Goal: Task Accomplishment & Management: Complete application form

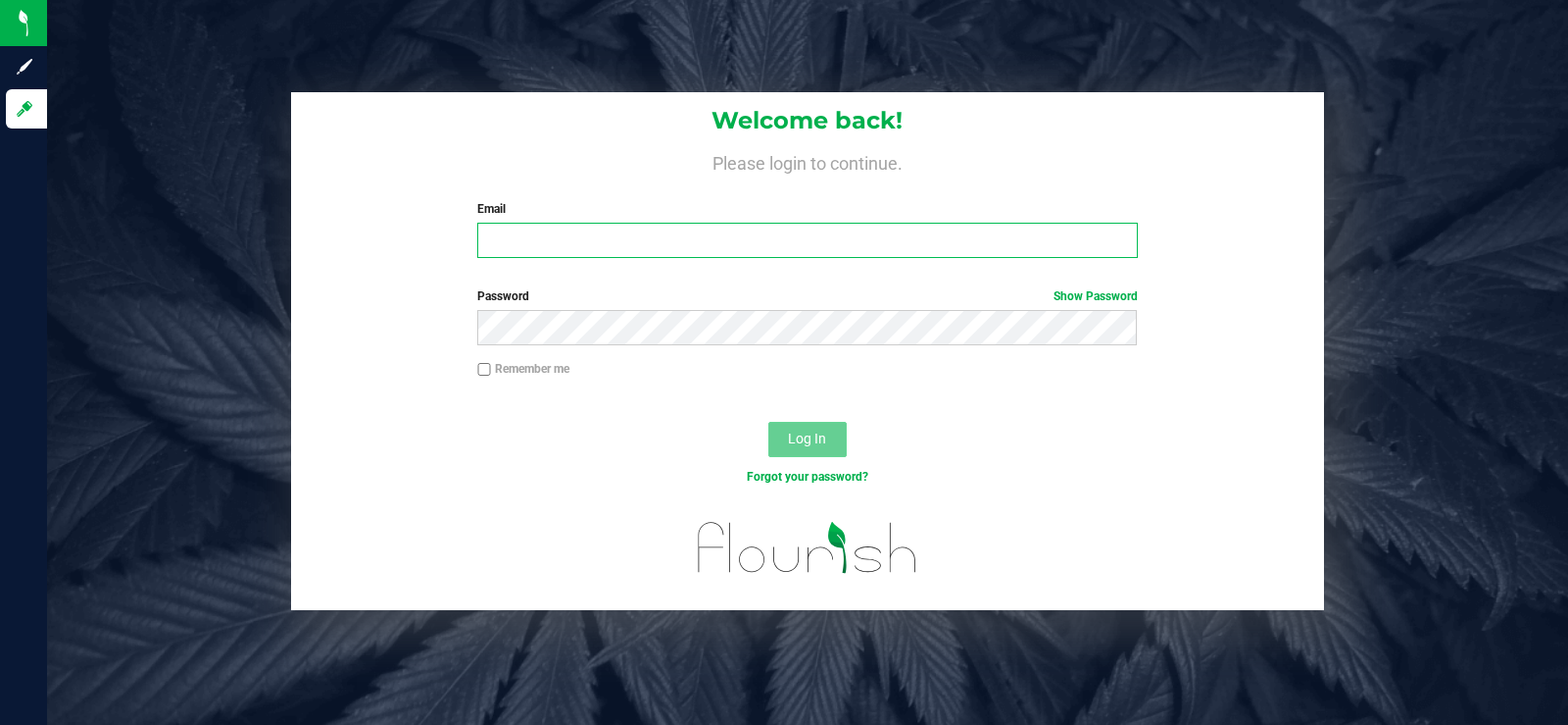
type input "[PERSON_NAME][EMAIL_ADDRESS][DOMAIN_NAME]"
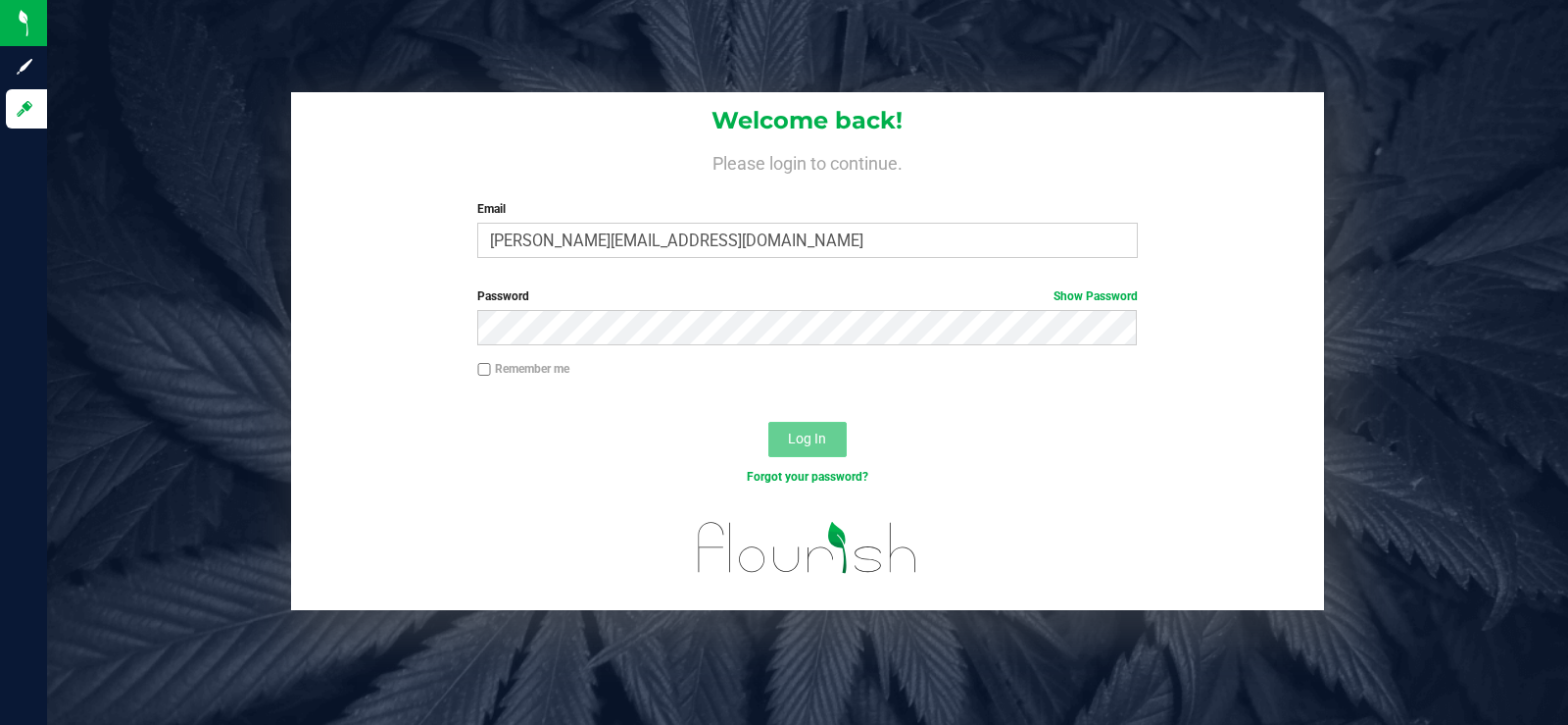
click at [818, 446] on span "Log In" at bounding box center [806, 438] width 38 height 16
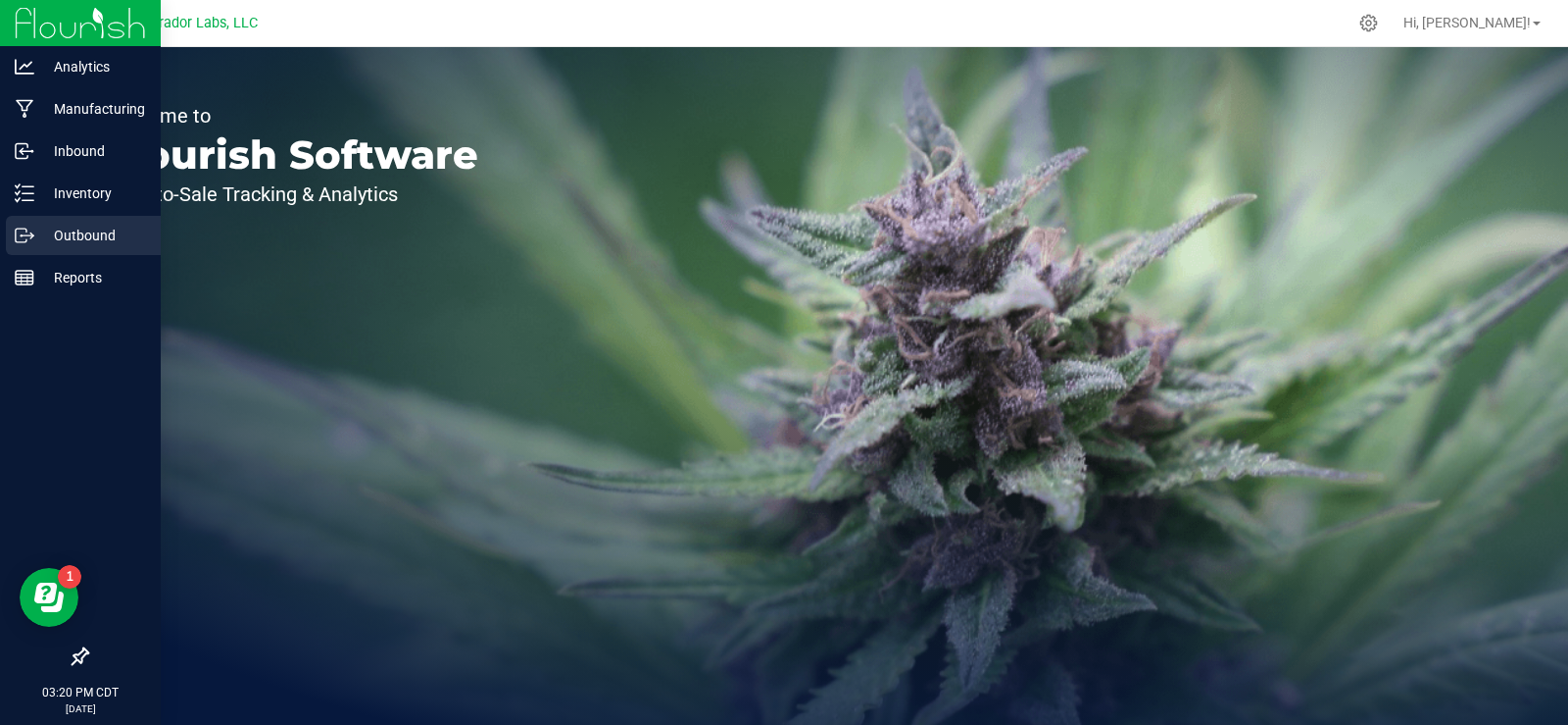
click at [65, 251] on div "Outbound" at bounding box center [83, 235] width 155 height 39
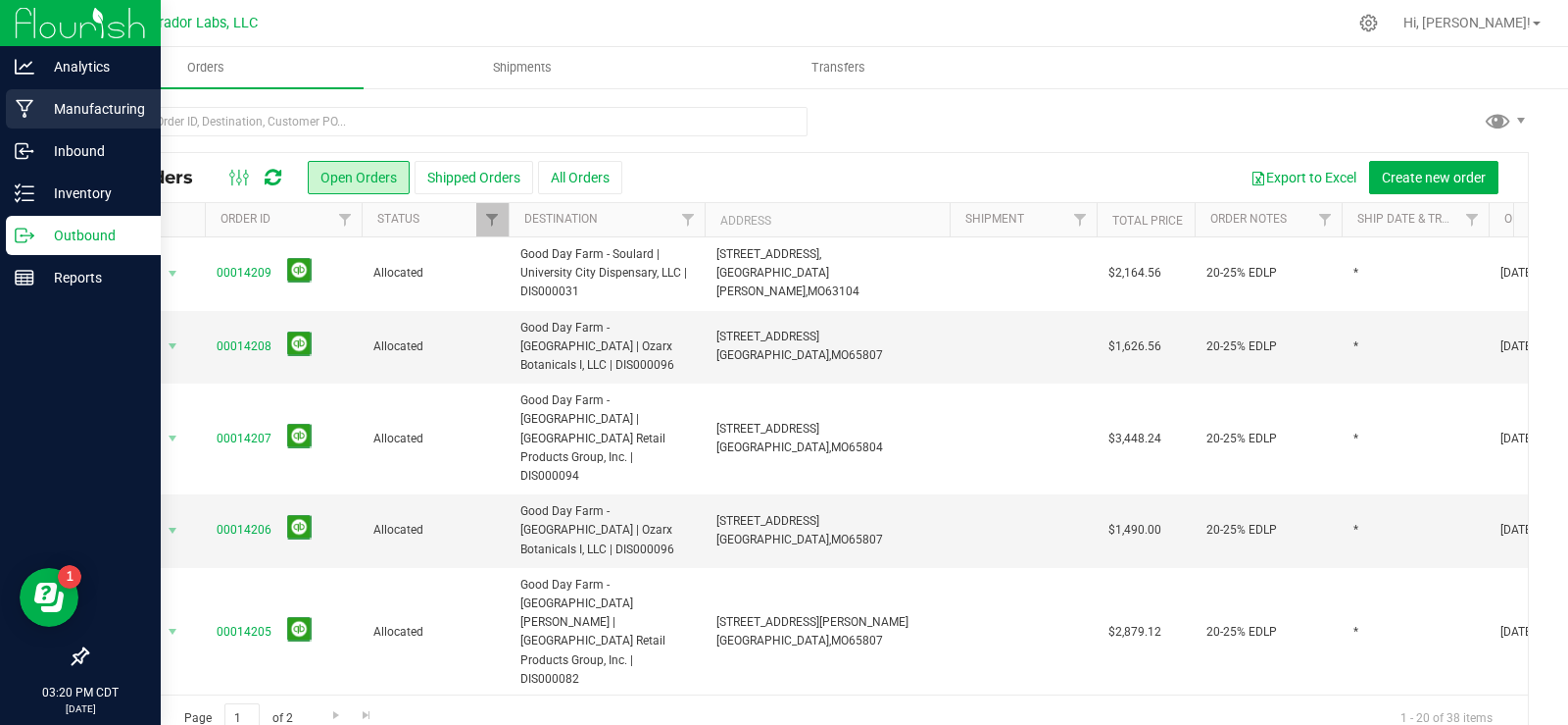
click at [91, 103] on p "Manufacturing" at bounding box center [93, 109] width 118 height 24
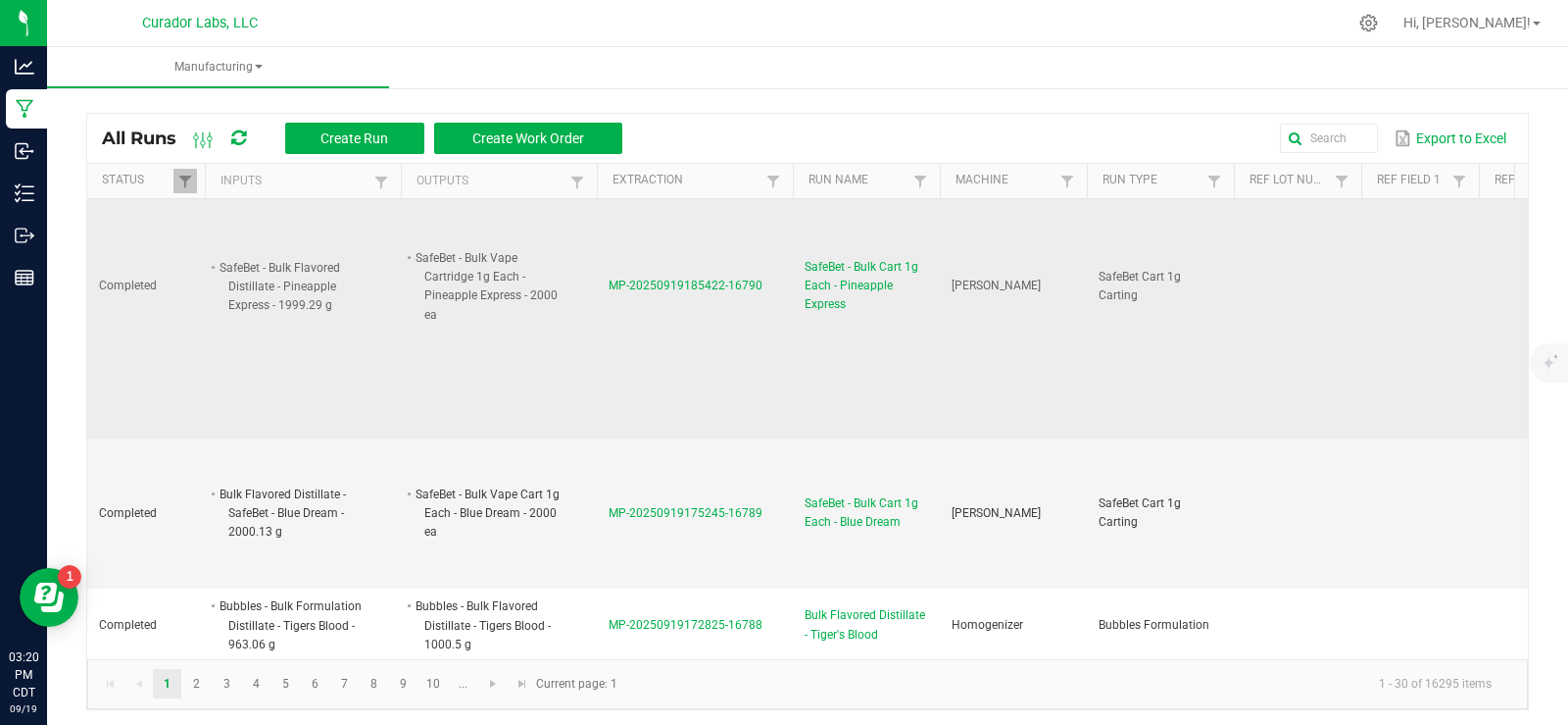
scroll to position [98, 0]
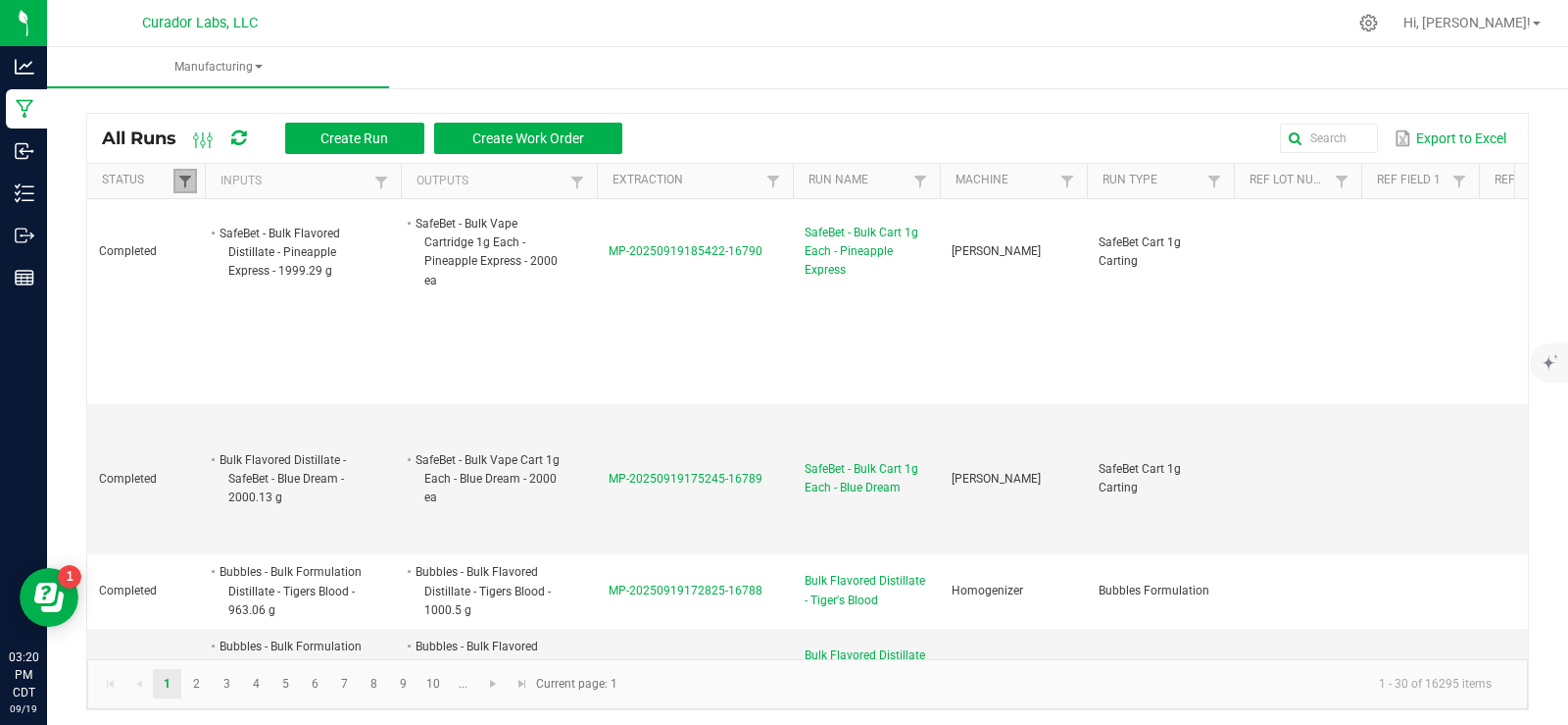
click at [189, 180] on span at bounding box center [186, 182] width 16 height 16
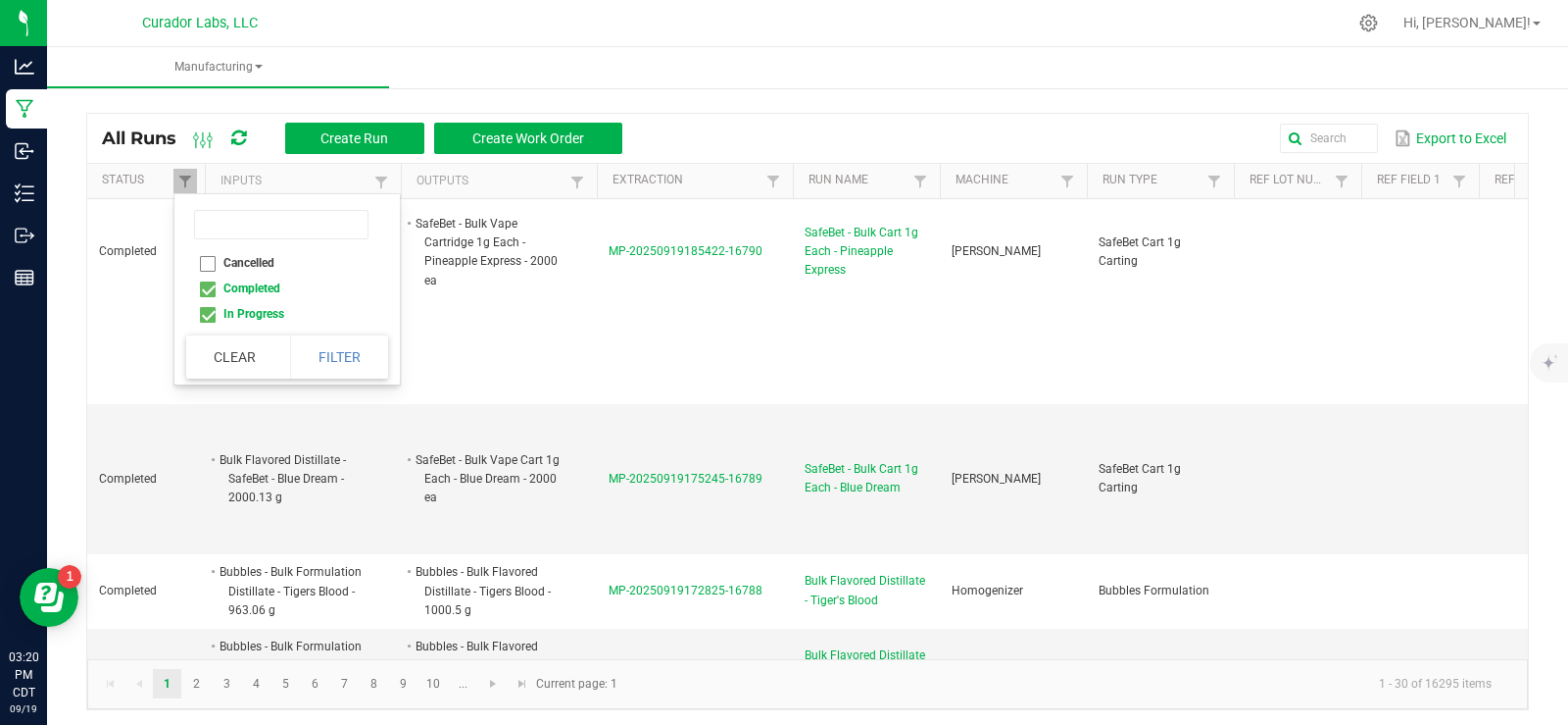
click at [261, 292] on li "Completed" at bounding box center [281, 289] width 190 height 26
checkbox input "false"
click at [354, 357] on button "Filter" at bounding box center [339, 357] width 98 height 43
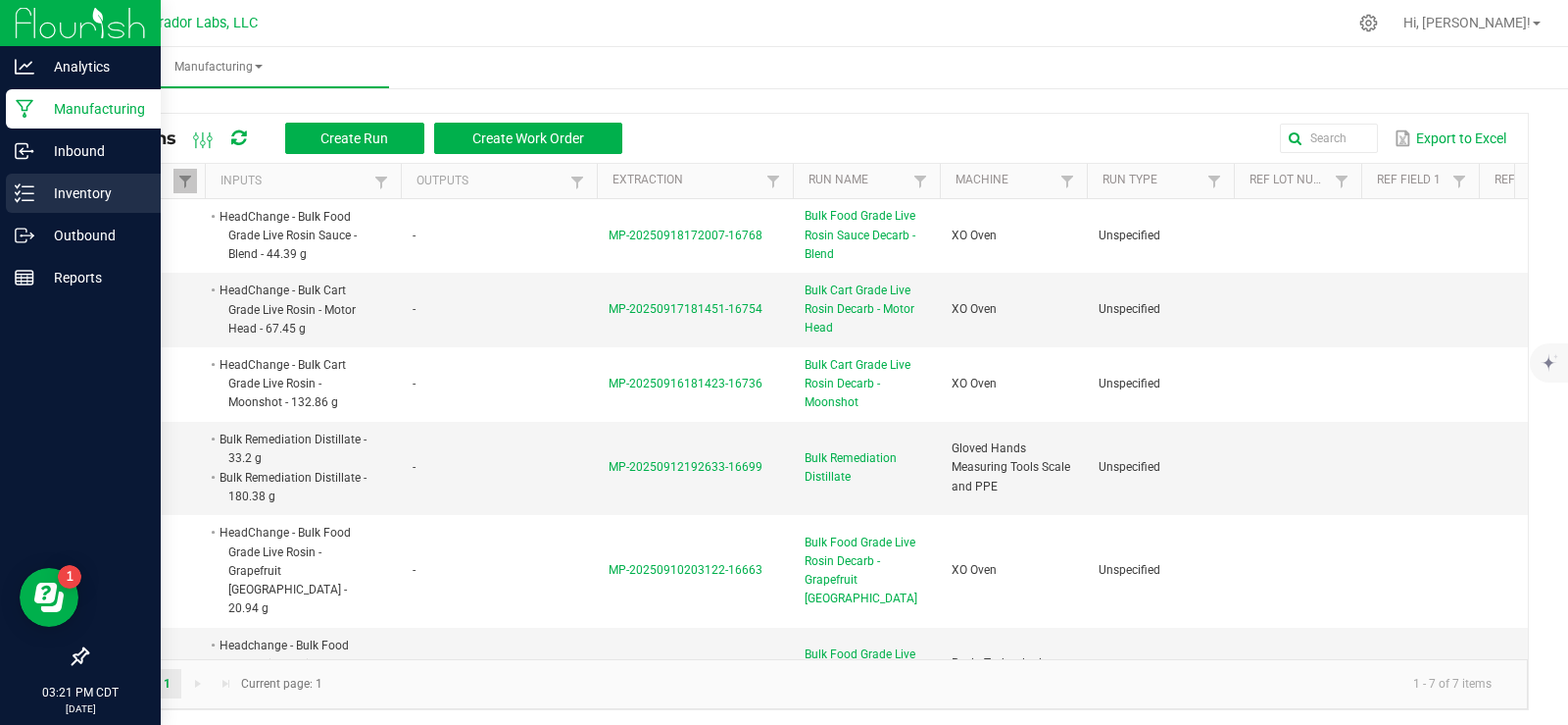
click at [104, 203] on p "Inventory" at bounding box center [93, 194] width 118 height 24
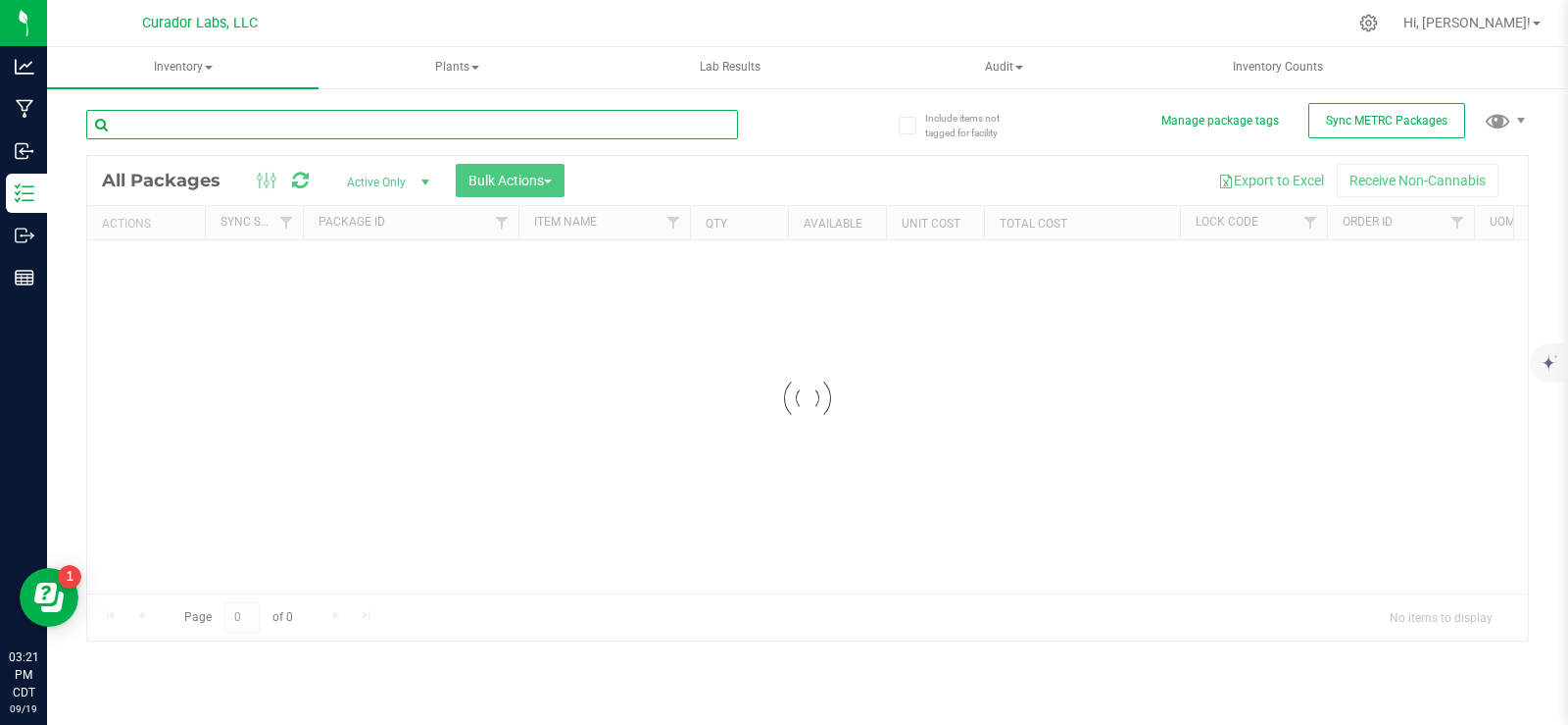
click at [243, 125] on input "text" at bounding box center [411, 124] width 652 height 29
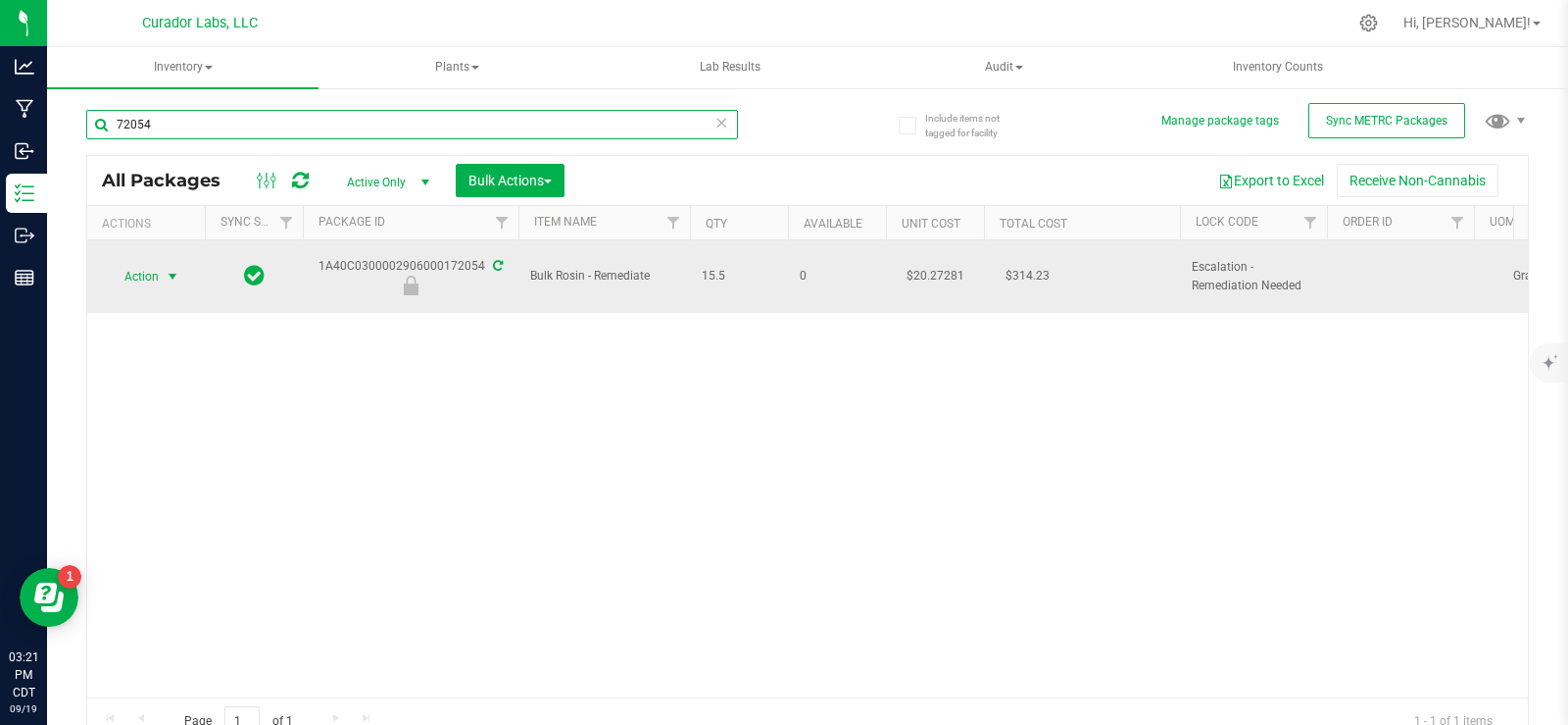
type input "72054"
click at [167, 269] on span "select" at bounding box center [173, 277] width 16 height 16
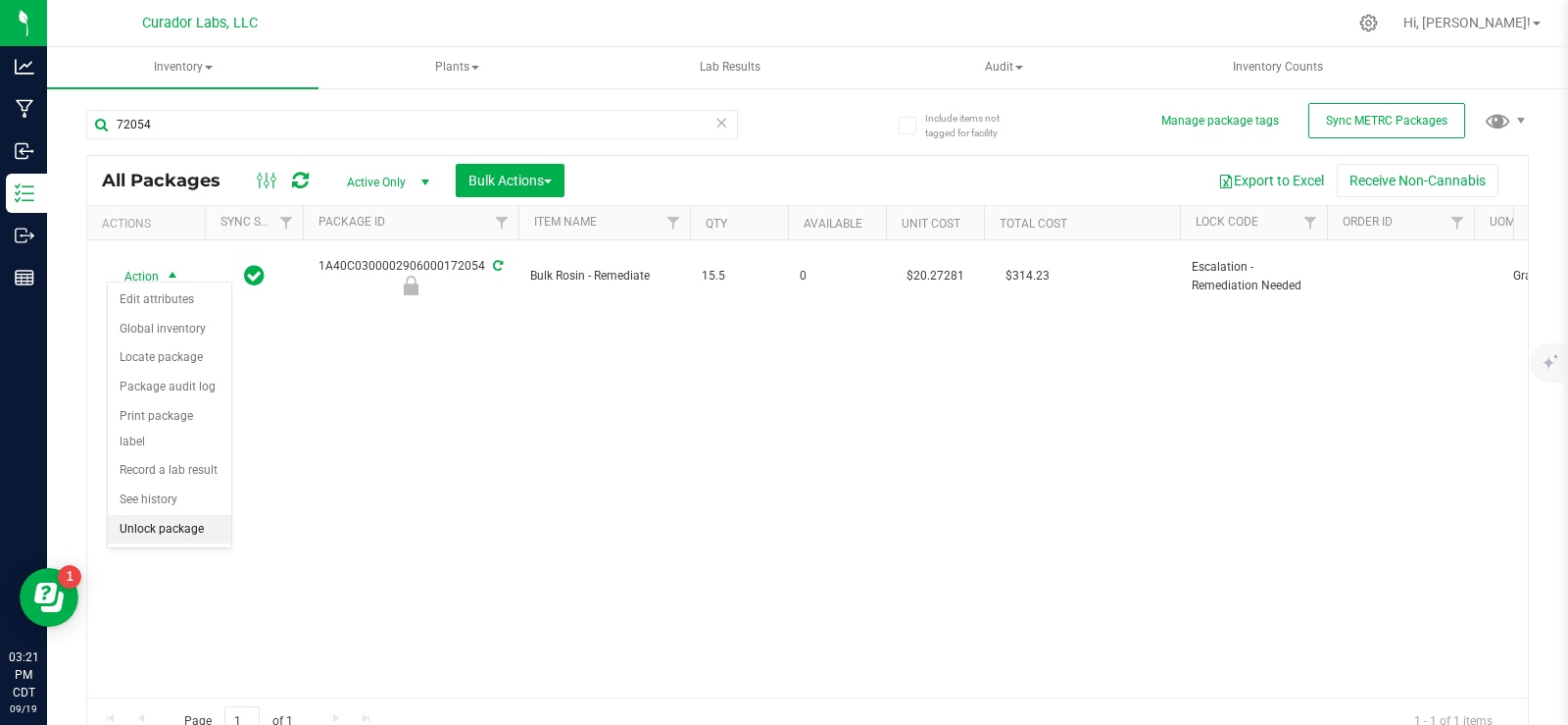
click at [194, 514] on li "Unlock package" at bounding box center [170, 528] width 124 height 29
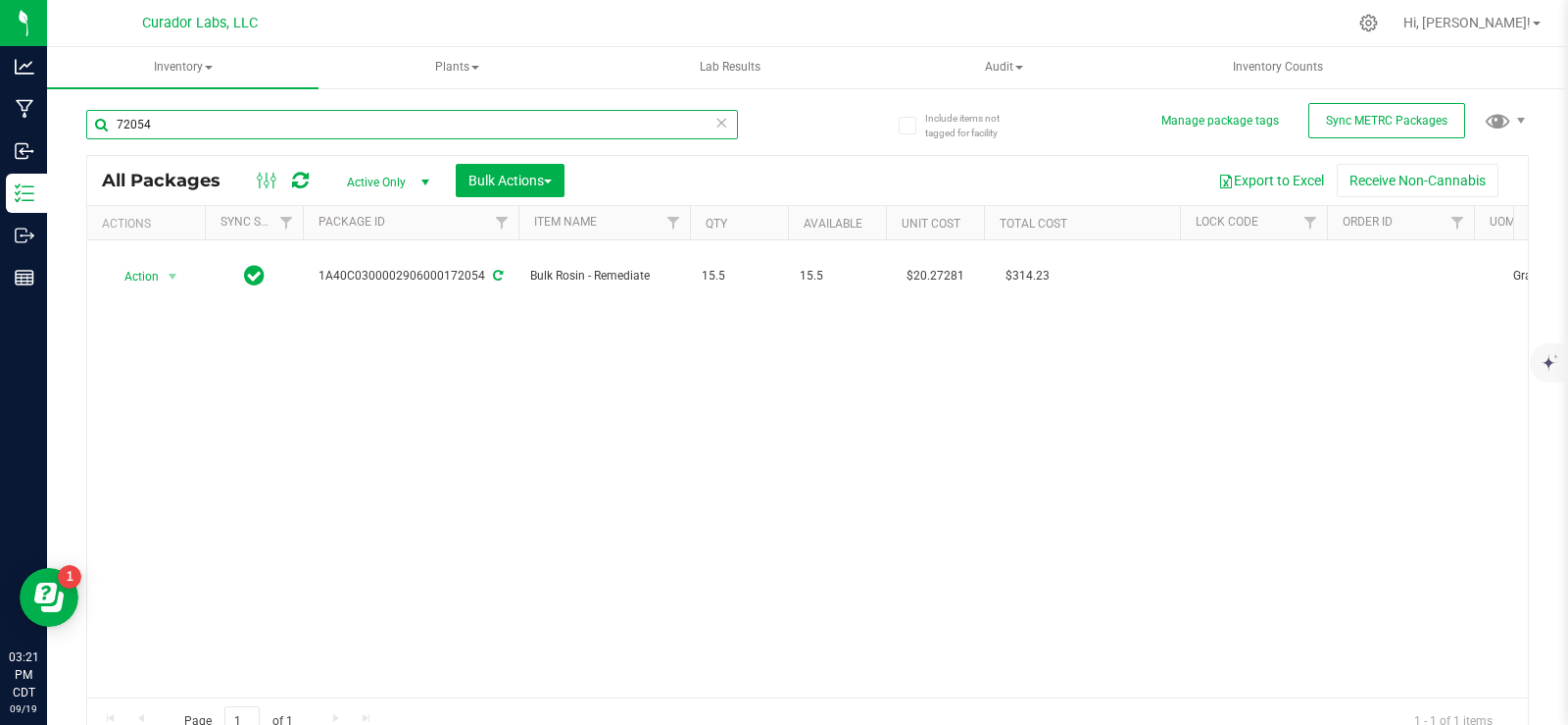
click at [215, 131] on input "72054" at bounding box center [411, 124] width 652 height 29
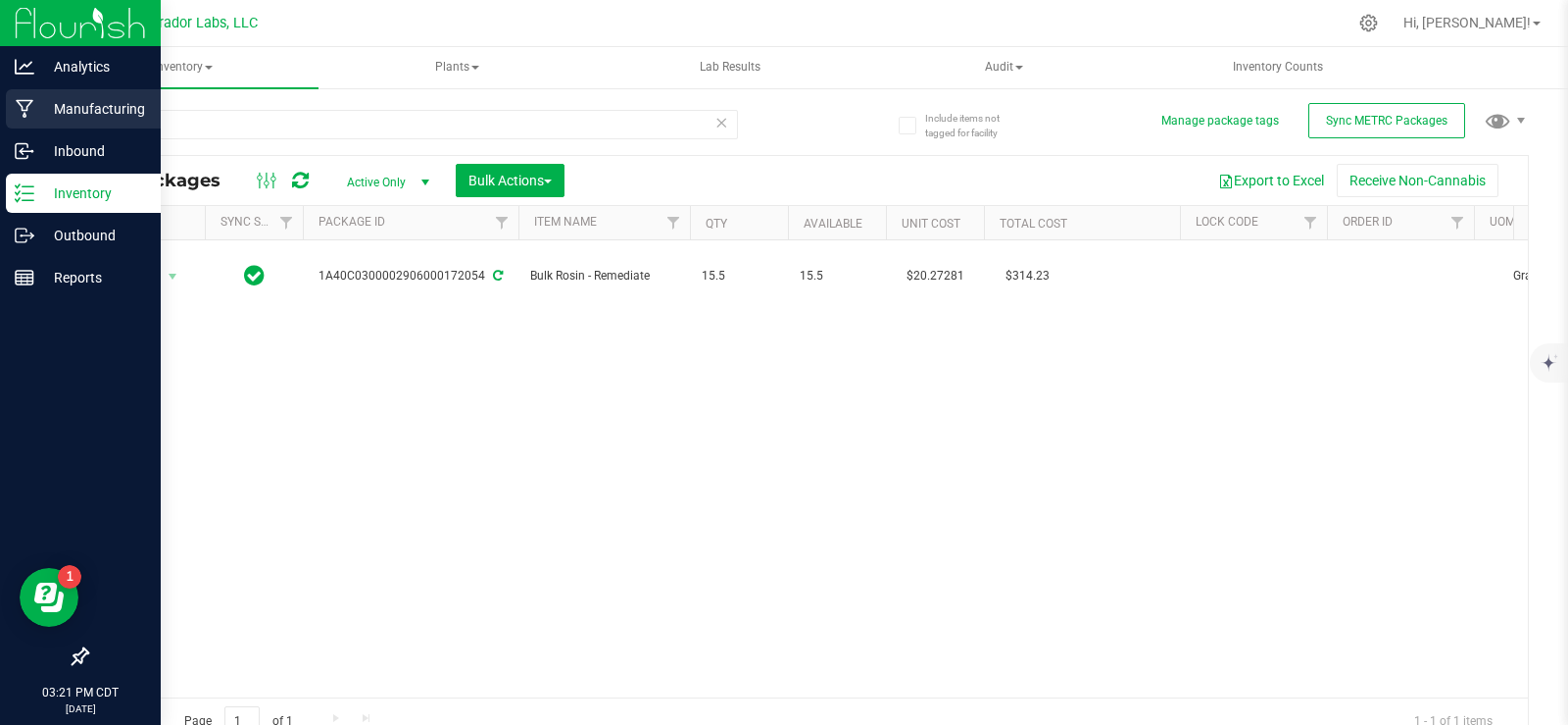
click at [82, 108] on p "Manufacturing" at bounding box center [93, 109] width 118 height 24
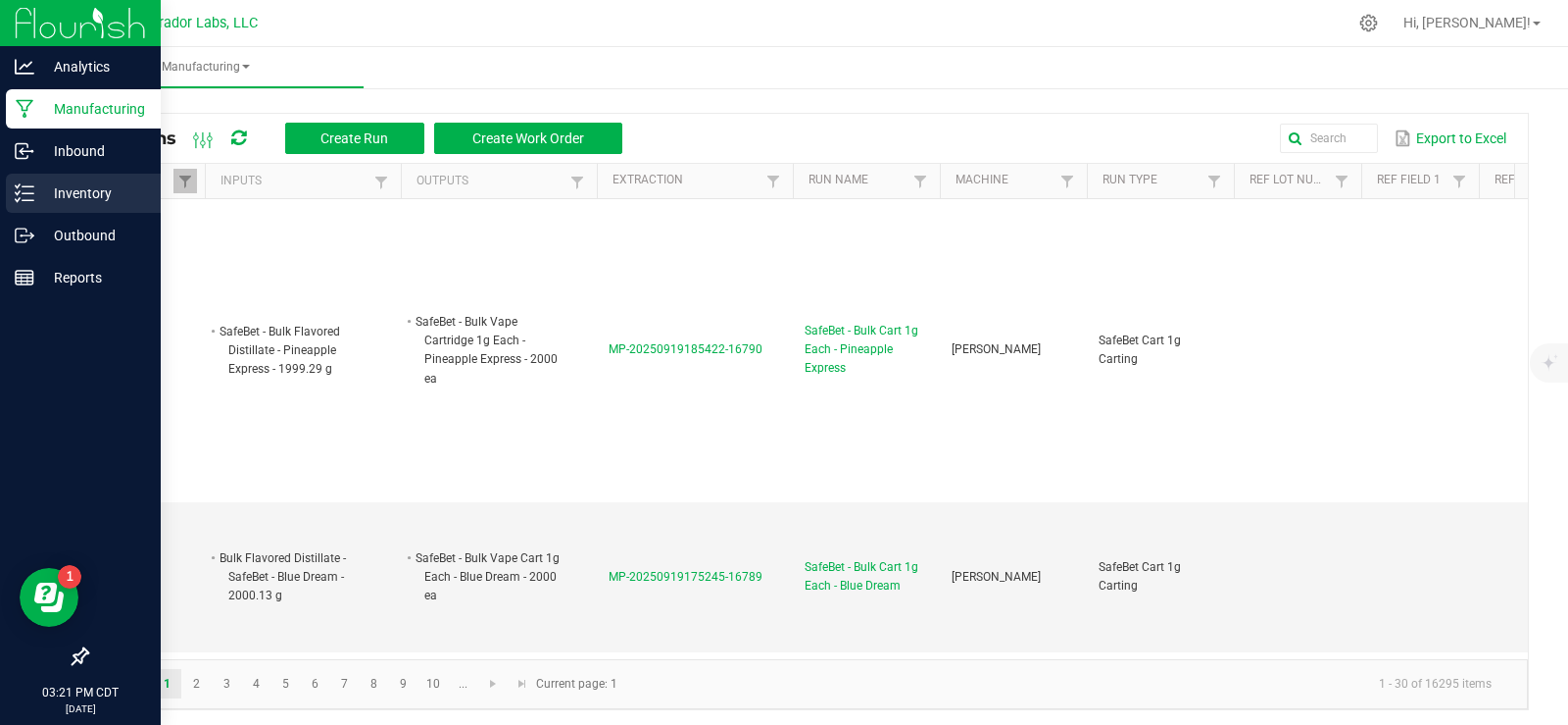
click at [66, 189] on p "Inventory" at bounding box center [93, 194] width 118 height 24
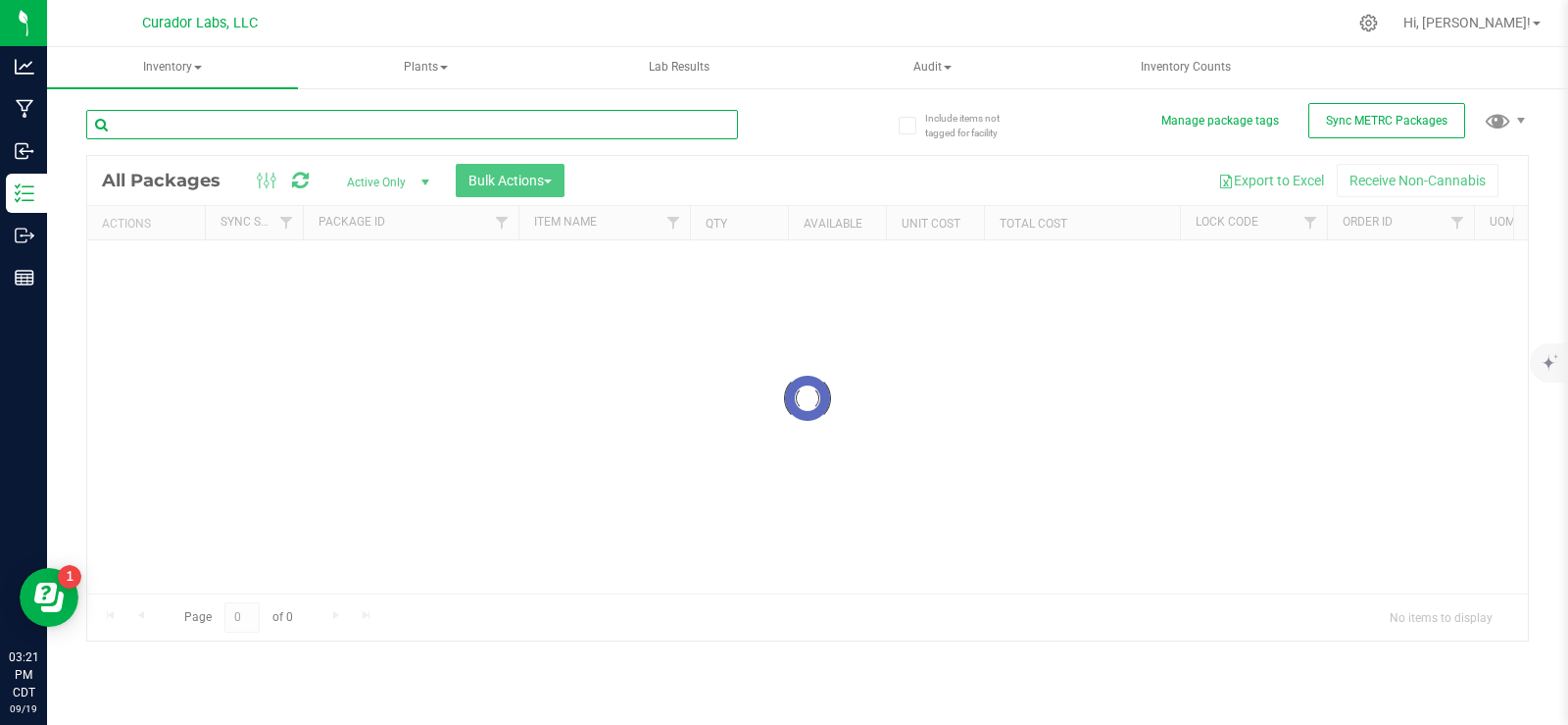
click at [302, 135] on input "text" at bounding box center [411, 124] width 652 height 29
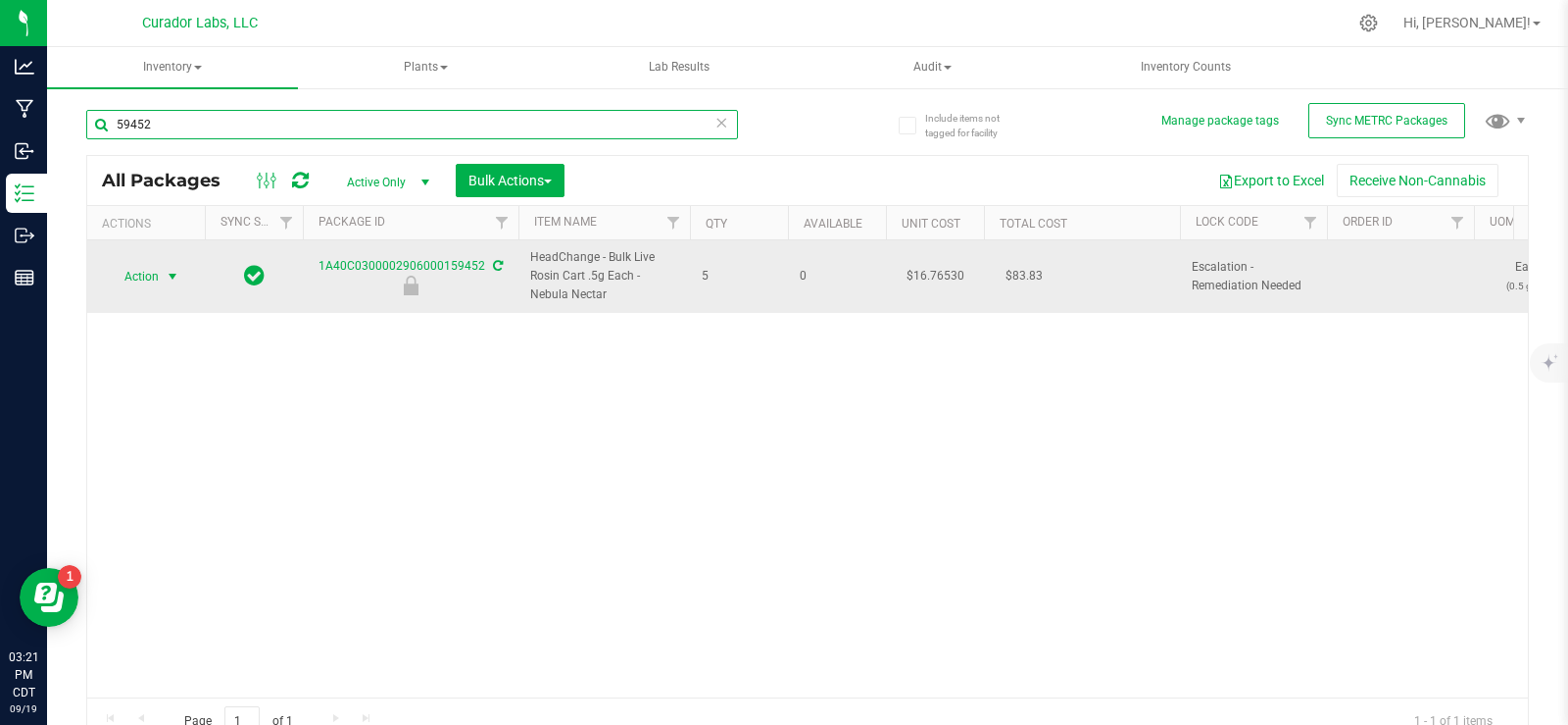
type input "59452"
click at [155, 284] on span "Action" at bounding box center [133, 276] width 53 height 27
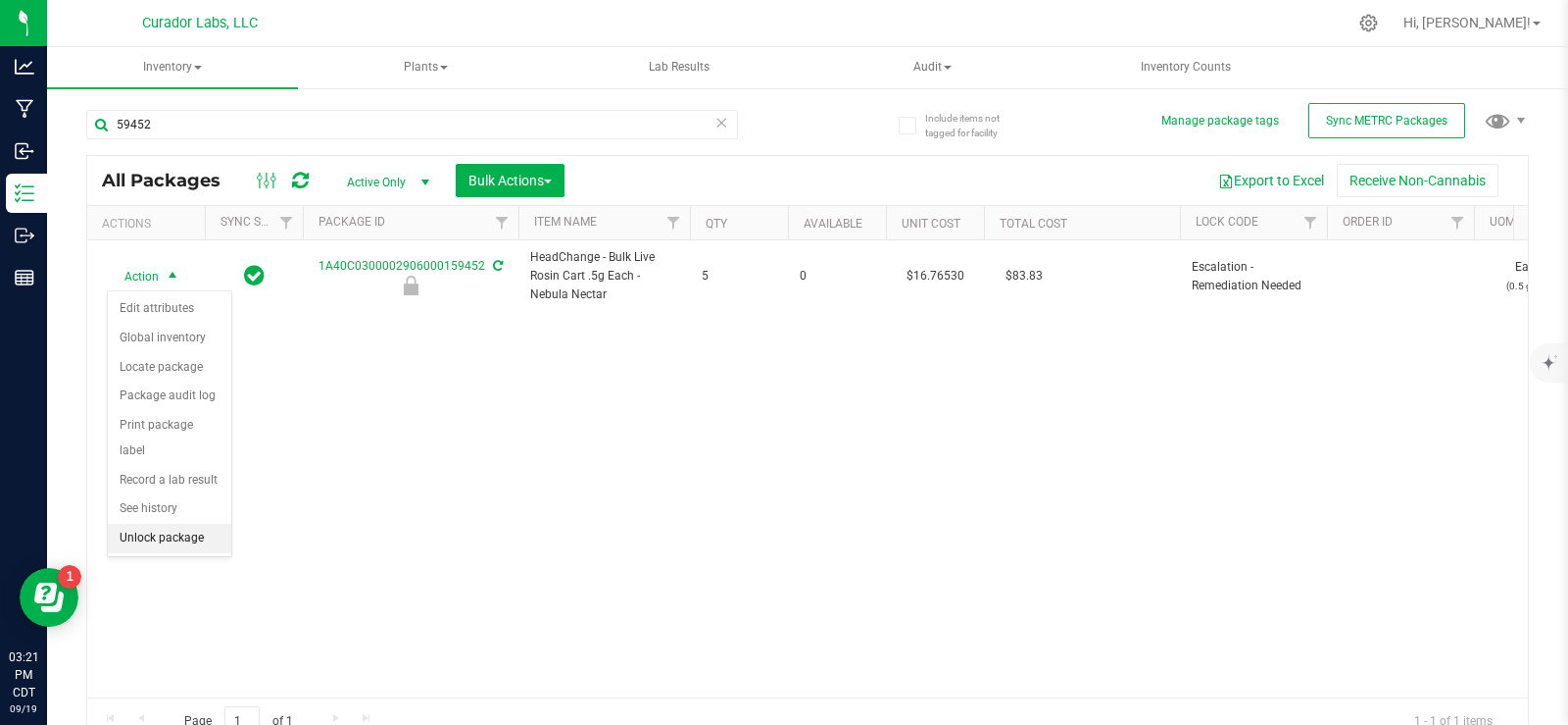
click at [159, 523] on li "Unlock package" at bounding box center [170, 537] width 124 height 29
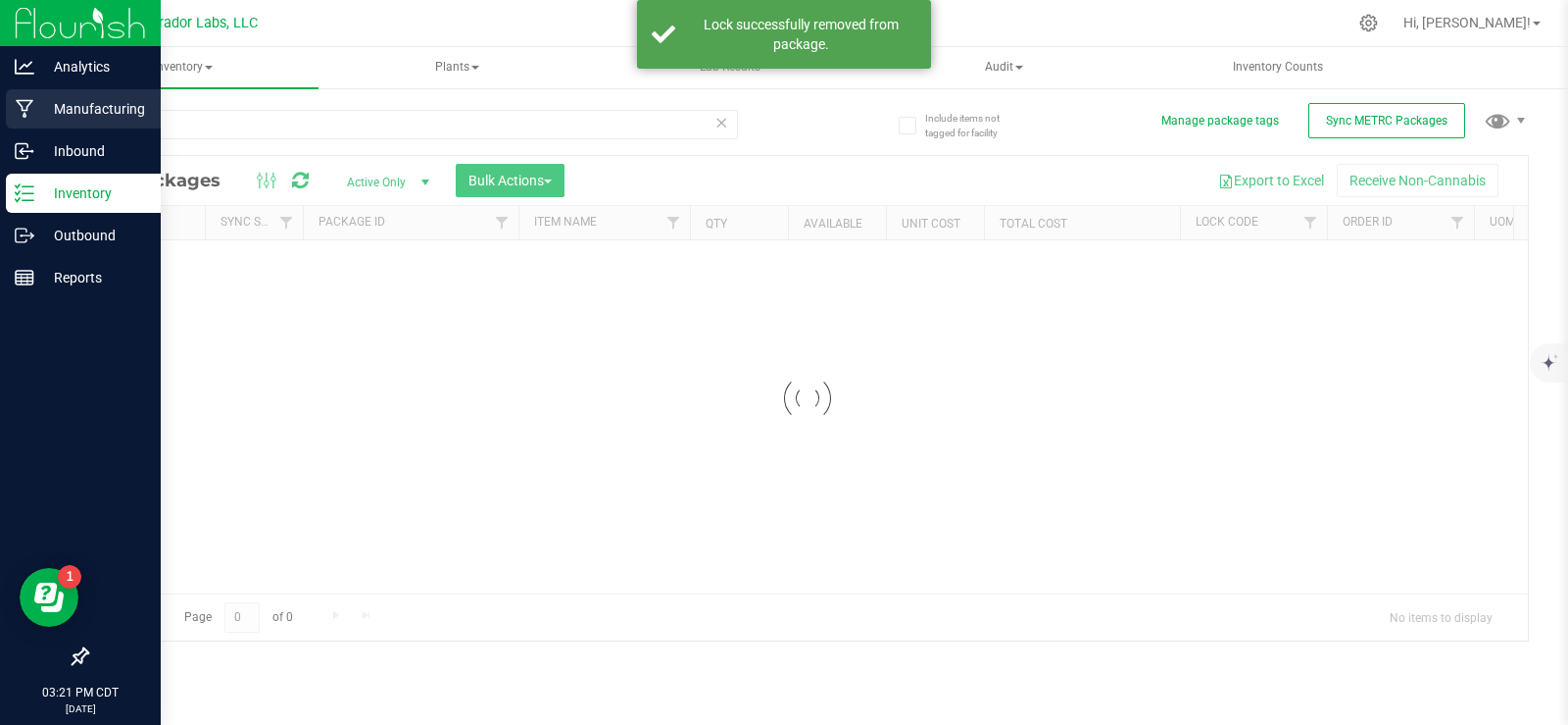
click at [38, 97] on p "Manufacturing" at bounding box center [93, 109] width 118 height 24
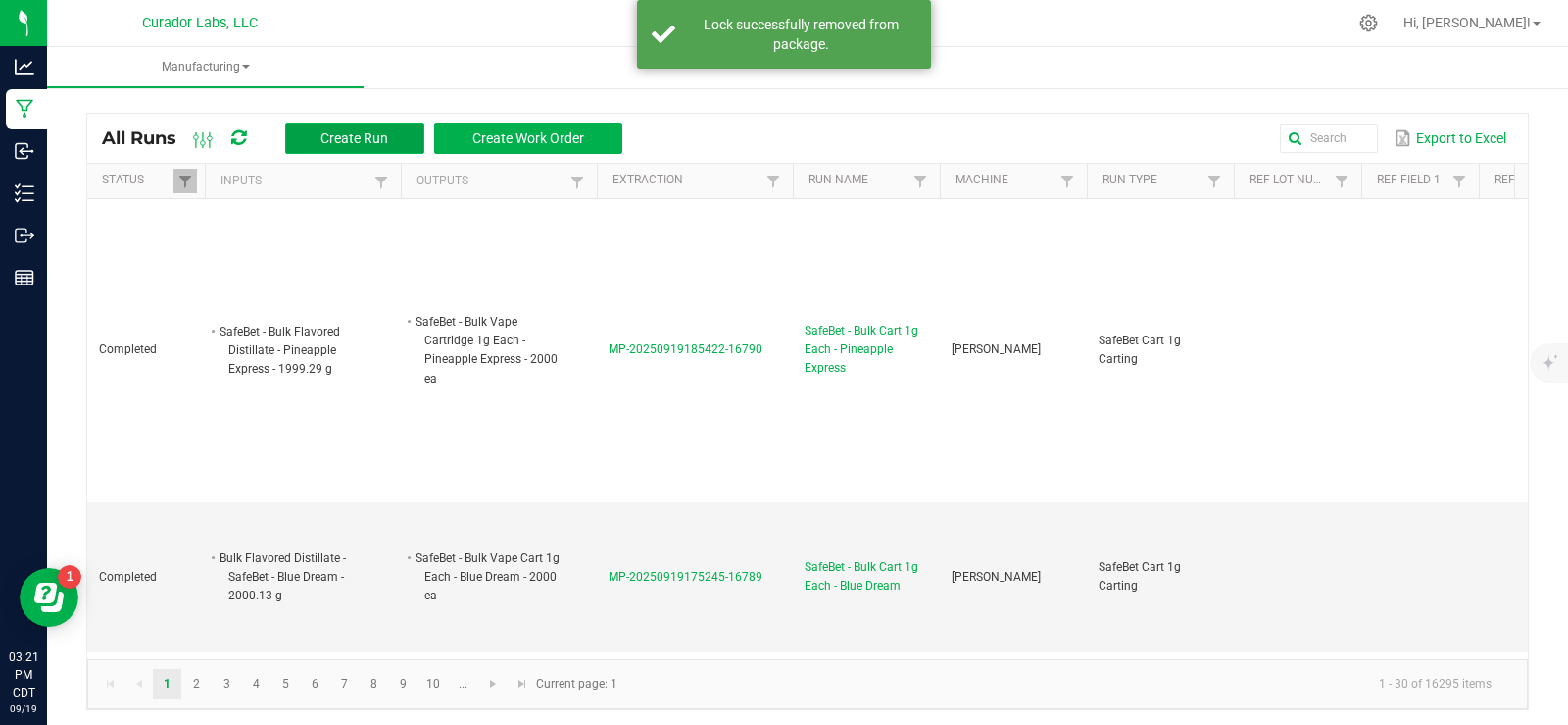
click at [372, 139] on span "Create Run" at bounding box center [354, 139] width 68 height 16
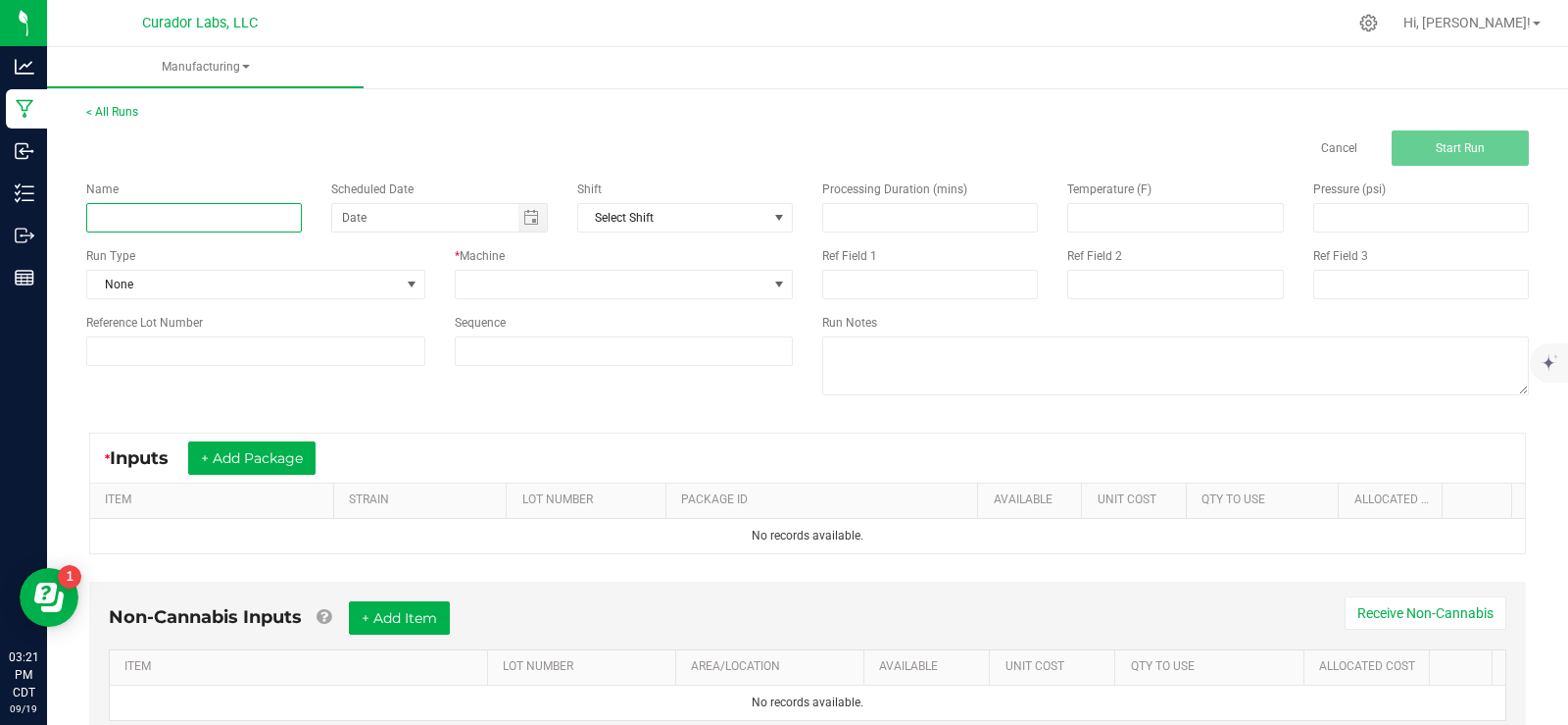
click at [159, 222] on input at bounding box center [194, 217] width 216 height 29
type input "Bulk Remdiated Rosin"
click at [404, 283] on span at bounding box center [412, 285] width 16 height 16
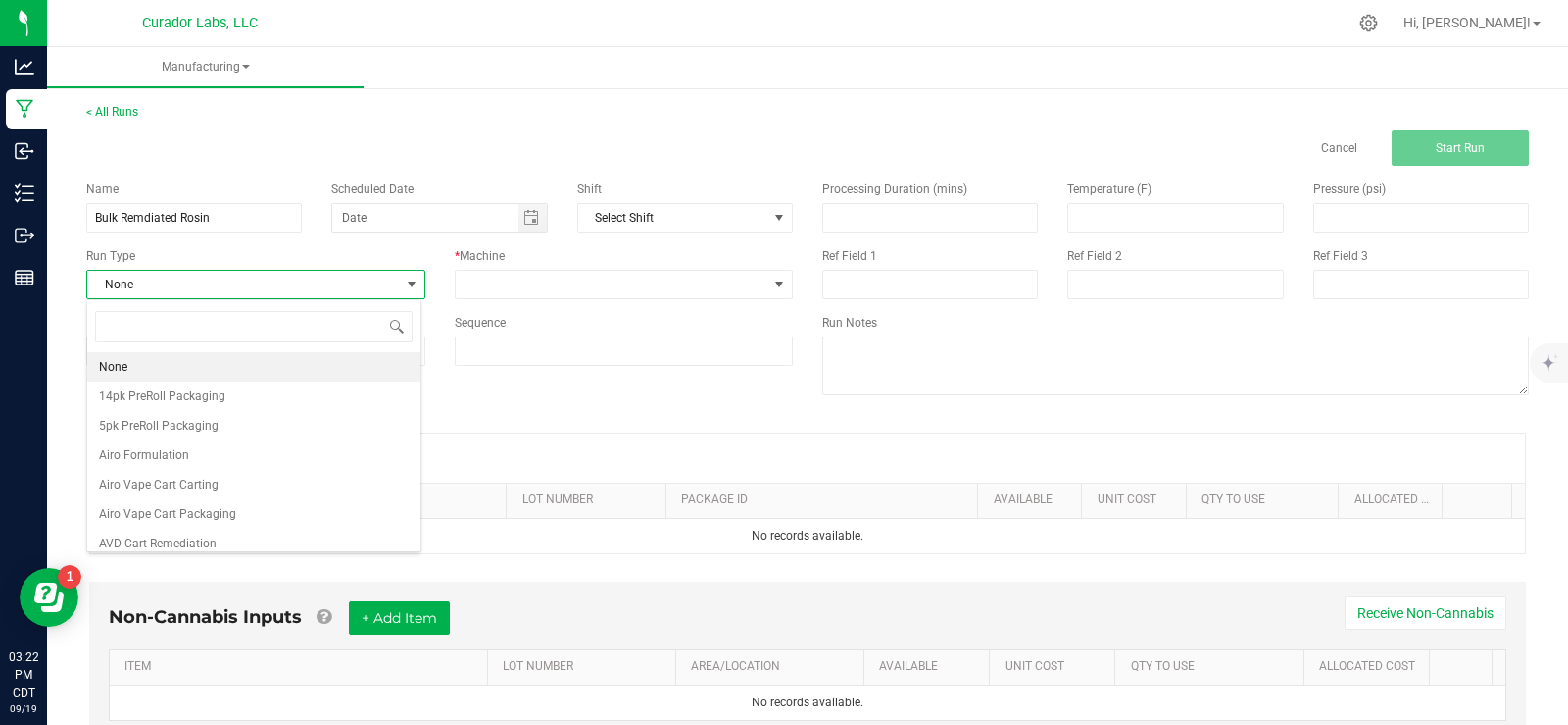
click at [314, 375] on li "None" at bounding box center [254, 365] width 333 height 29
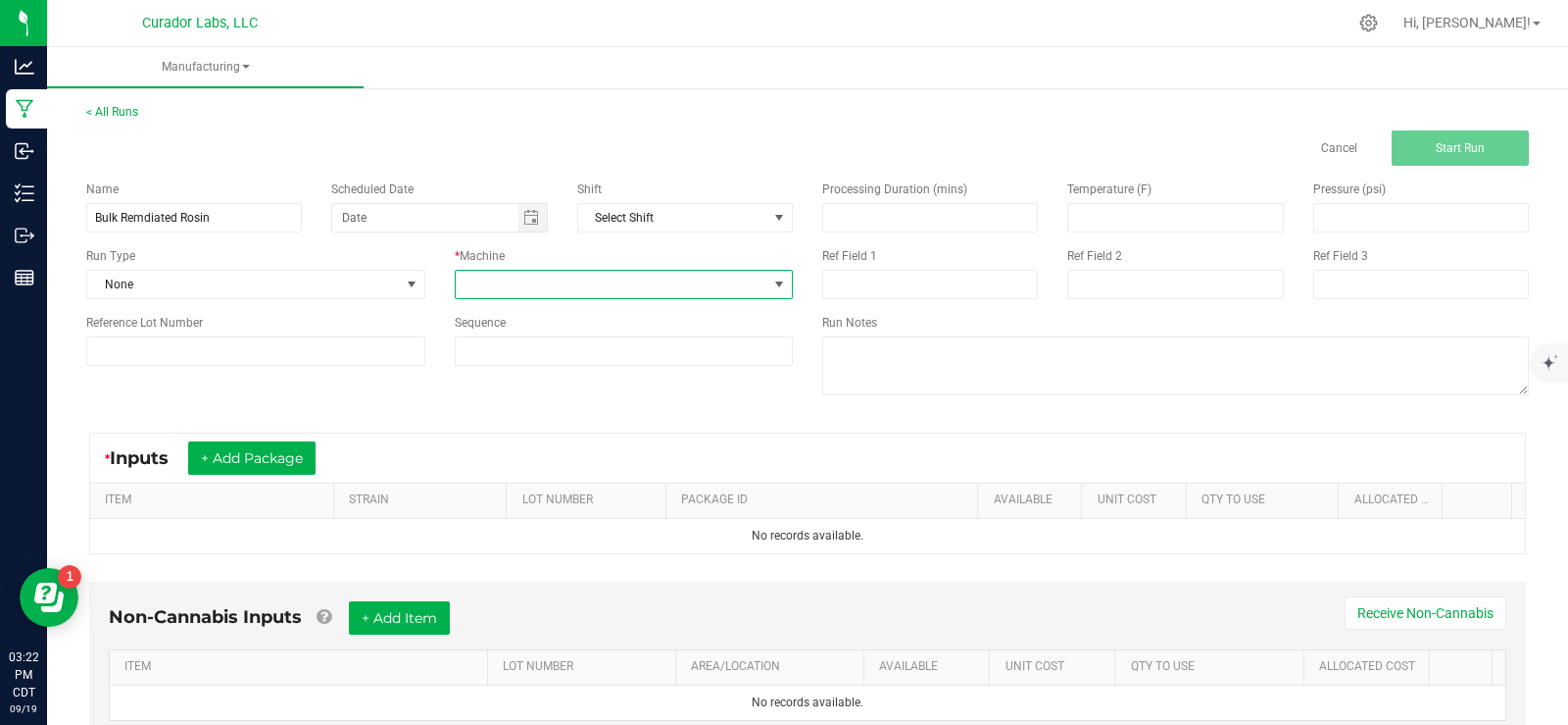
click at [557, 285] on span at bounding box center [612, 284] width 312 height 27
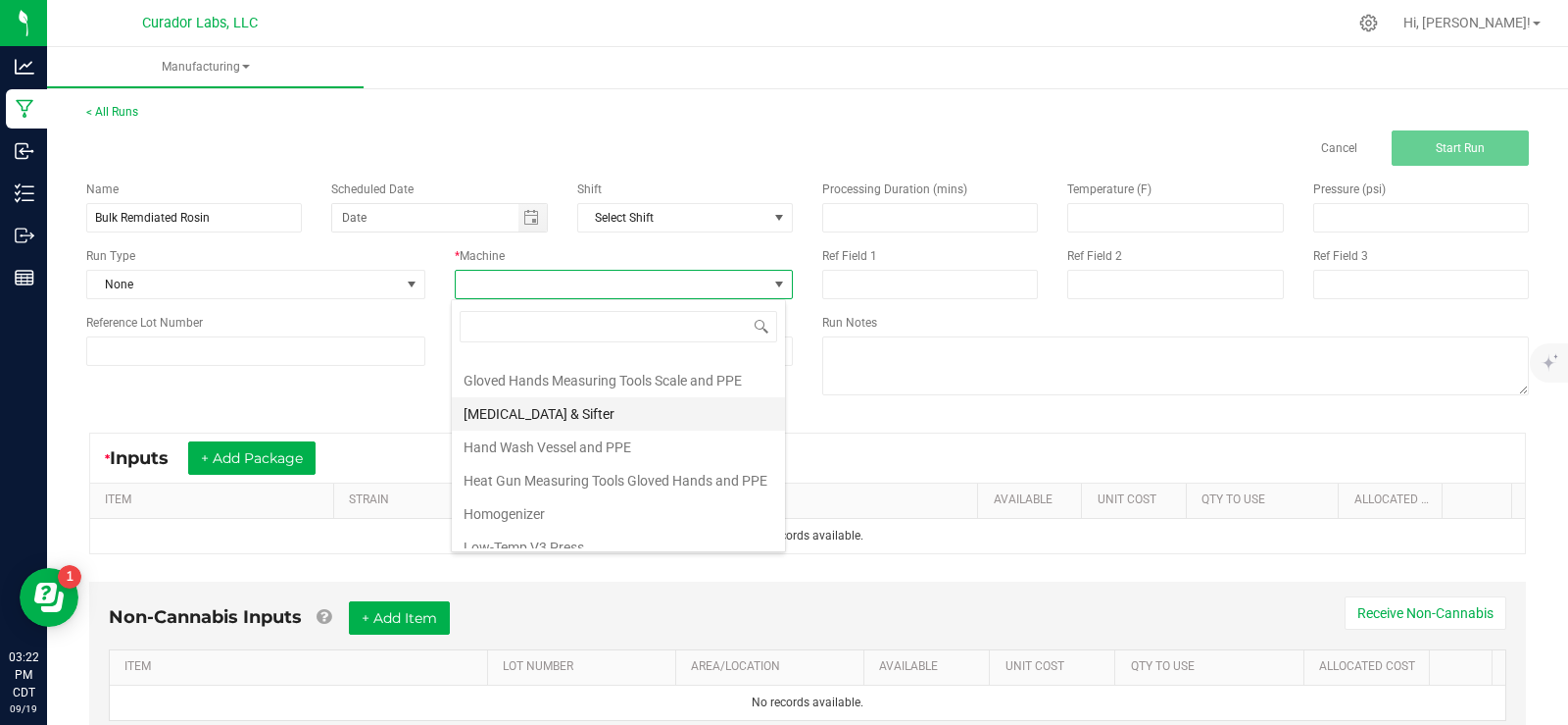
scroll to position [295, 0]
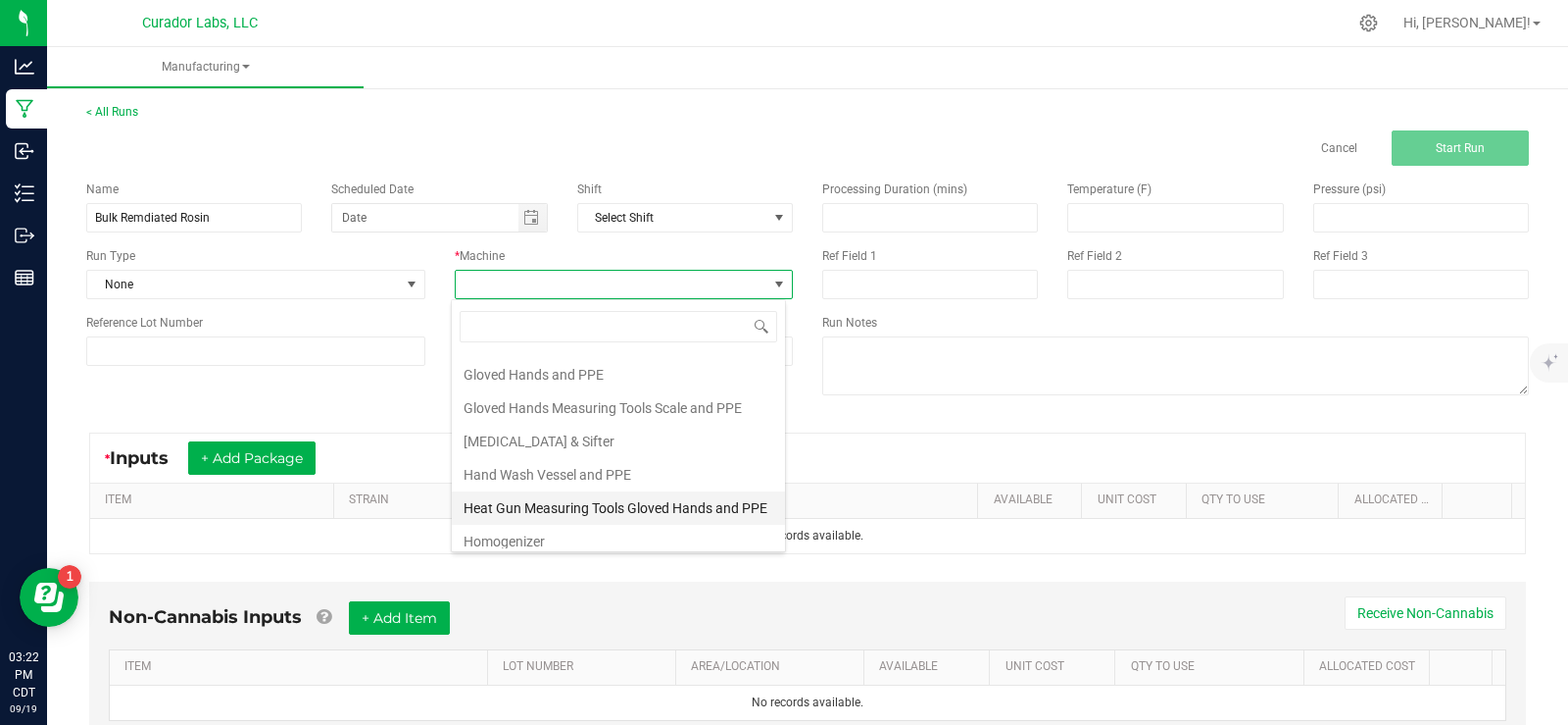
click at [673, 509] on li "Heat Gun Measuring Tools Gloved Hands and PPE" at bounding box center [619, 507] width 333 height 33
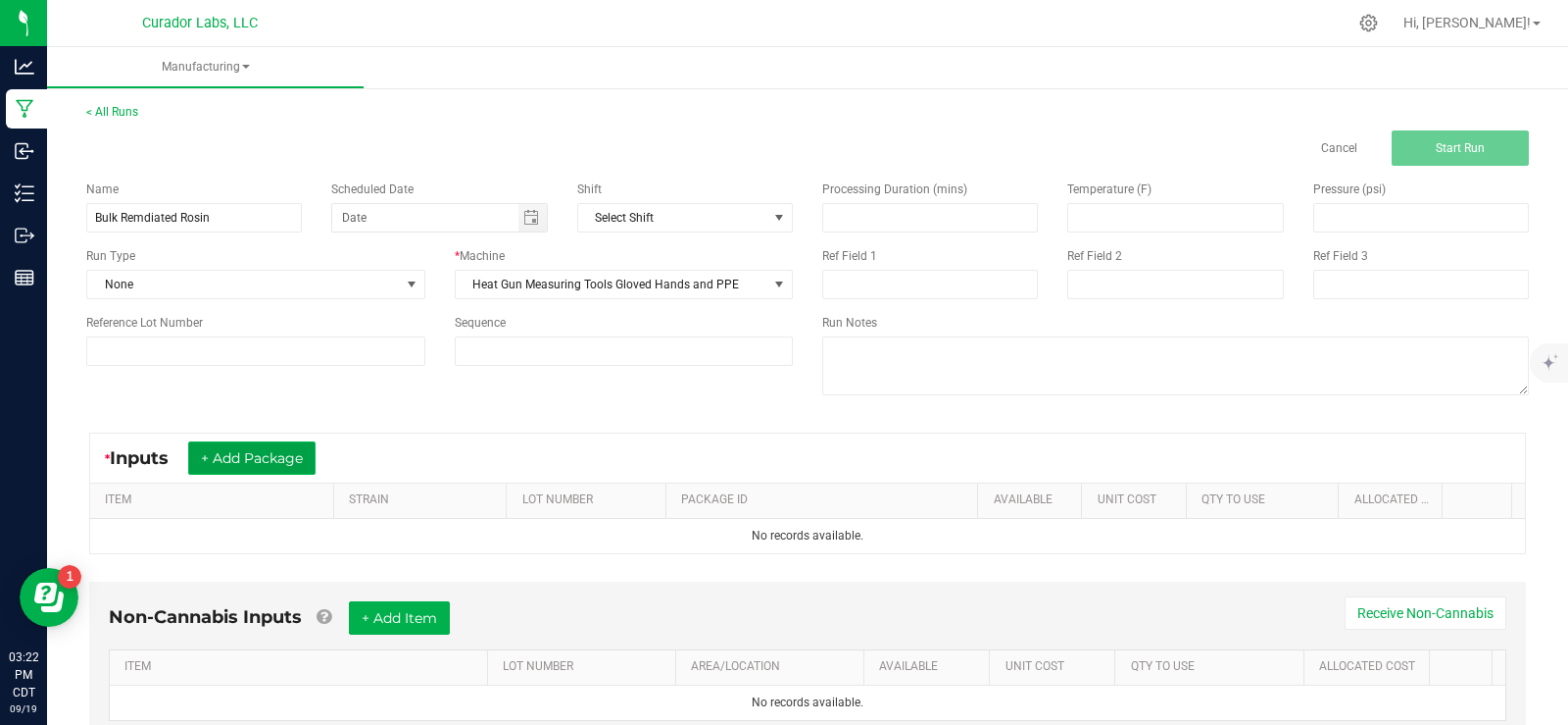
click at [289, 462] on button "+ Add Package" at bounding box center [253, 457] width 128 height 33
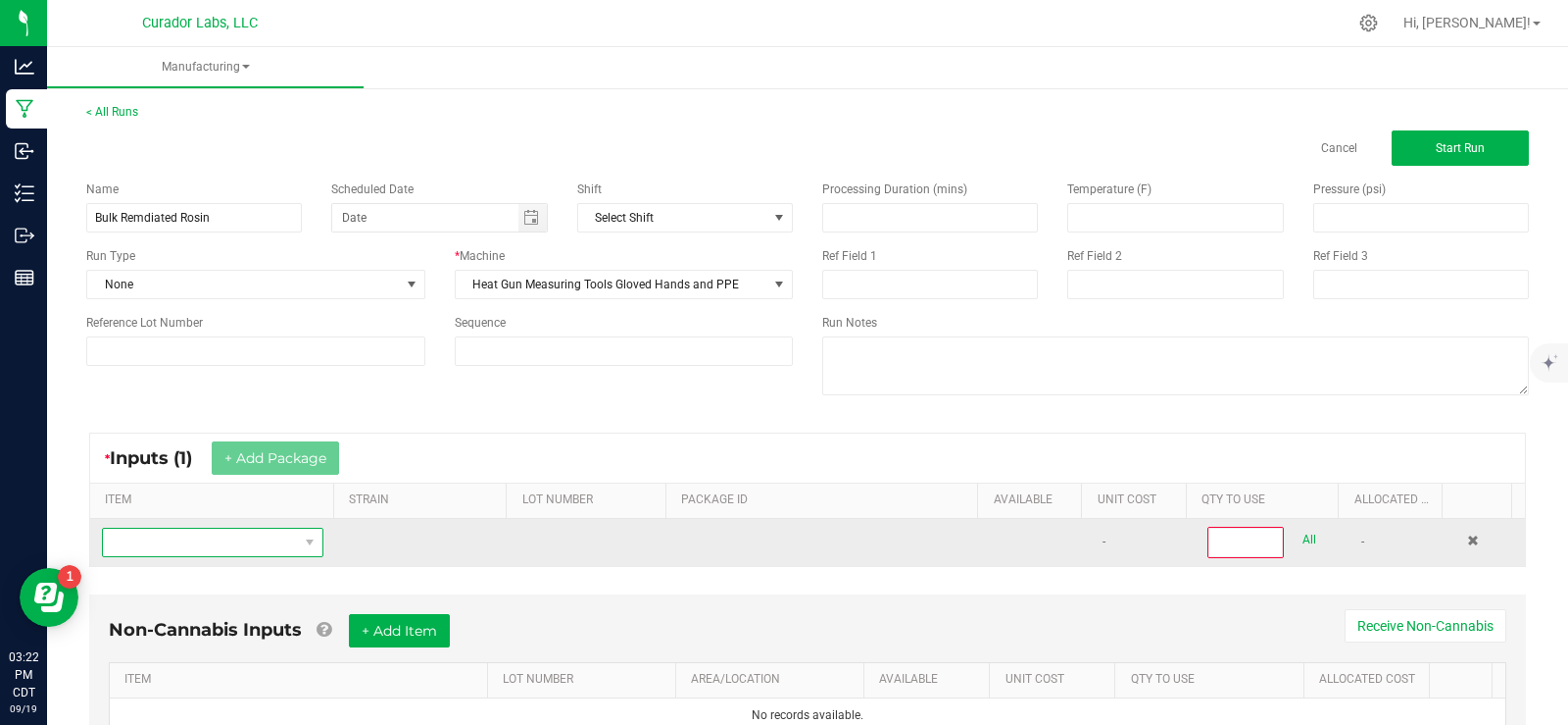
click at [262, 539] on span "NO DATA FOUND" at bounding box center [200, 541] width 195 height 27
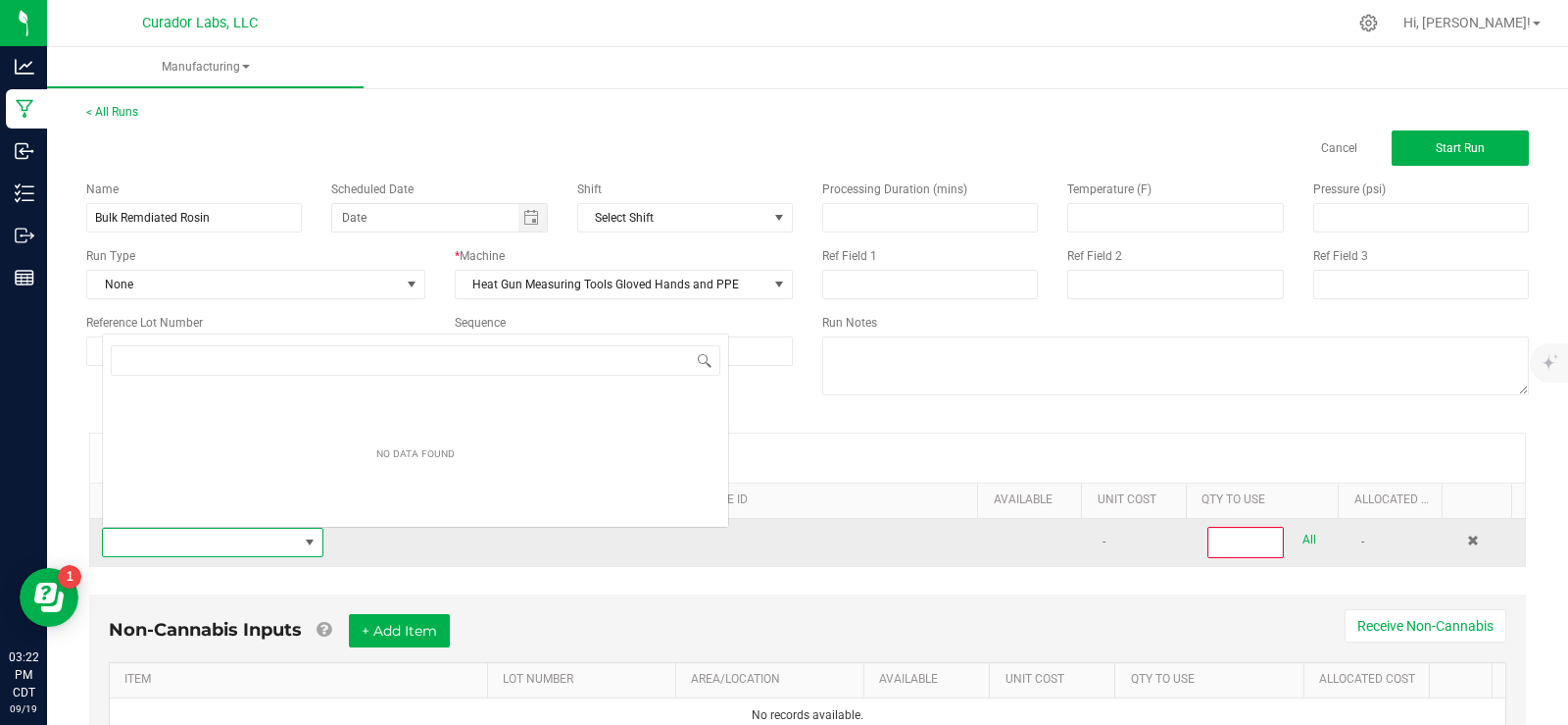
scroll to position [29, 215]
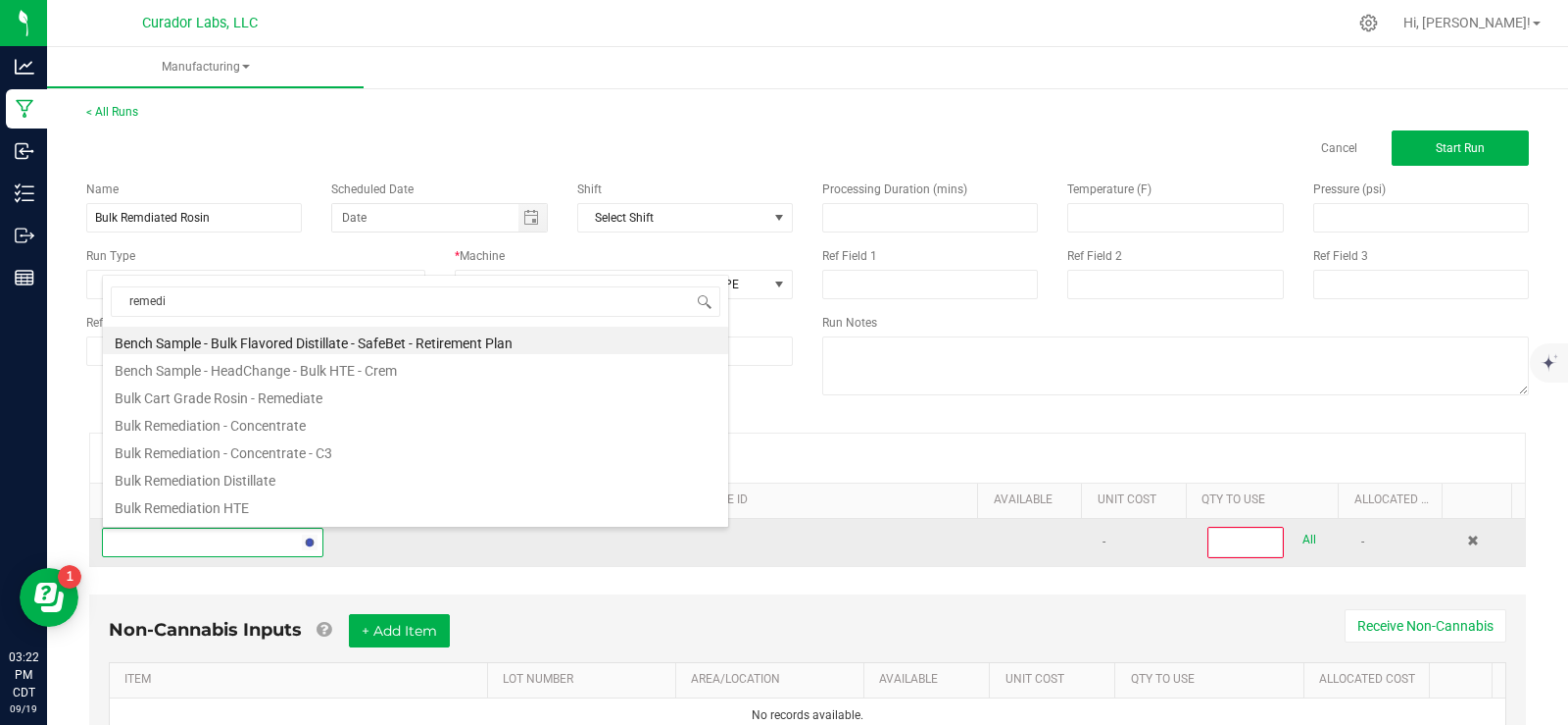
type input "remedia"
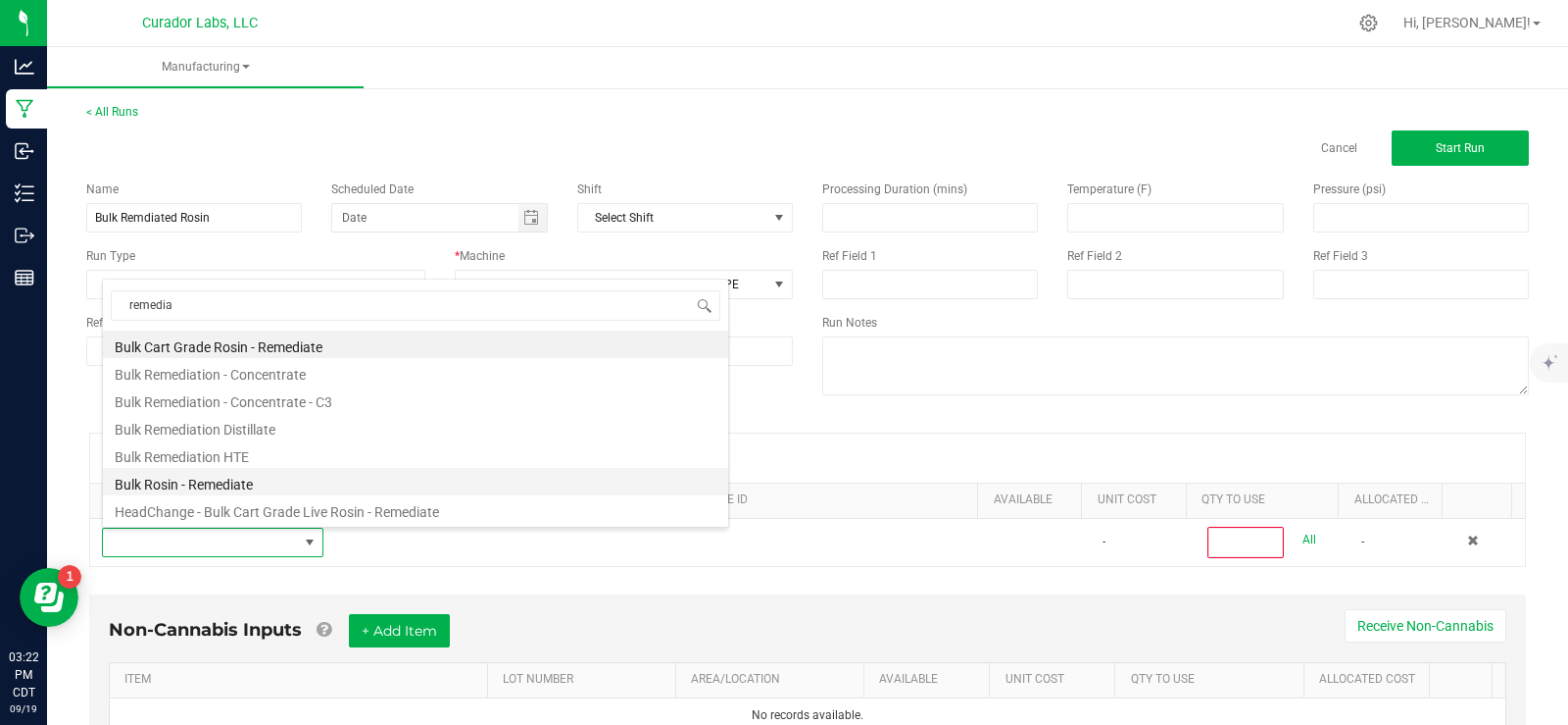
click at [241, 482] on li "Bulk Rosin - Remediate" at bounding box center [415, 480] width 625 height 27
type input "0"
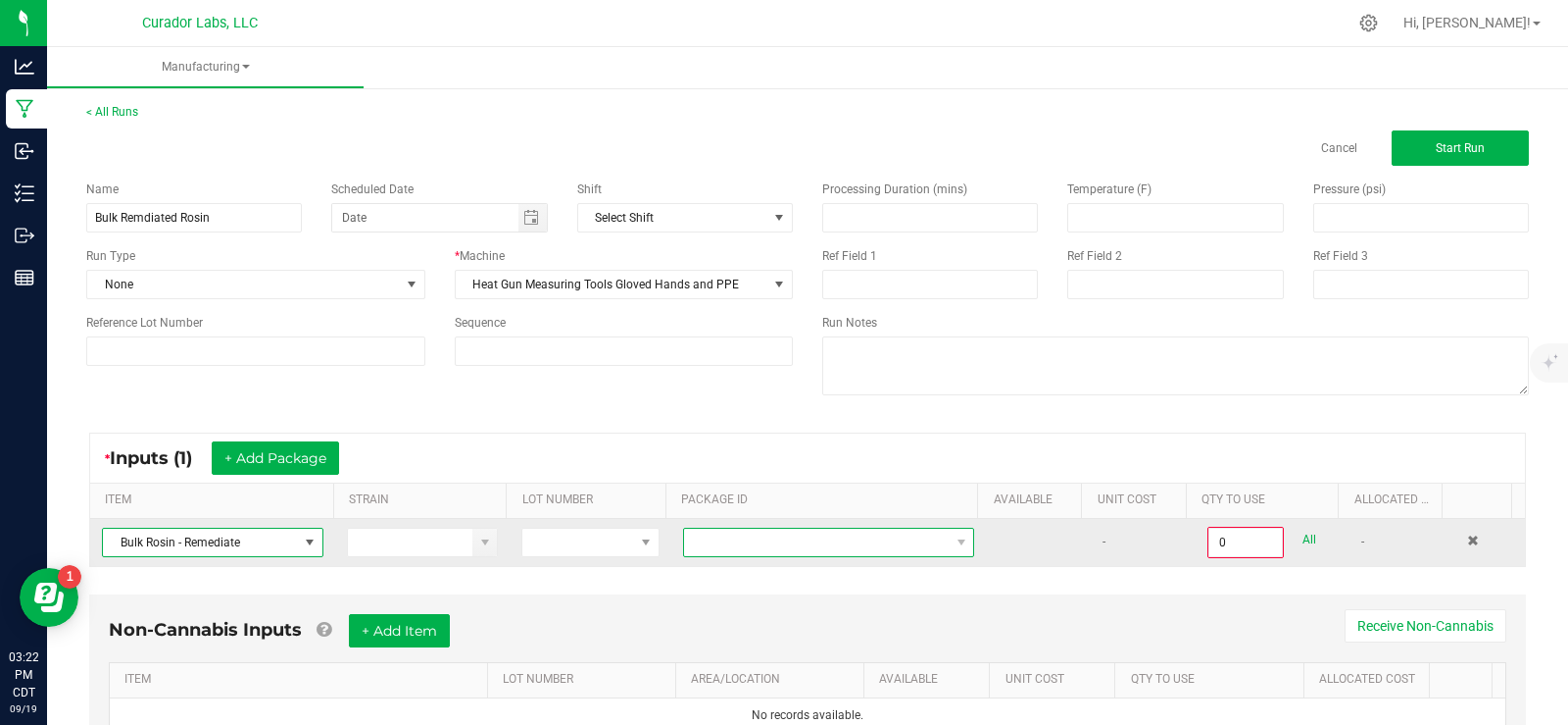
click at [782, 545] on span at bounding box center [815, 541] width 264 height 27
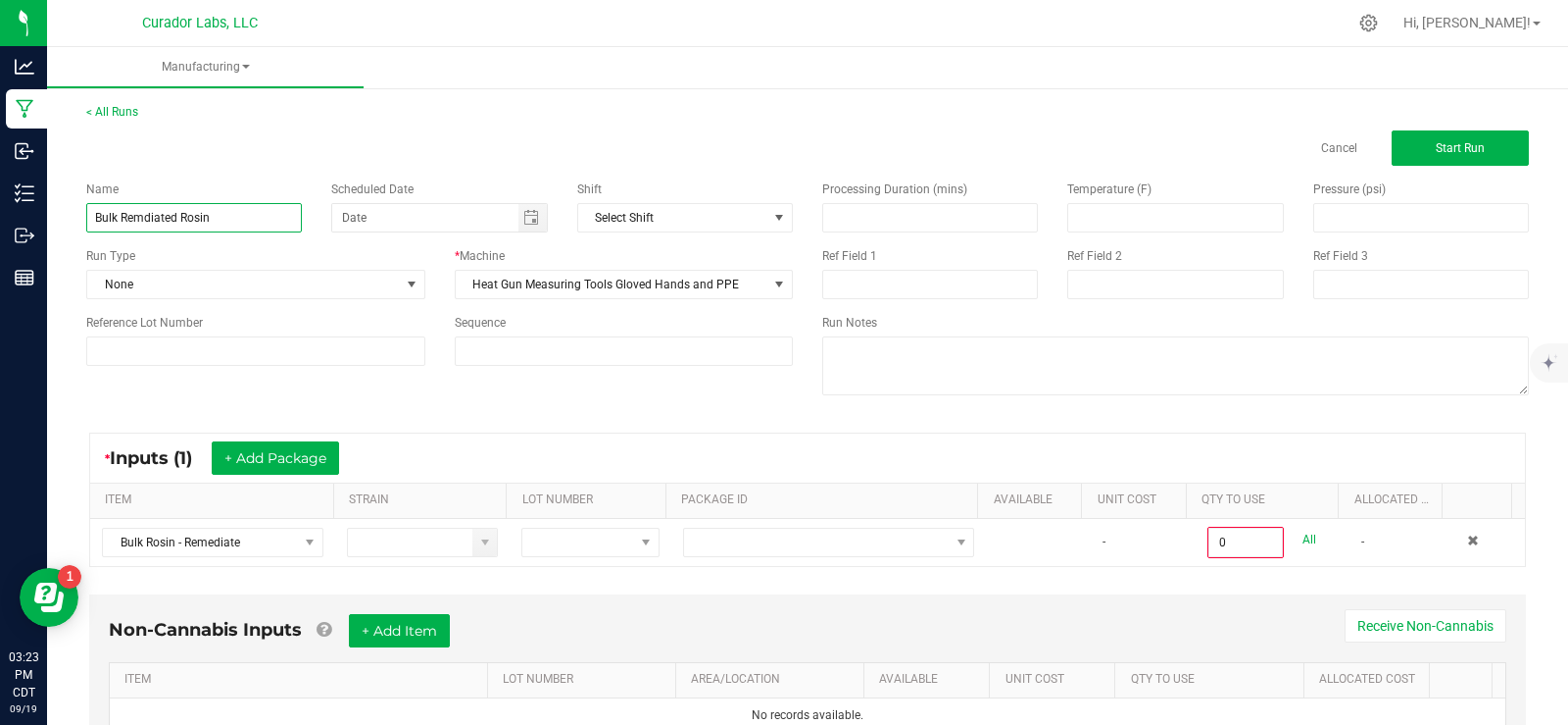
click at [181, 218] on input "Bulk Remdiated Rosin" at bounding box center [194, 217] width 216 height 29
click at [211, 216] on input "Bulk Remdiated Cart gradeRosin" at bounding box center [194, 217] width 216 height 29
click at [239, 215] on input "Bulk Remdiated Cart GradeRosin" at bounding box center [194, 217] width 216 height 29
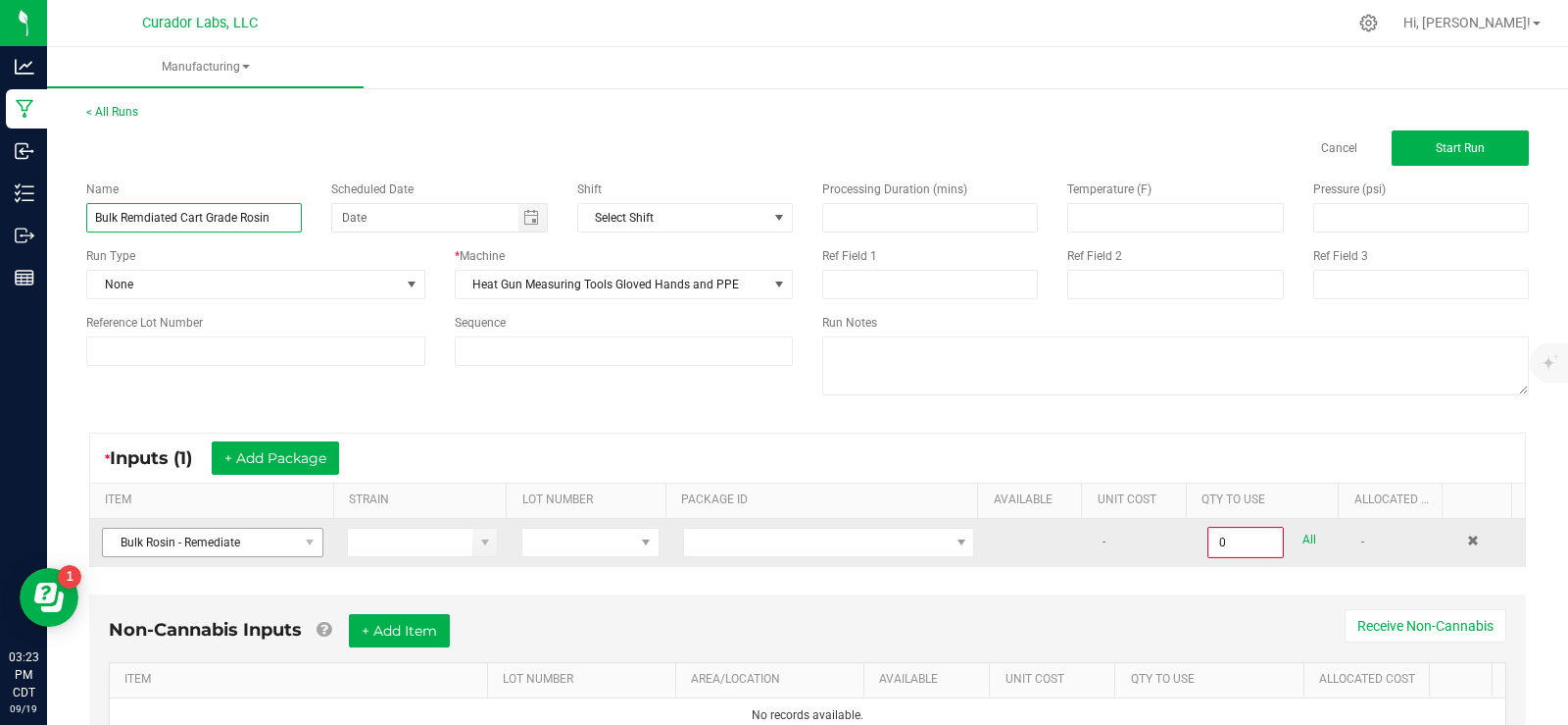
type input "Bulk Remdiated Cart Grade Rosin"
click at [279, 541] on span "Bulk Rosin - Remediate" at bounding box center [200, 541] width 195 height 27
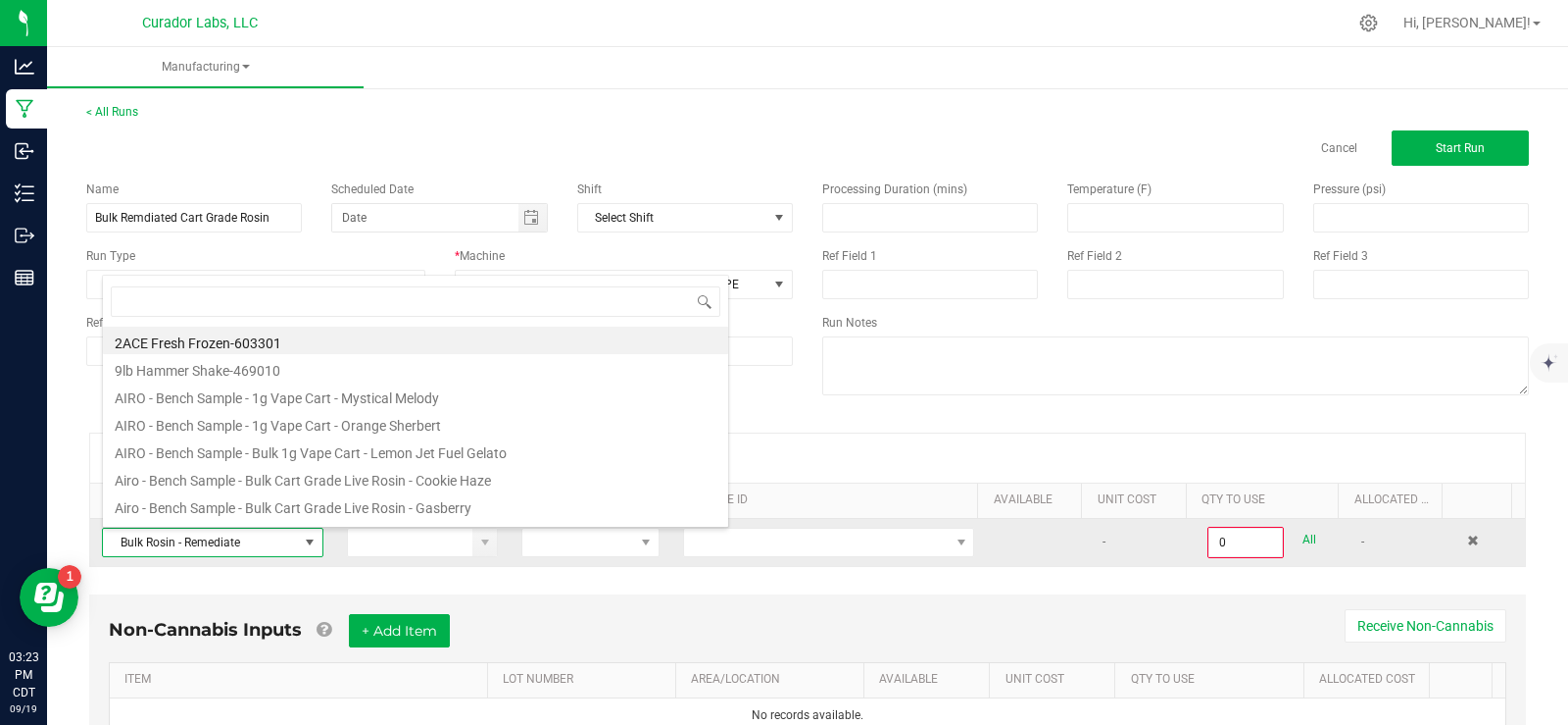
scroll to position [29, 215]
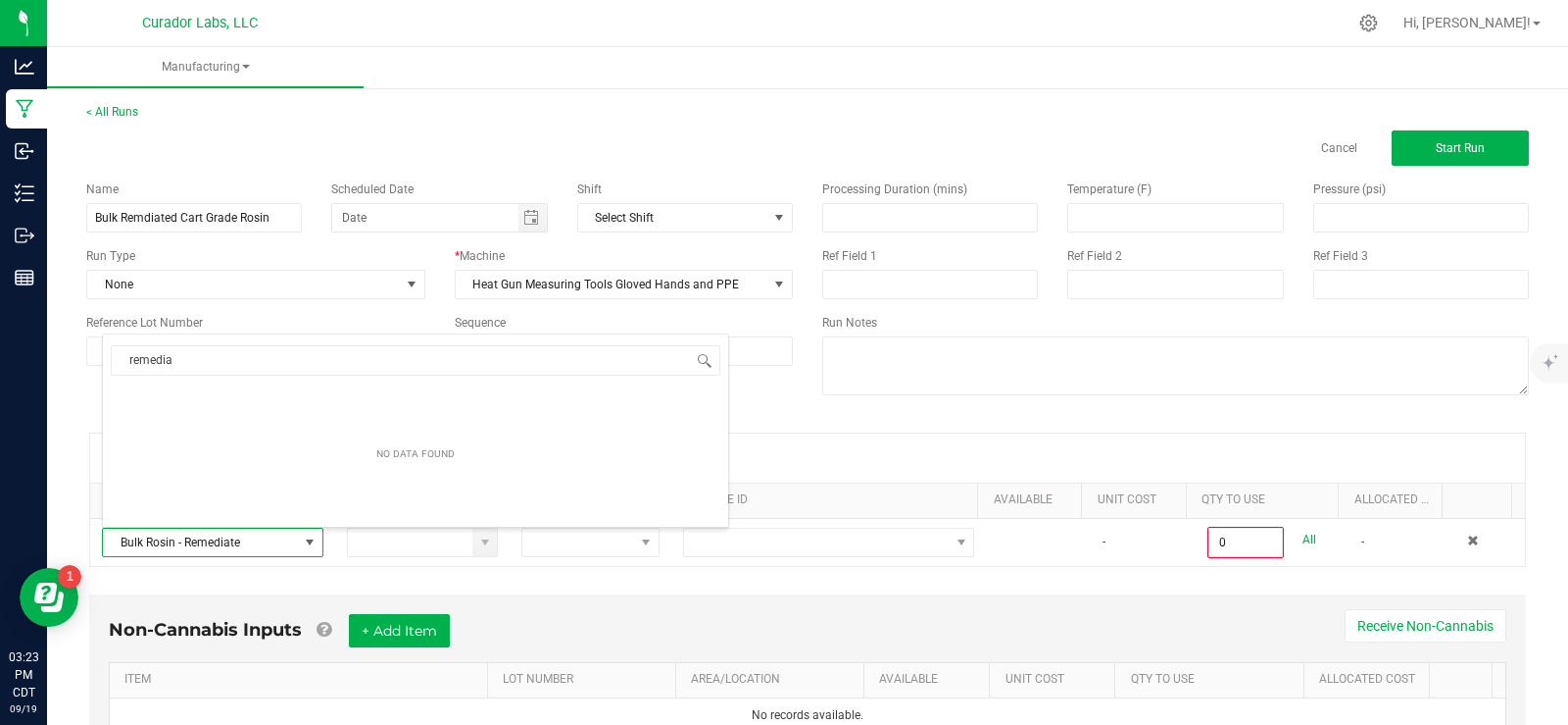
type input "remedi"
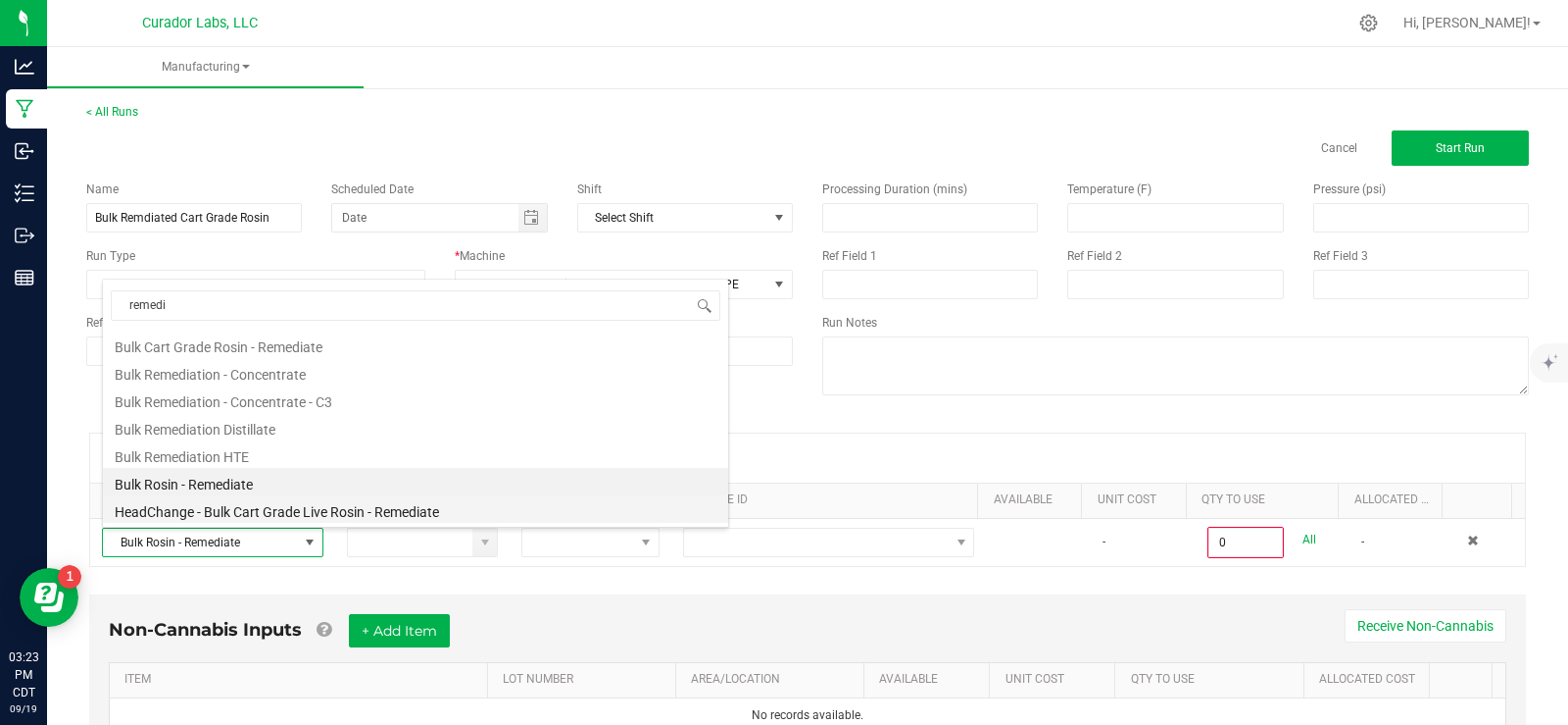
click at [352, 509] on li "HeadChange - Bulk Cart Grade Live Rosin - Remediate" at bounding box center [415, 508] width 625 height 27
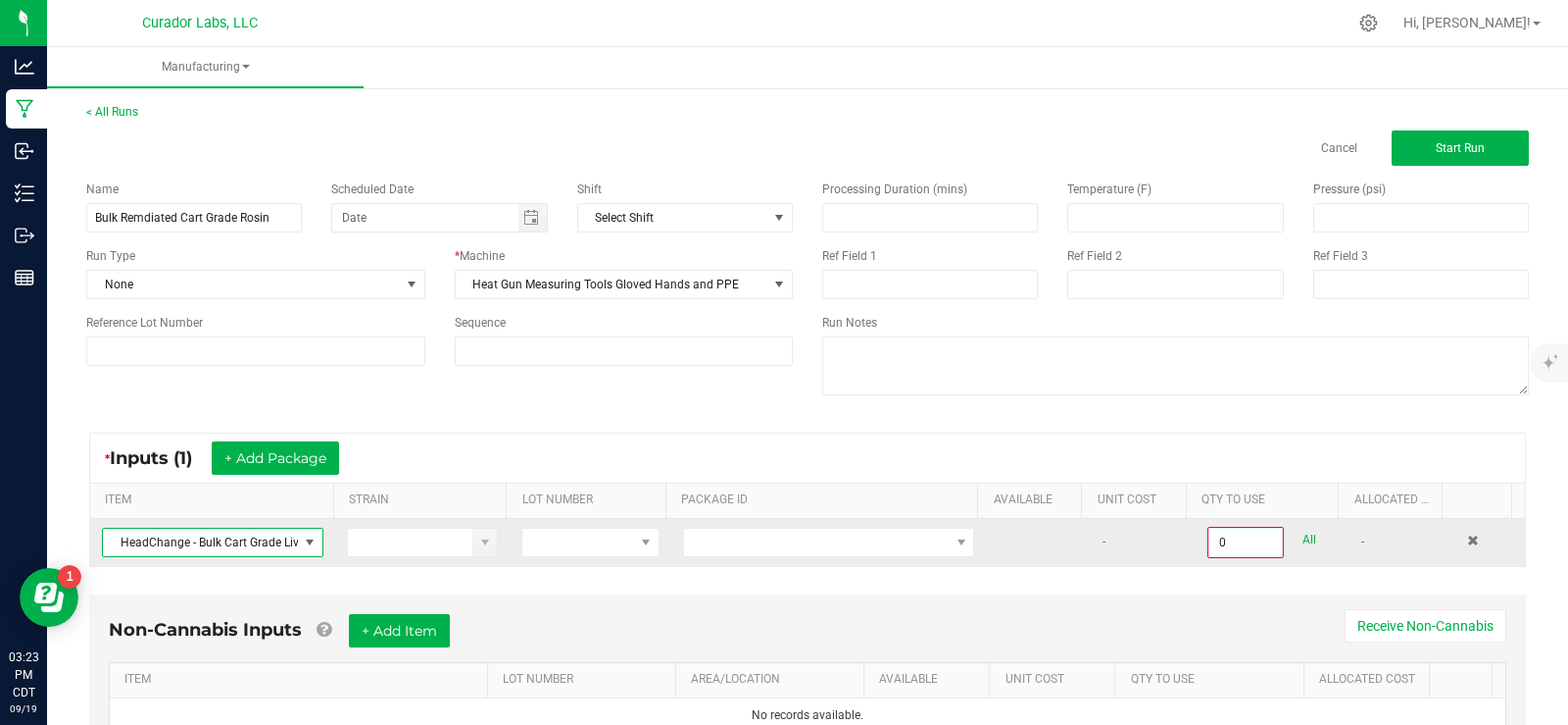
click at [301, 540] on span at bounding box center [309, 542] width 16 height 16
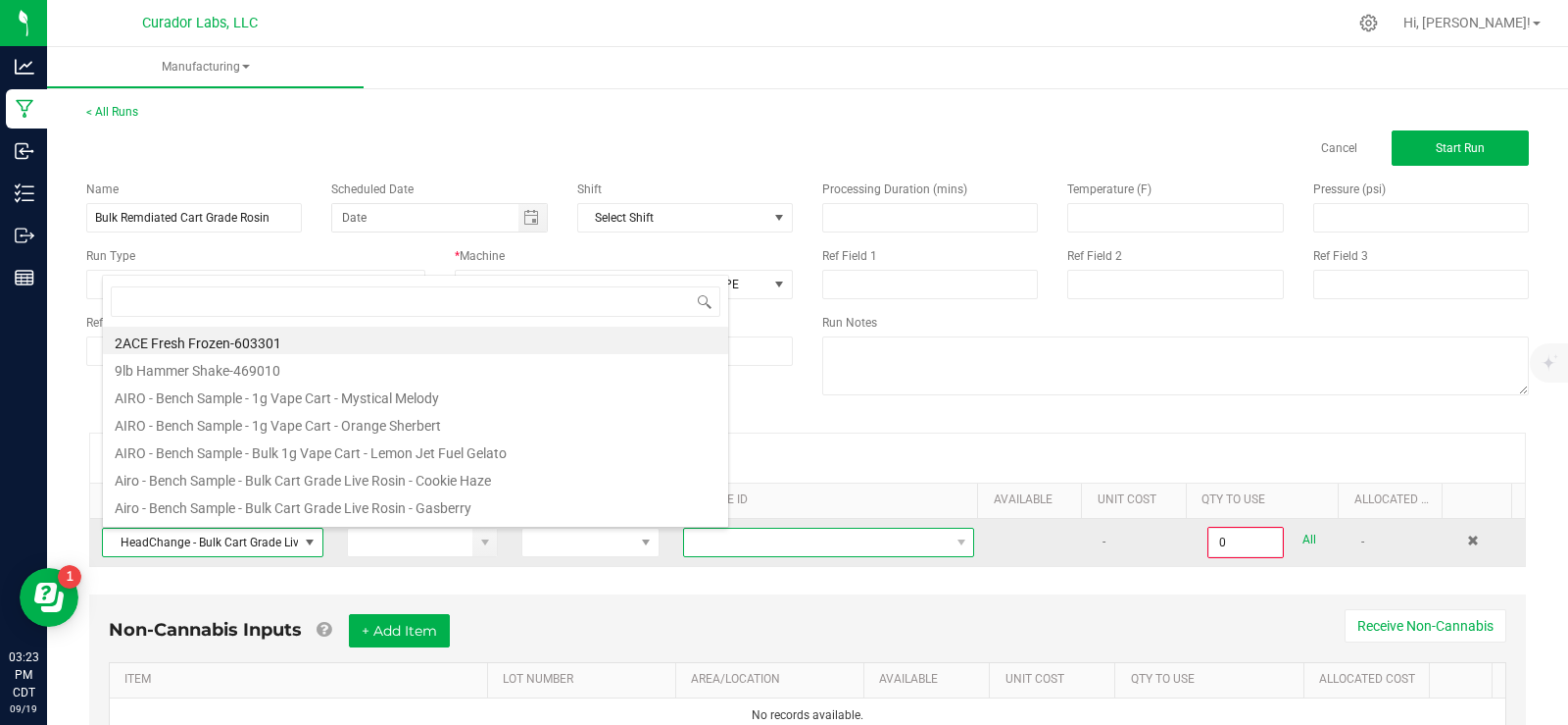
click at [829, 539] on span "NO DATA FOUND" at bounding box center [815, 541] width 264 height 27
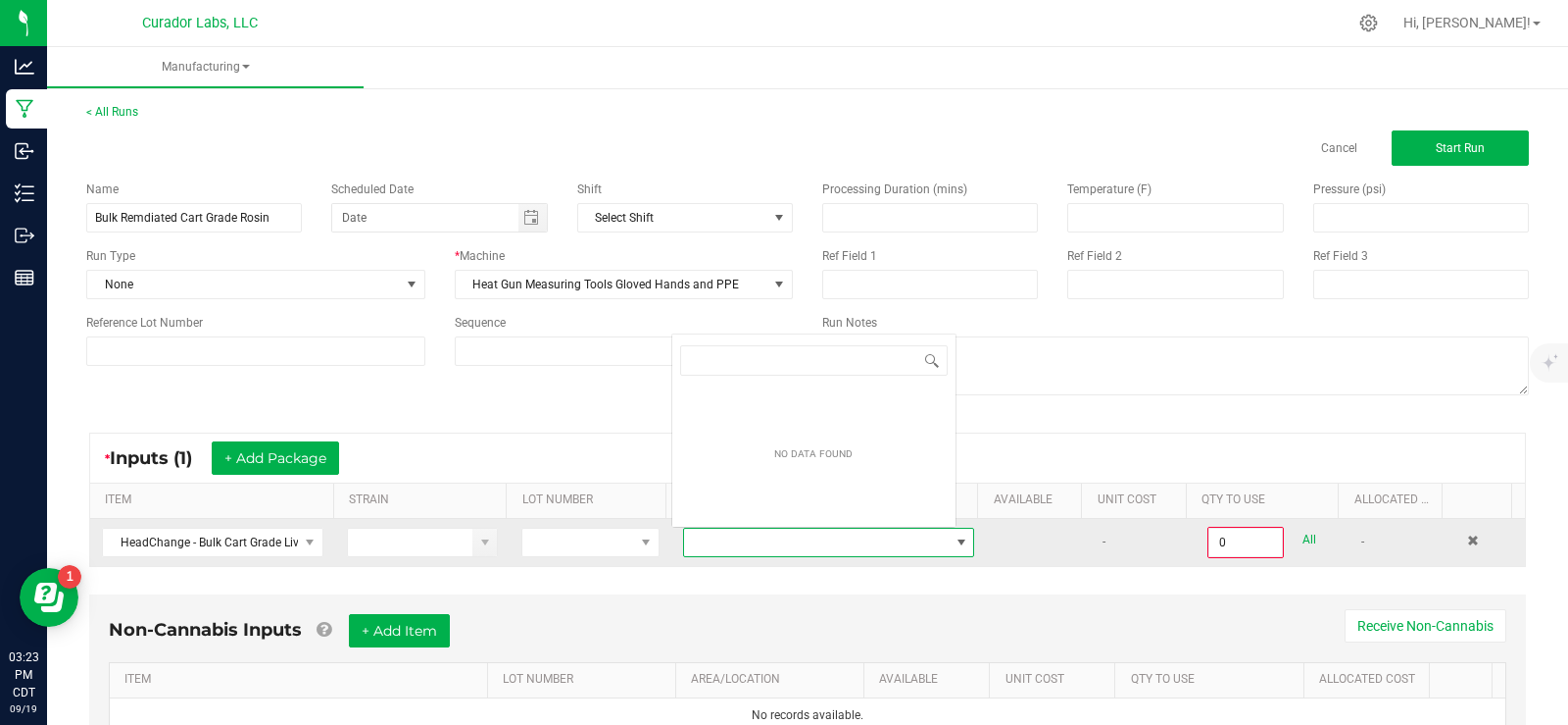
scroll to position [29, 282]
click at [829, 539] on span "NO DATA FOUND" at bounding box center [815, 541] width 264 height 27
click at [748, 535] on span "NO DATA FOUND" at bounding box center [815, 541] width 264 height 27
click at [749, 546] on span "NO DATA FOUND" at bounding box center [815, 541] width 264 height 27
click at [1455, 540] on td at bounding box center [1490, 541] width 70 height 47
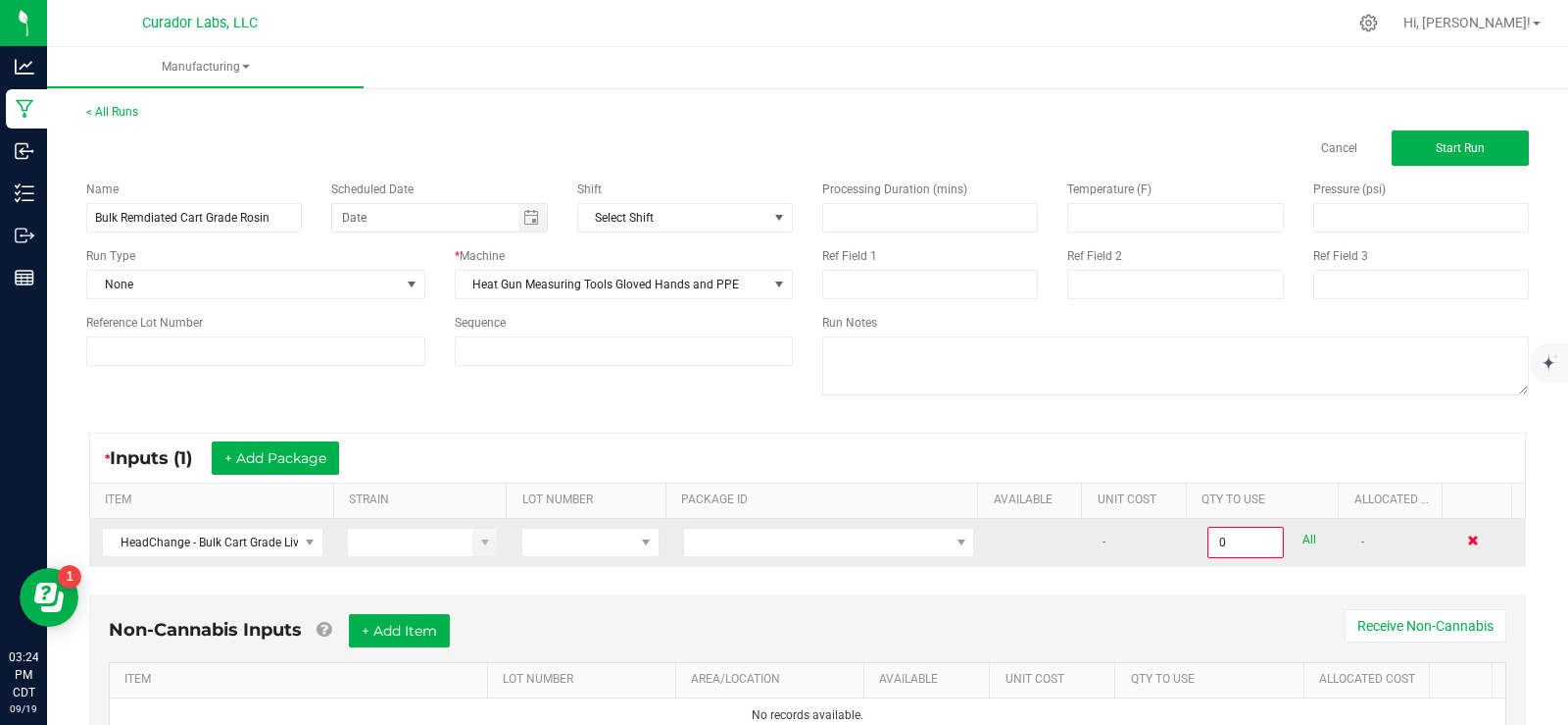
click at [1467, 540] on span at bounding box center [1473, 540] width 12 height 12
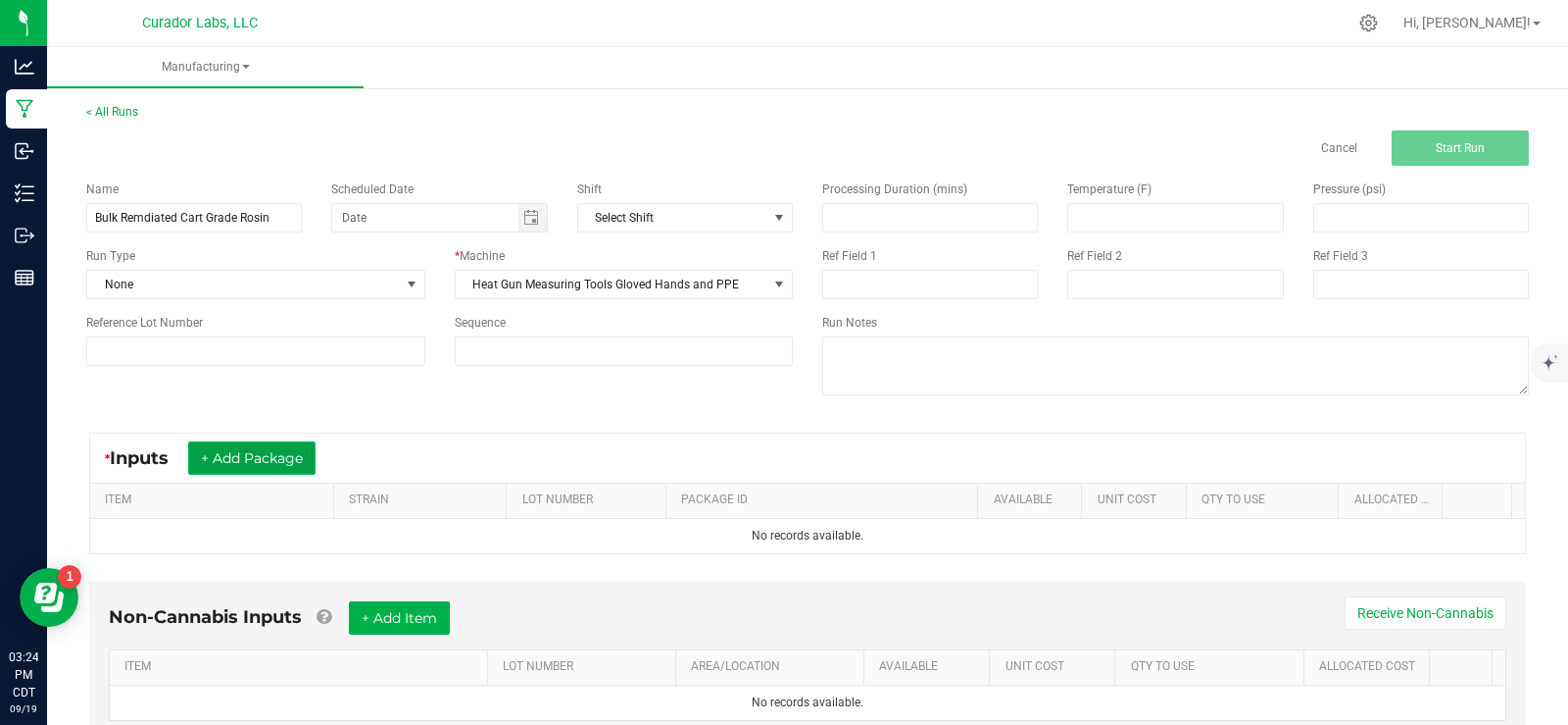
click at [264, 453] on button "+ Add Package" at bounding box center [253, 457] width 128 height 33
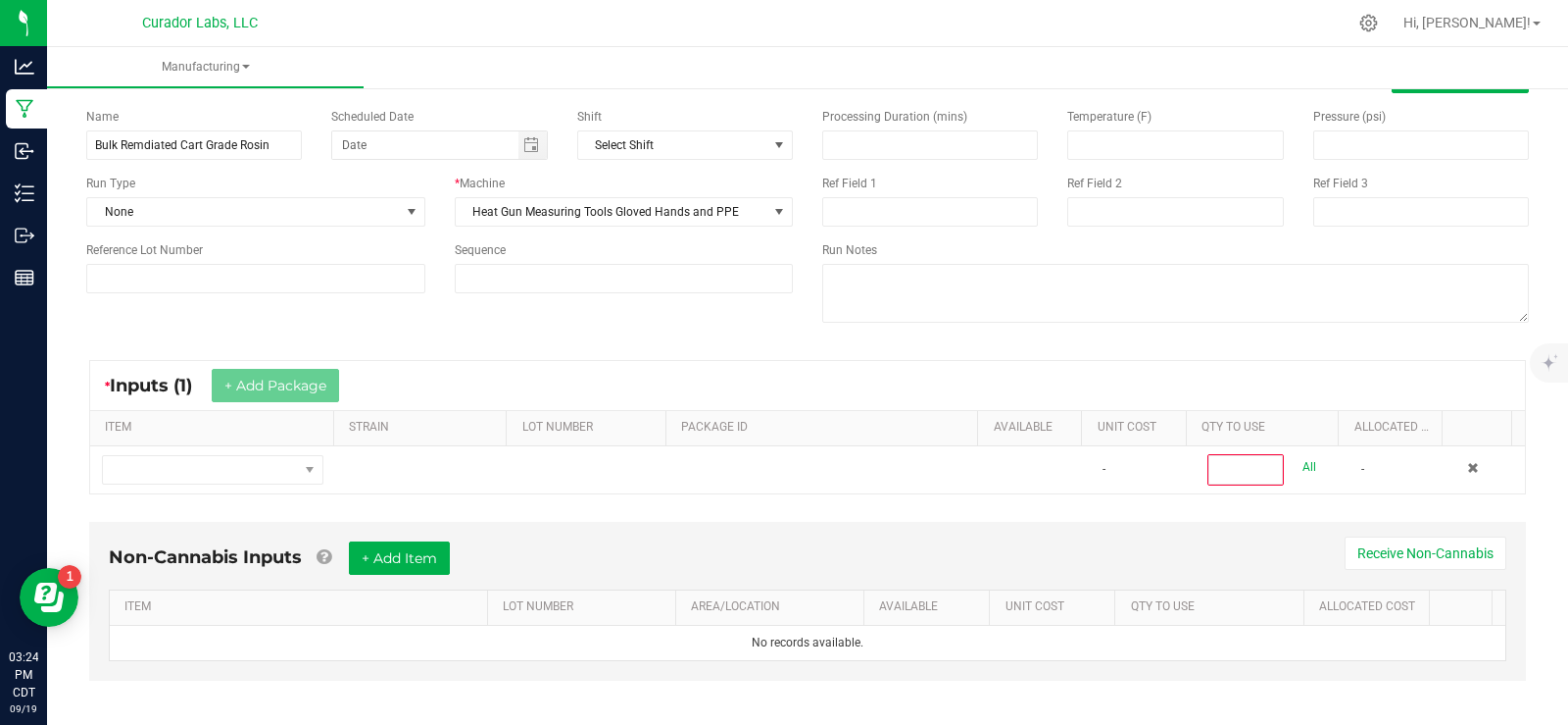
scroll to position [85, 0]
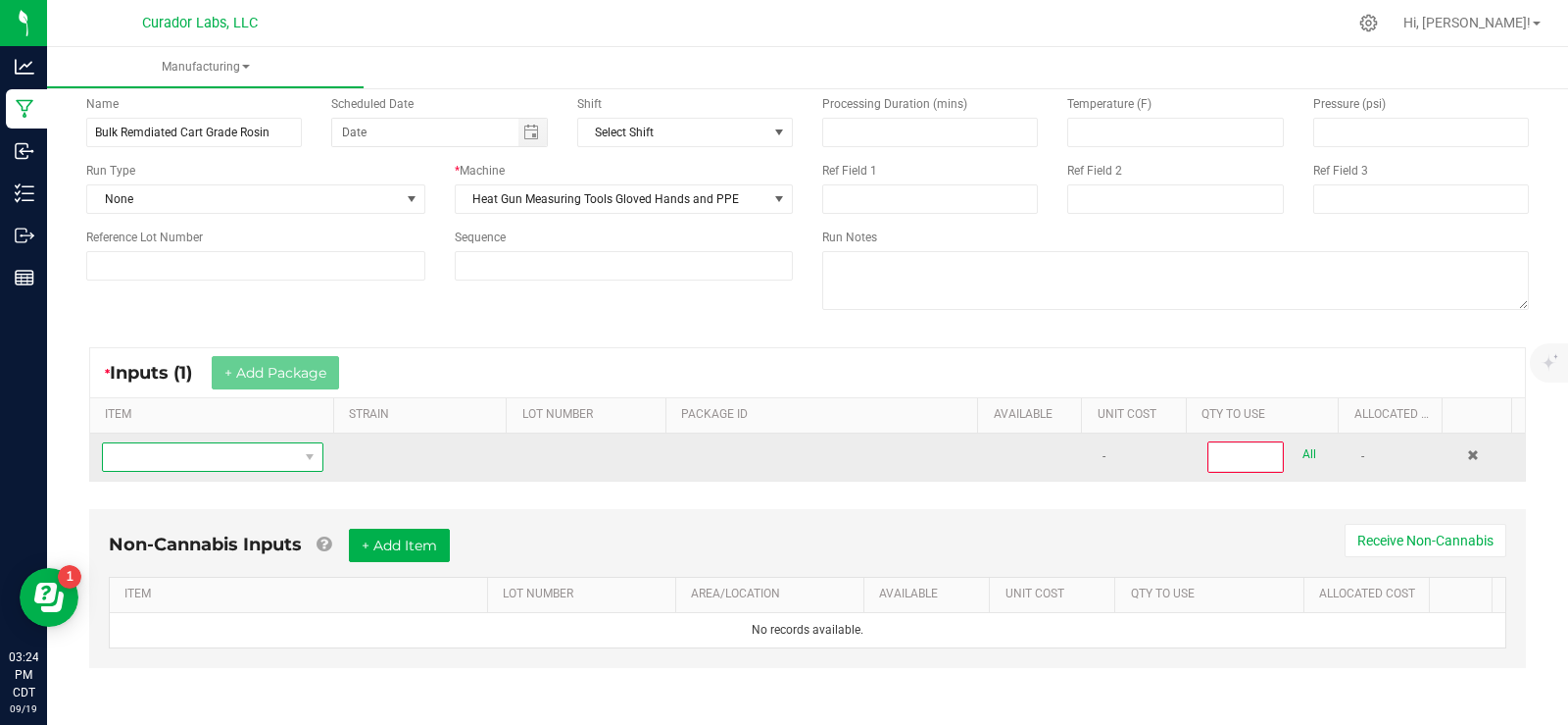
click at [221, 456] on span "NO DATA FOUND" at bounding box center [200, 456] width 195 height 27
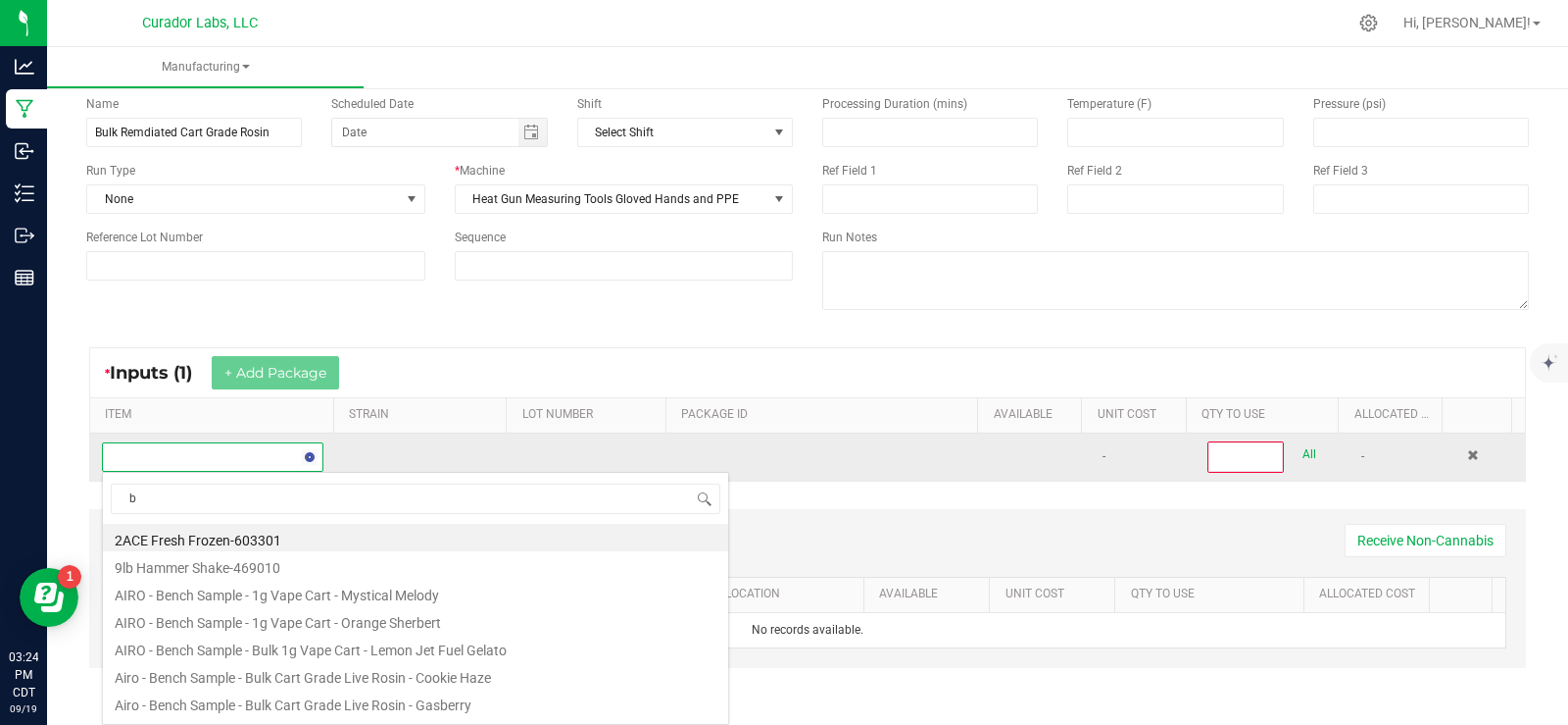
scroll to position [29, 215]
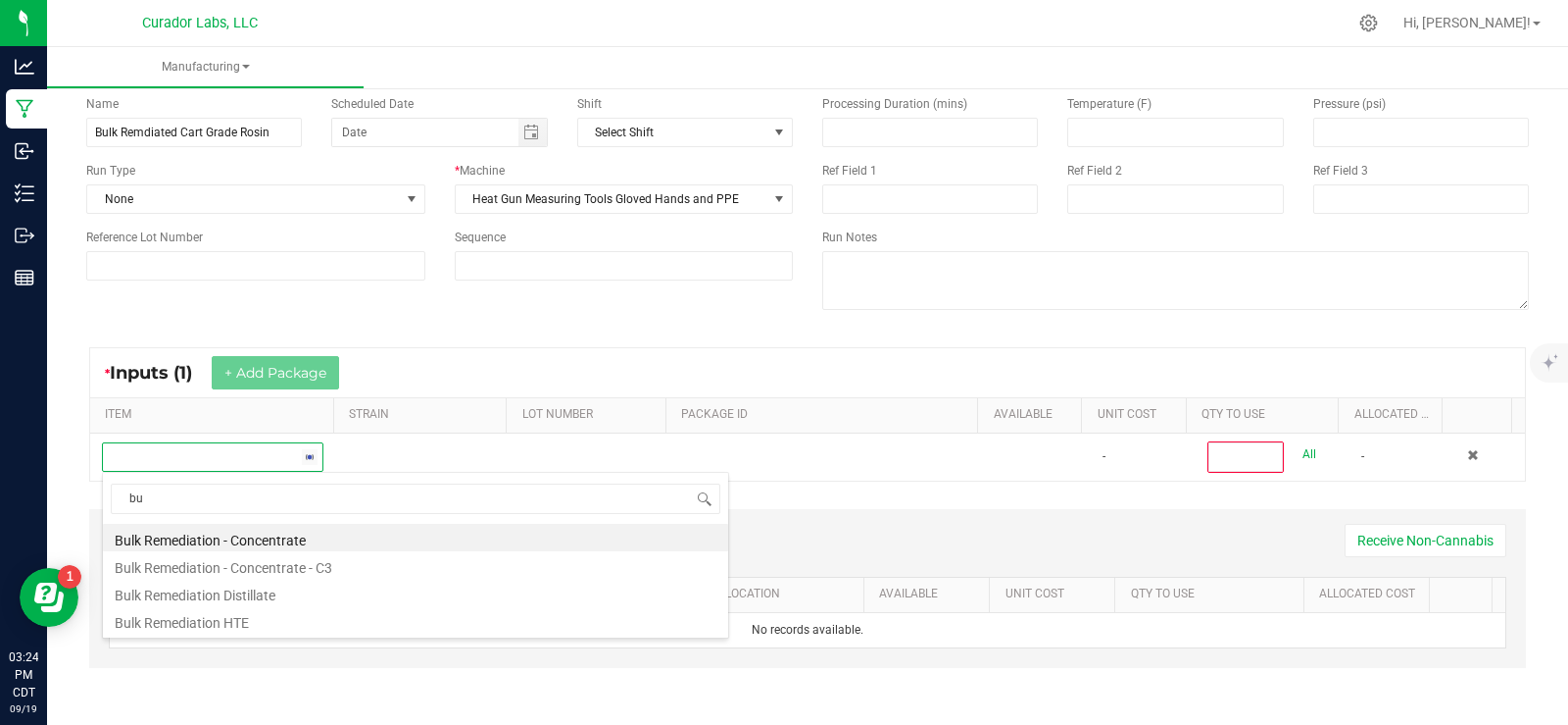
type input "b"
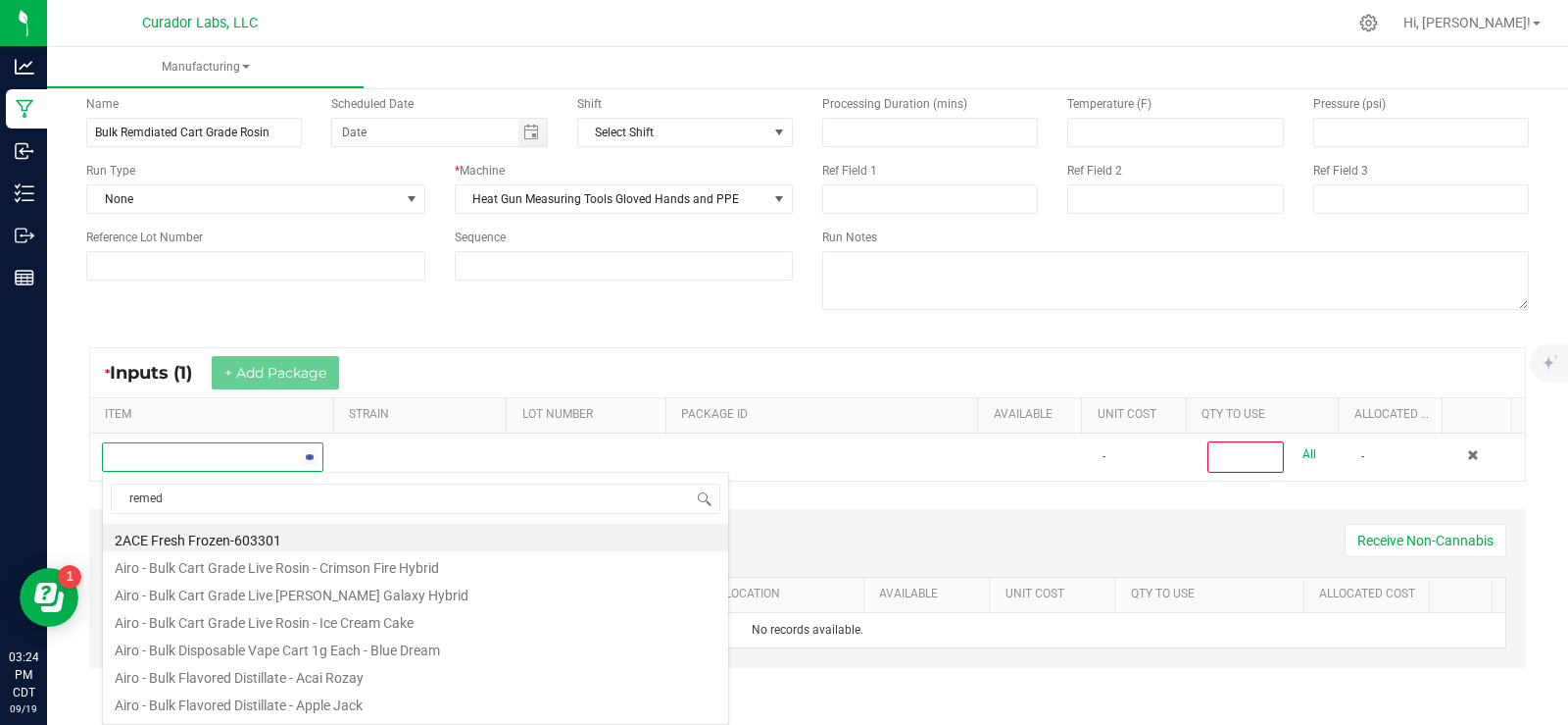
type input "remedi"
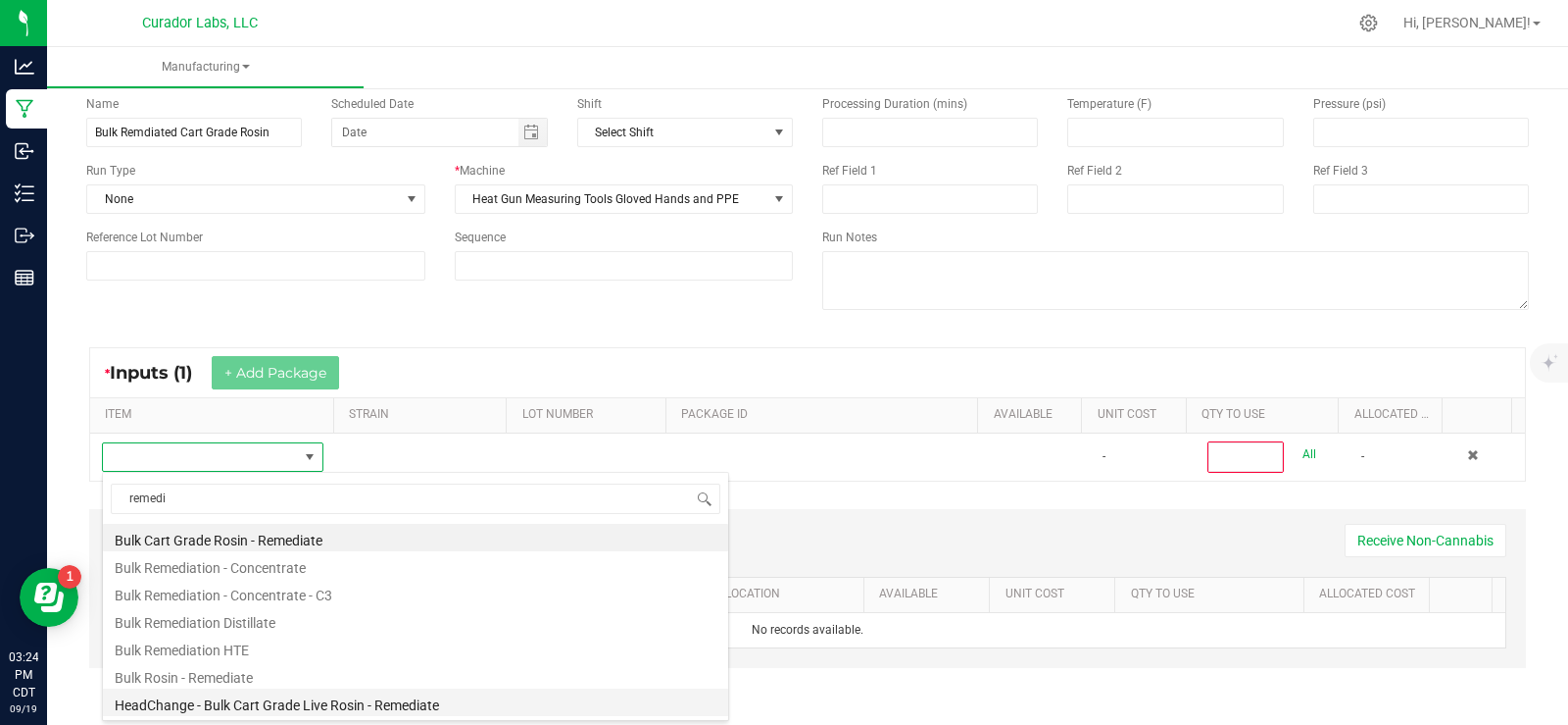
click at [276, 698] on li "HeadChange - Bulk Cart Grade Live Rosin - Remediate" at bounding box center [415, 701] width 625 height 27
type input "0"
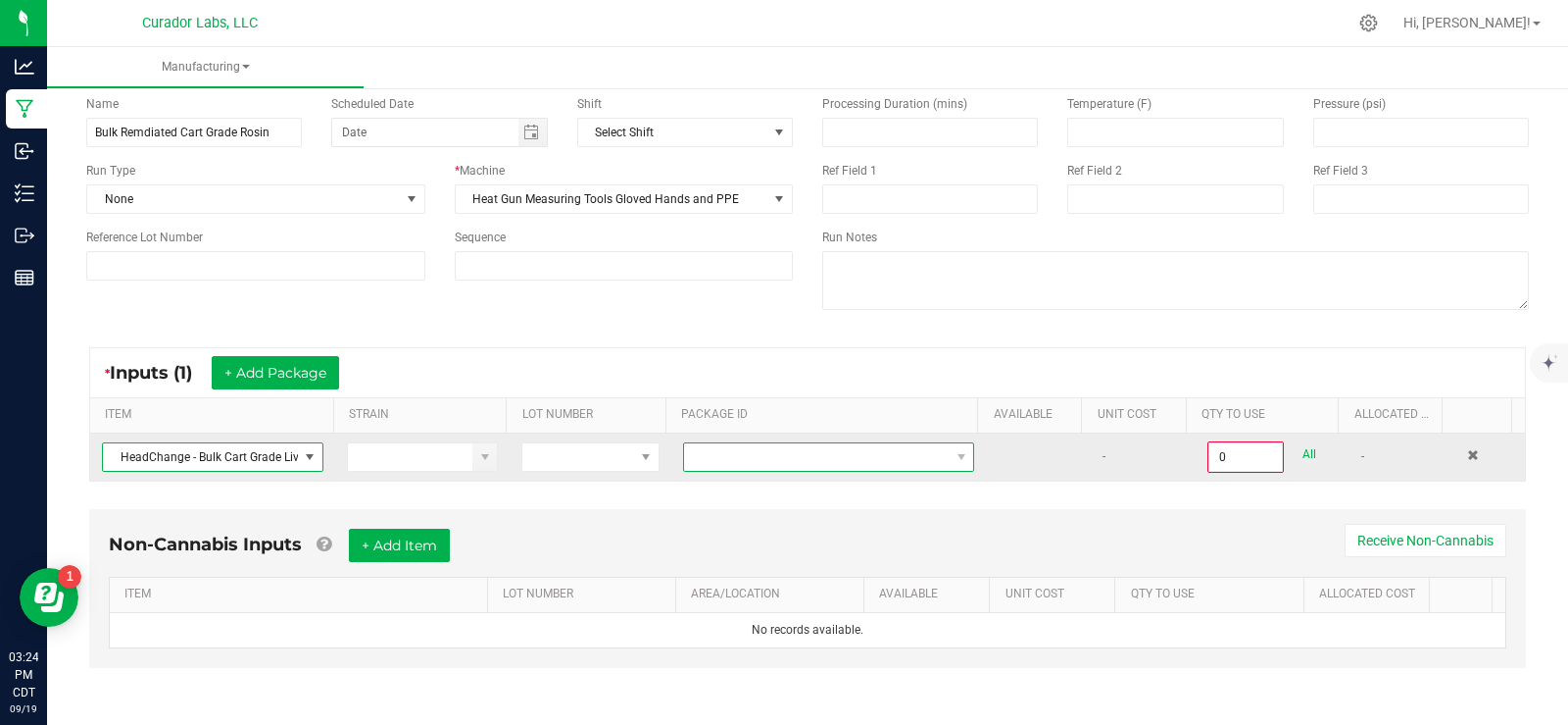
click at [829, 446] on span "NO DATA FOUND" at bounding box center [815, 456] width 264 height 27
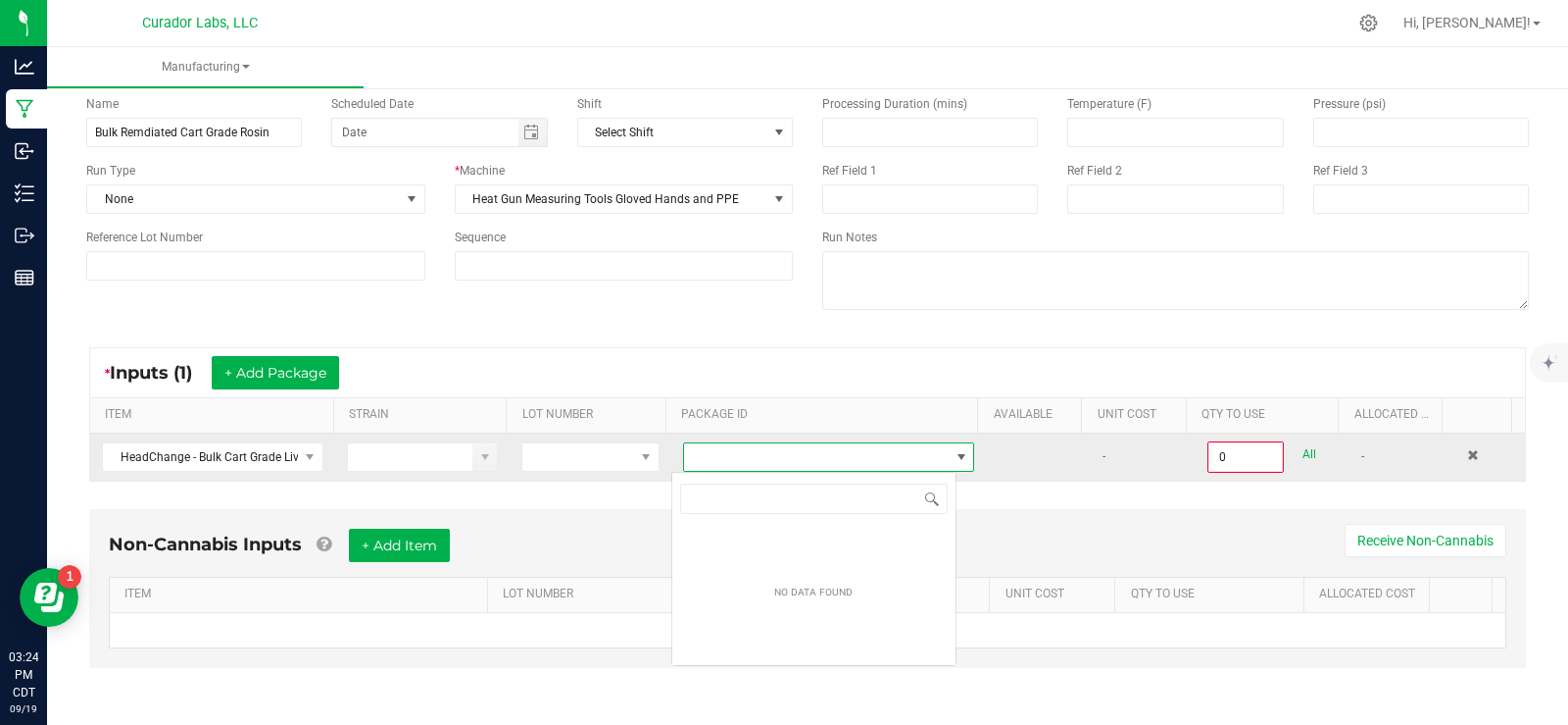
scroll to position [29, 285]
click at [842, 455] on span "NO DATA FOUND" at bounding box center [815, 456] width 264 height 27
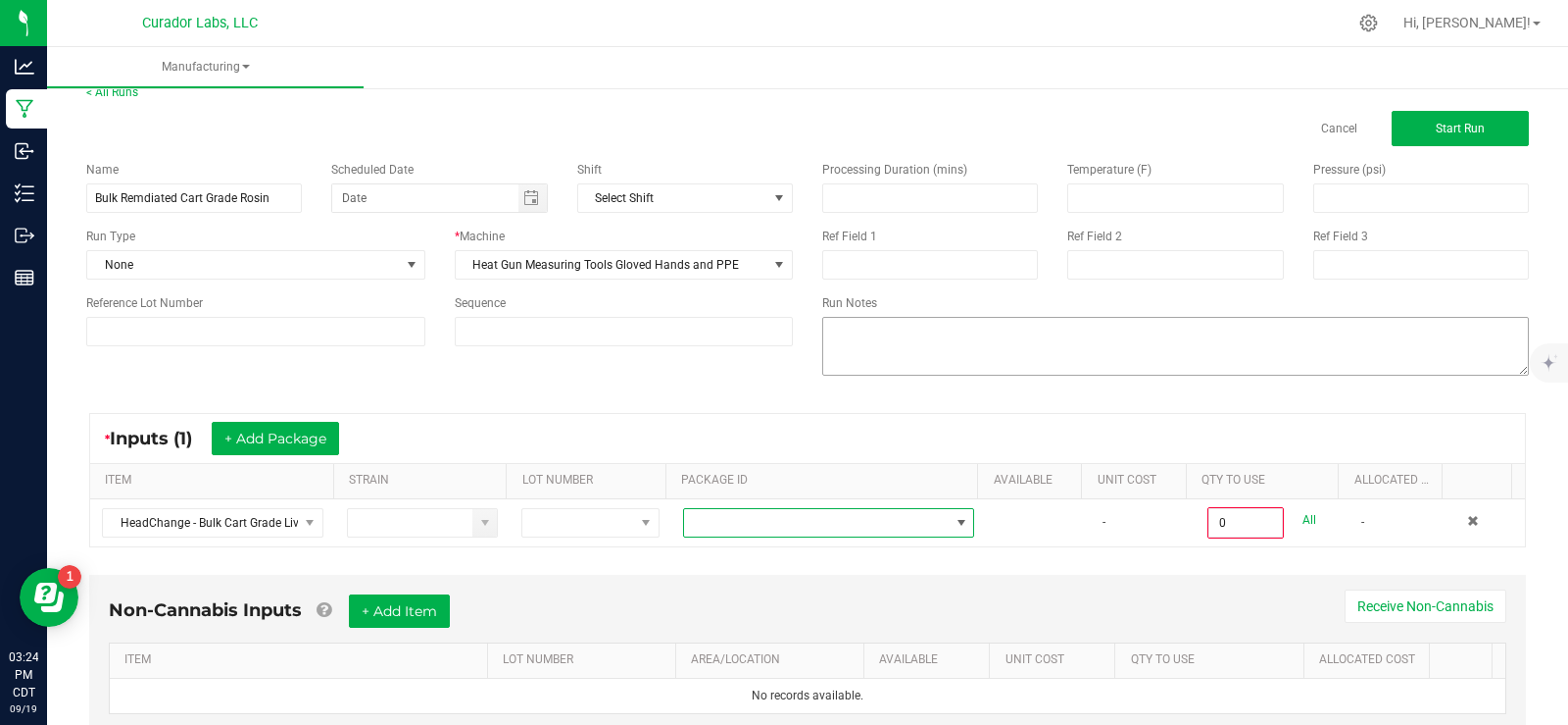
scroll to position [0, 0]
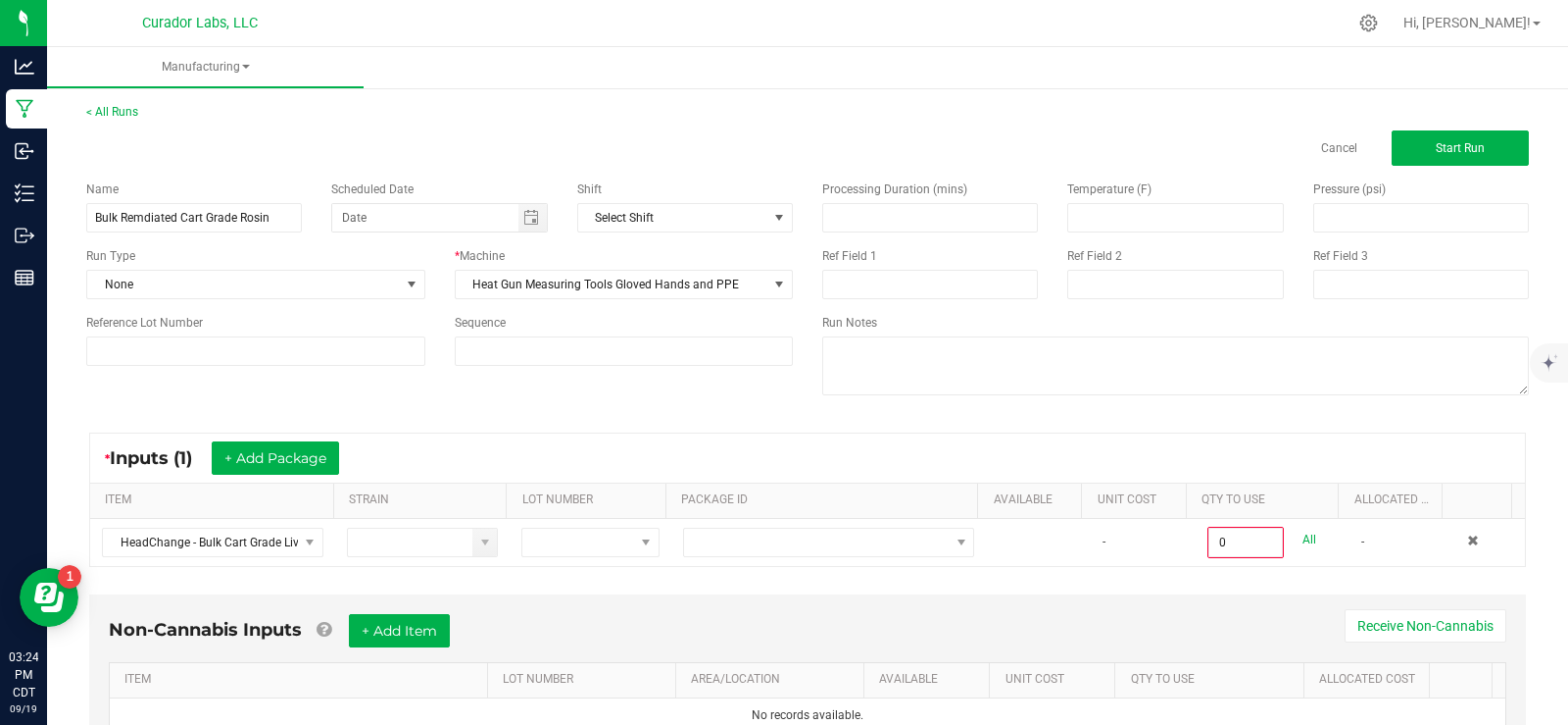
click at [1320, 138] on div "Cancel Start Run" at bounding box center [1424, 148] width 208 height 35
click at [1320, 157] on link "Cancel" at bounding box center [1338, 148] width 36 height 17
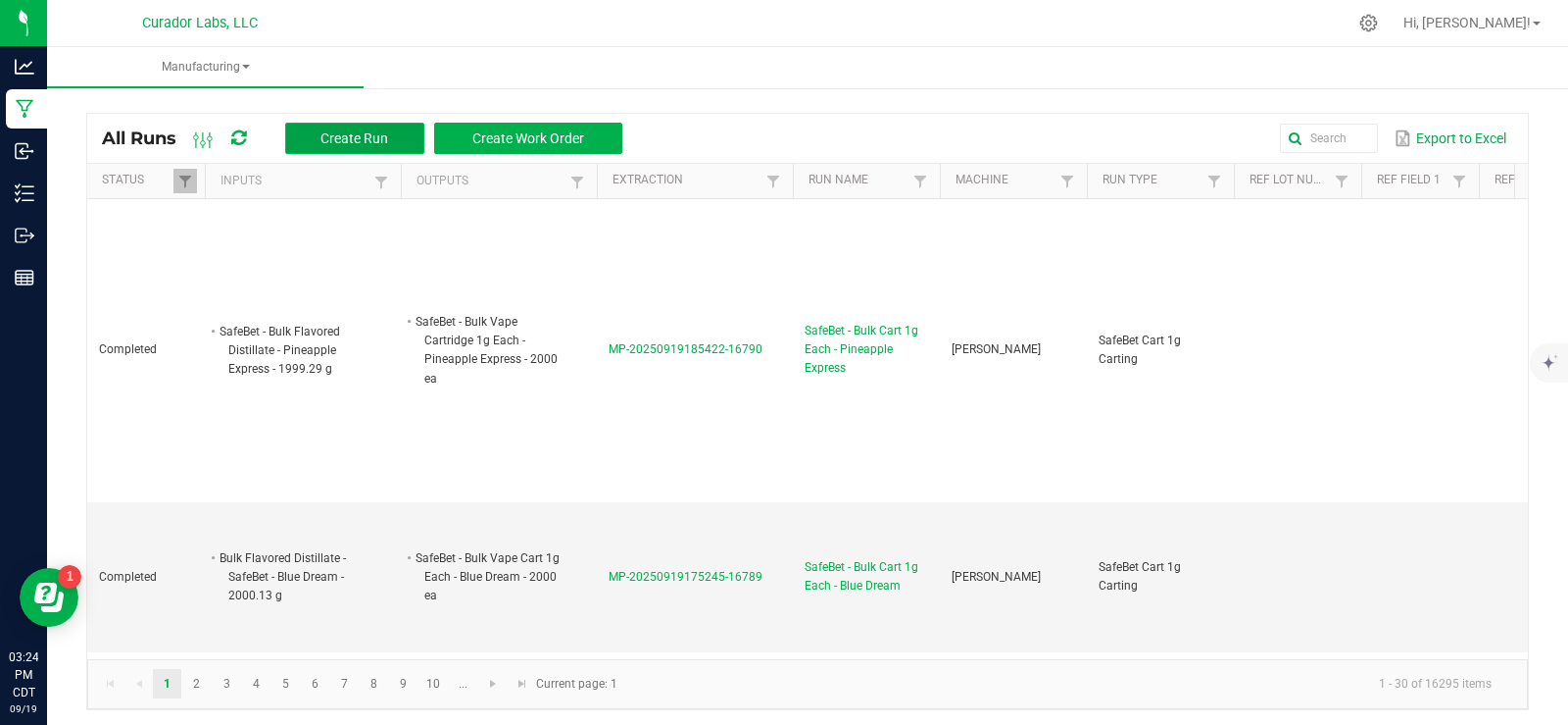
click at [364, 146] on button "Create Run" at bounding box center [354, 138] width 139 height 31
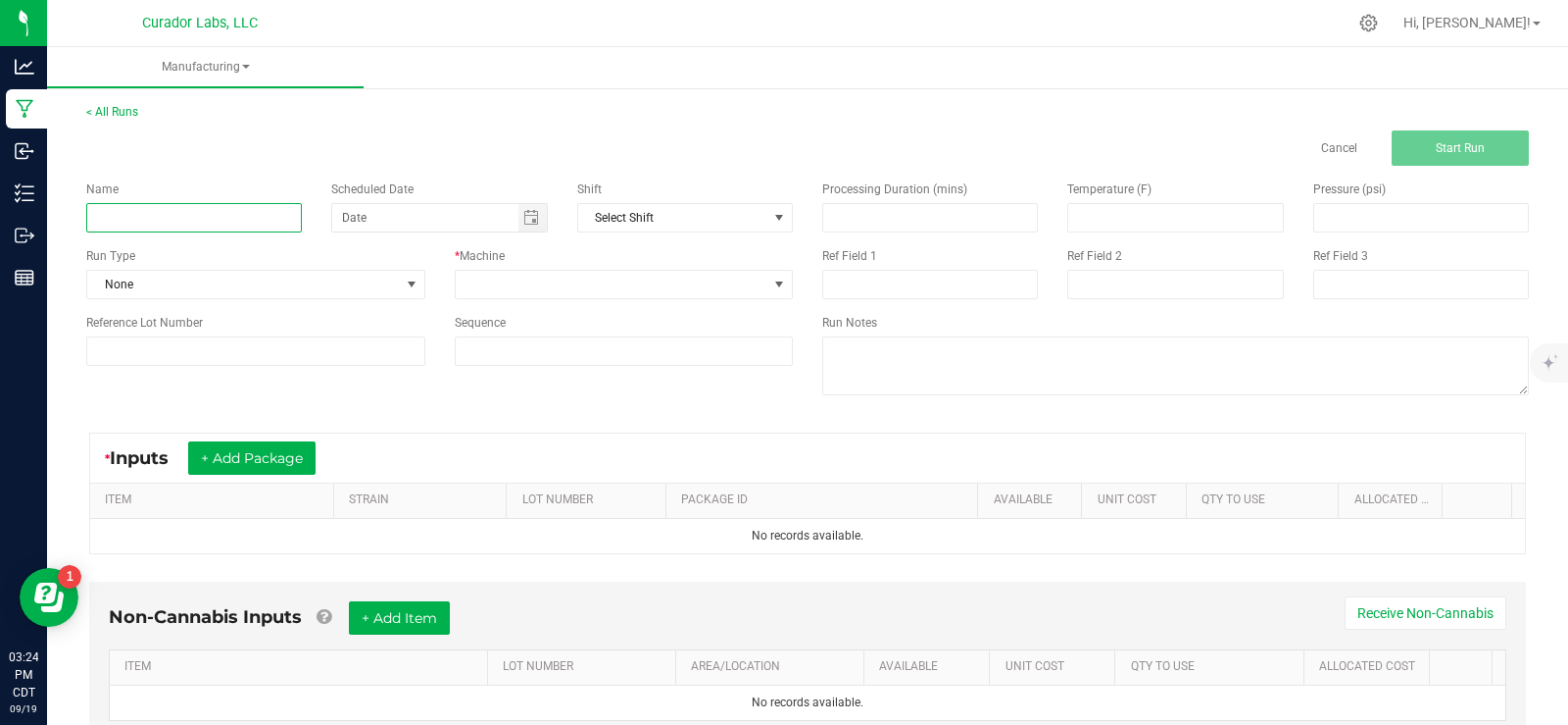
click at [163, 219] on input at bounding box center [194, 217] width 216 height 29
click at [252, 220] on input "Bulk Remediated Cart Grade rosin" at bounding box center [194, 217] width 216 height 29
type input "Bulk Remediated Cart Grade Rosin"
click at [501, 265] on div "* Machine" at bounding box center [624, 273] width 368 height 52
click at [535, 290] on span at bounding box center [612, 284] width 312 height 27
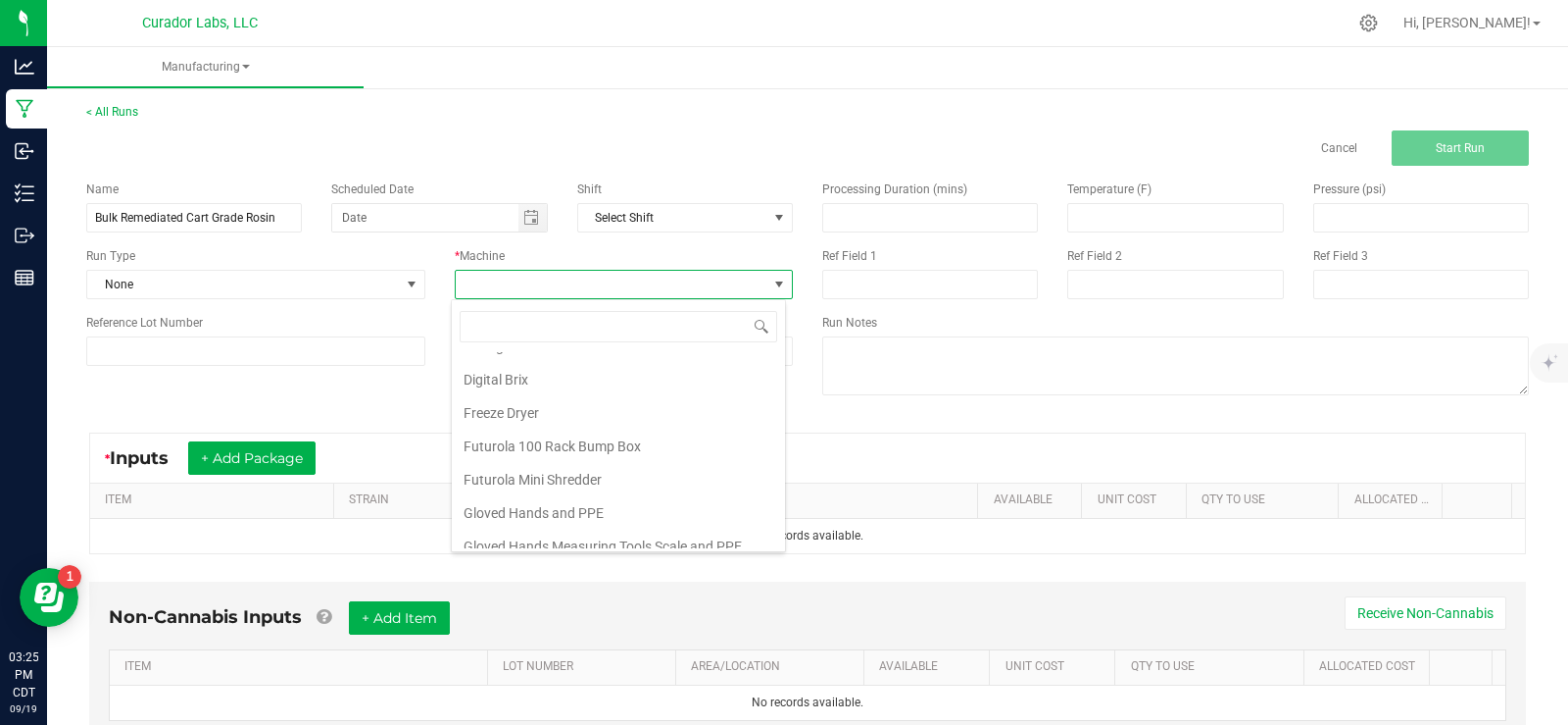
scroll to position [295, 0]
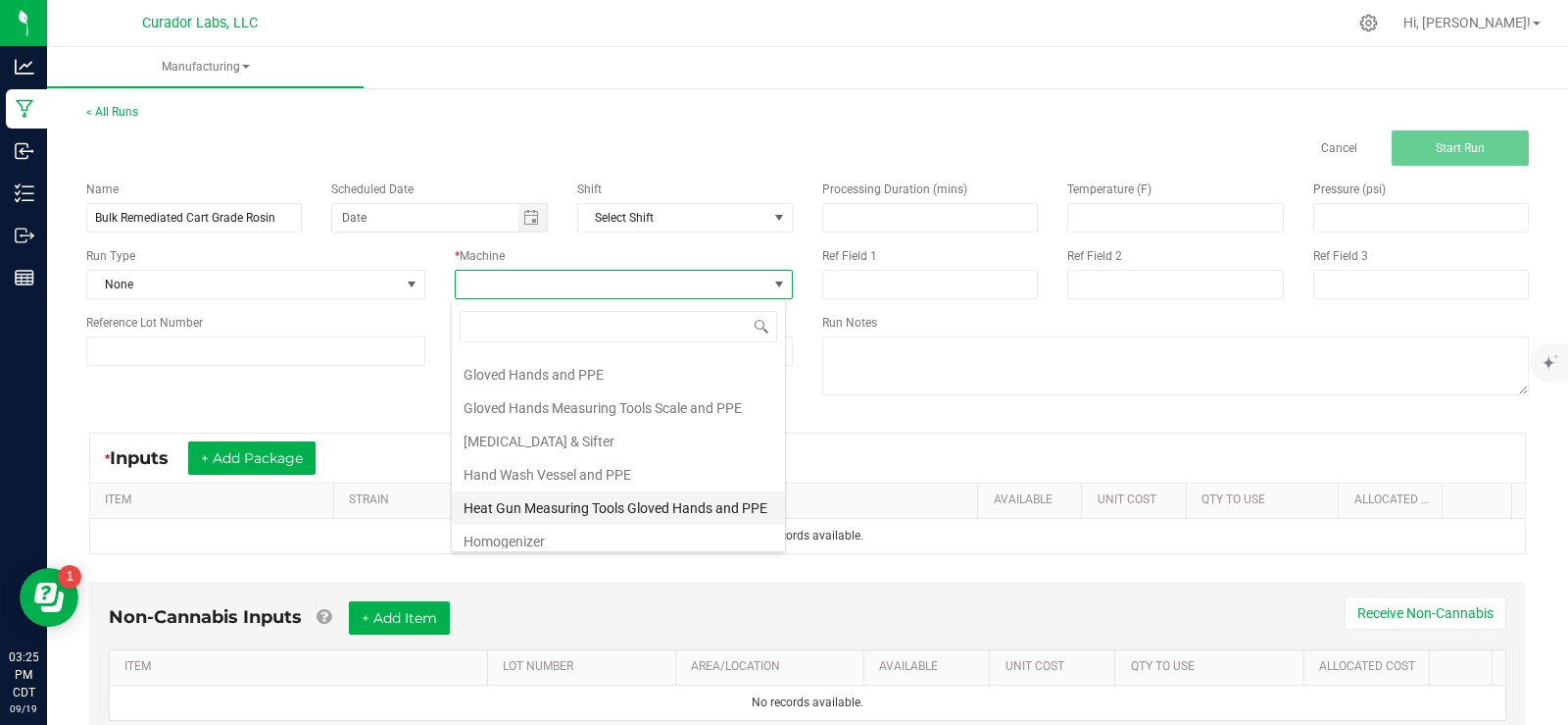
click at [631, 508] on li "Heat Gun Measuring Tools Gloved Hands and PPE" at bounding box center [619, 507] width 333 height 33
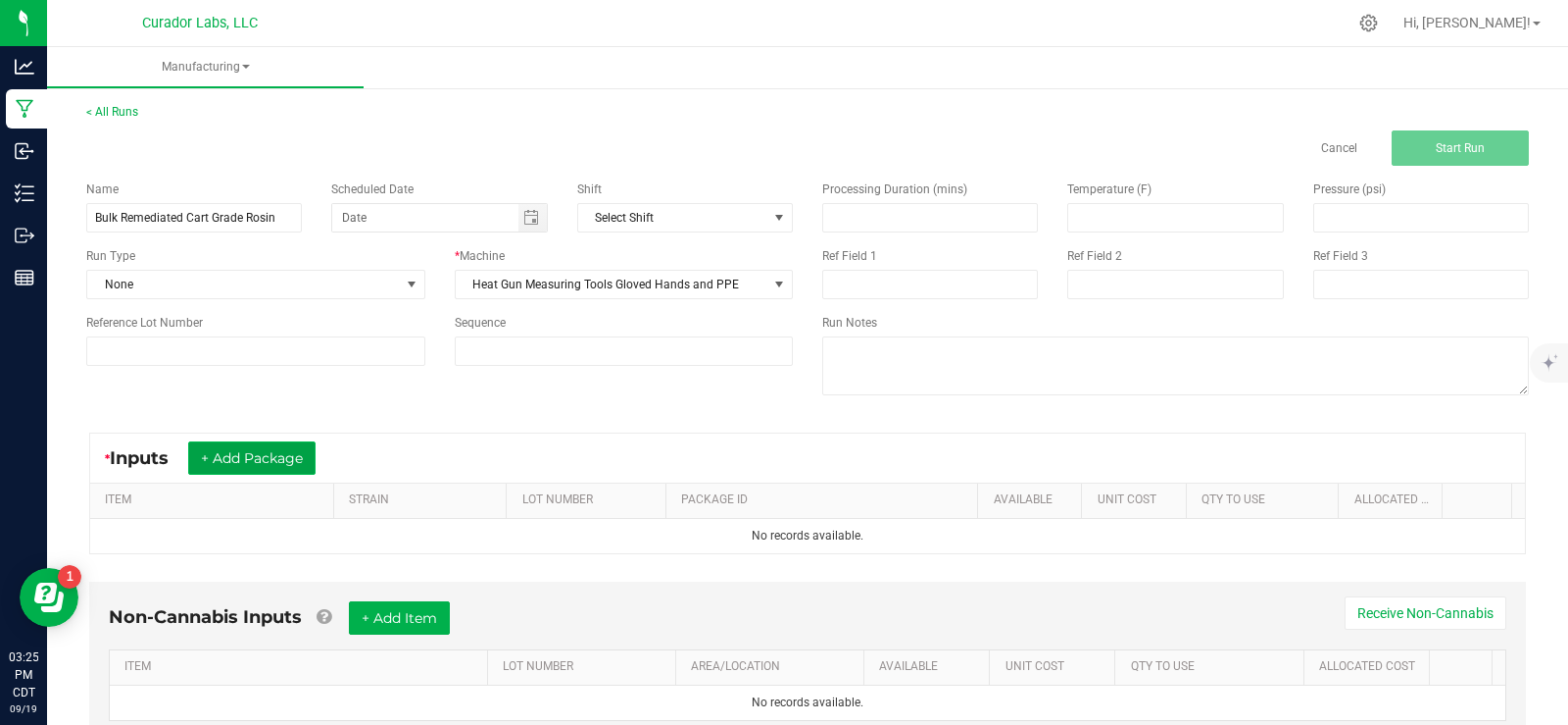
click at [283, 467] on button "+ Add Package" at bounding box center [253, 457] width 128 height 33
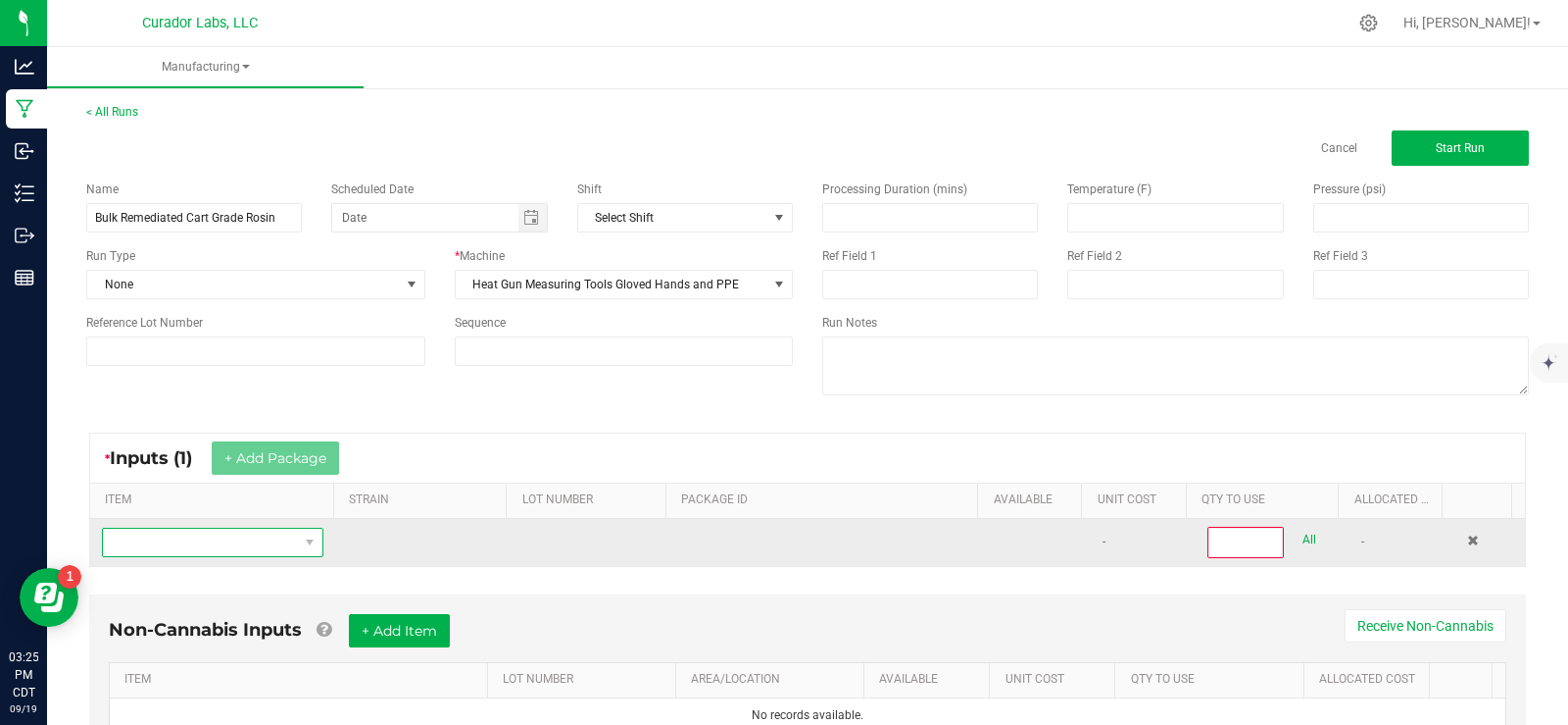
click at [203, 538] on span "NO DATA FOUND" at bounding box center [200, 541] width 195 height 27
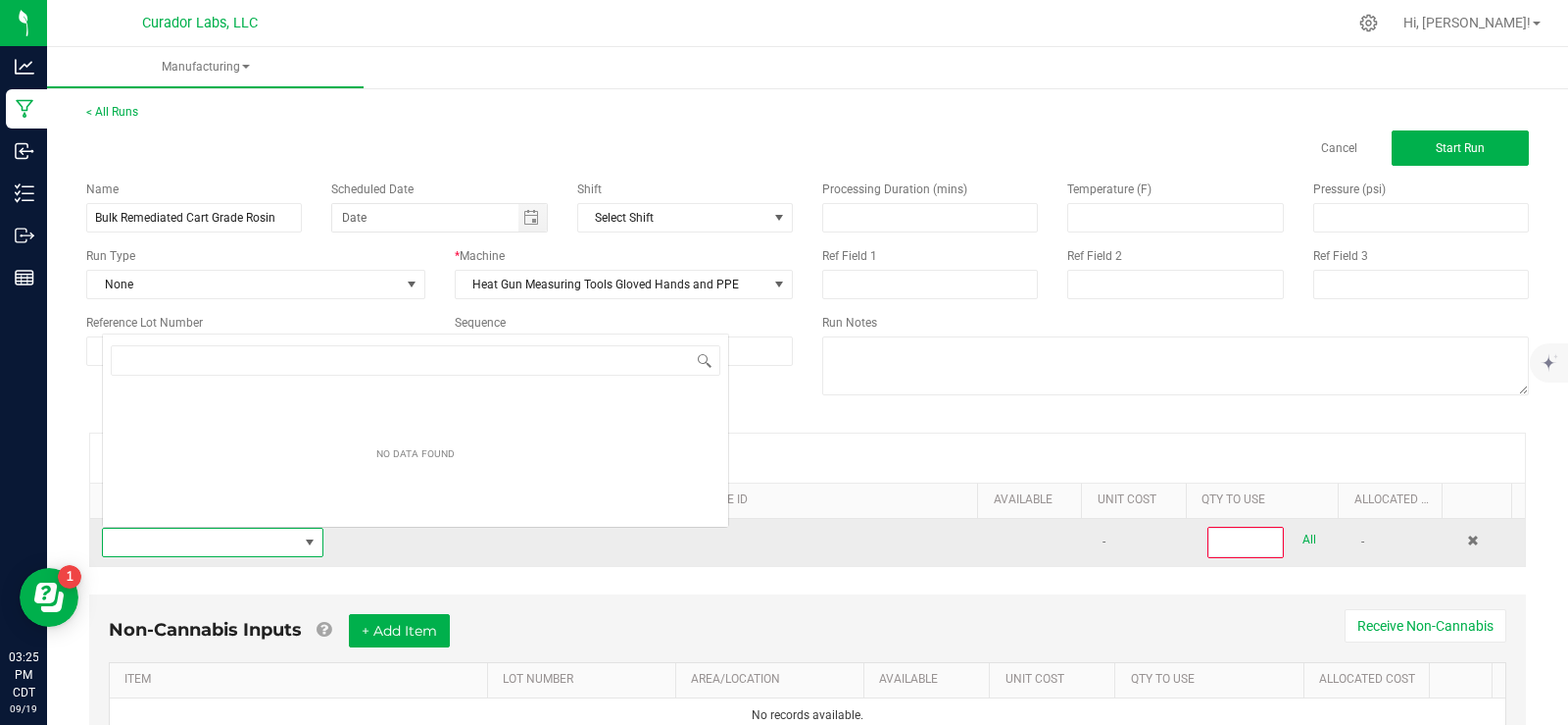
scroll to position [29, 215]
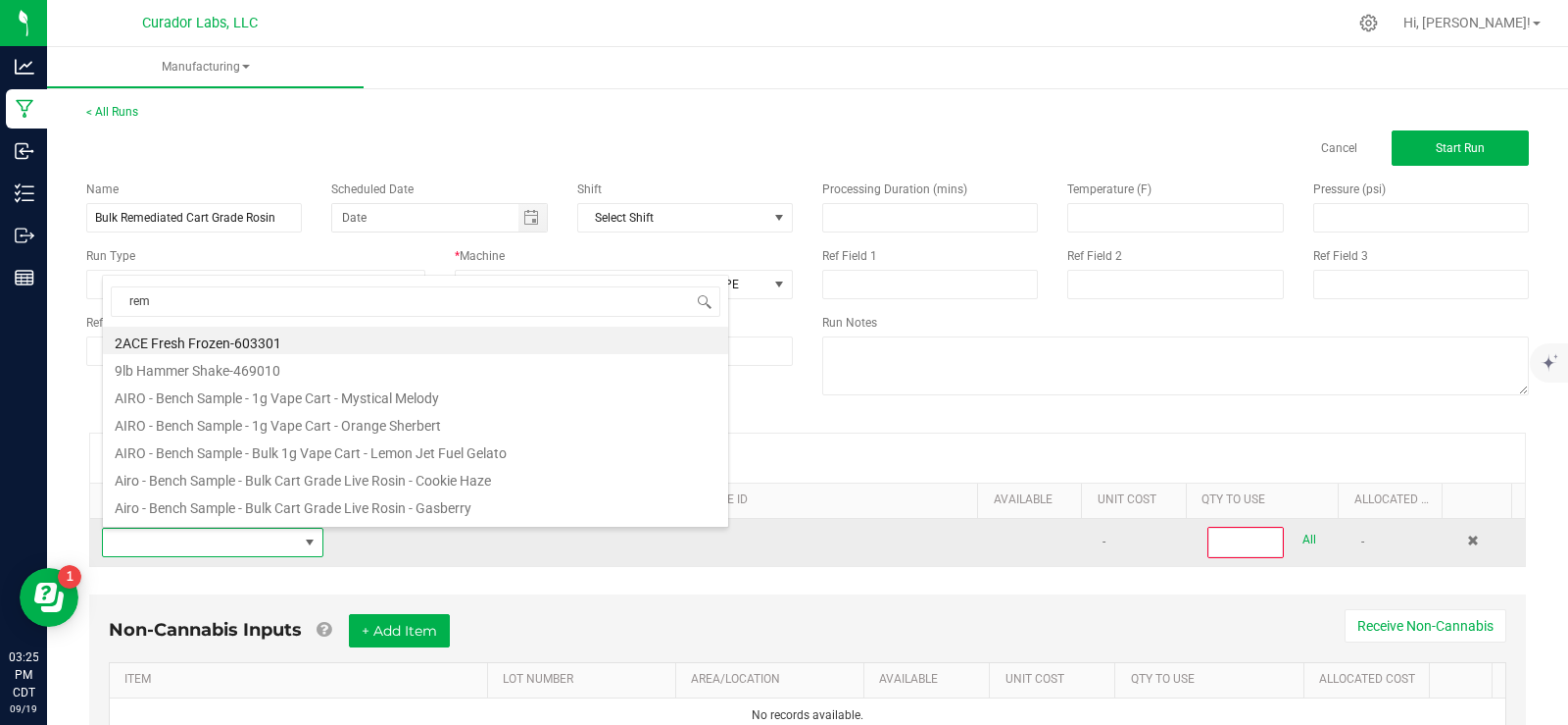
type input "reme"
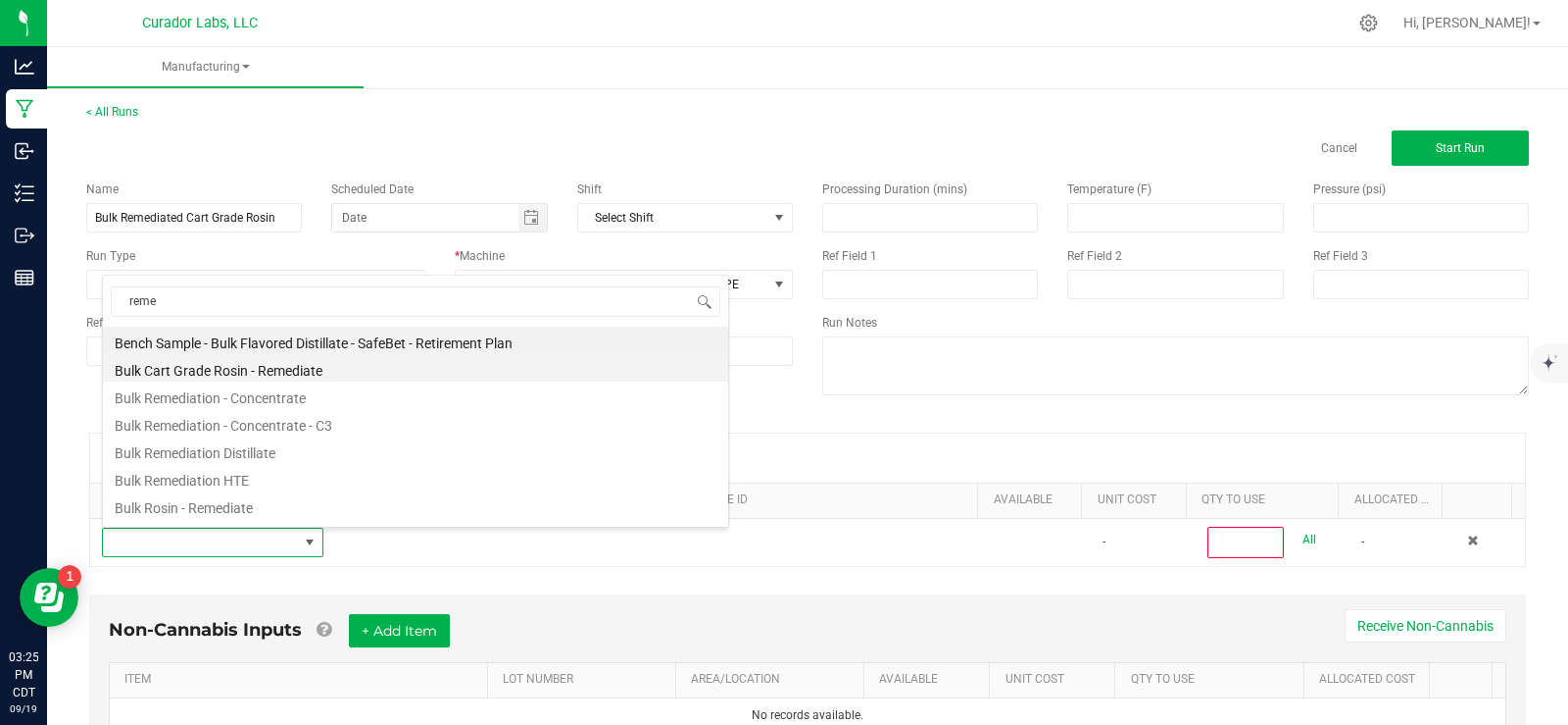
click at [236, 367] on li "Bulk Cart Grade Rosin - Remediate" at bounding box center [415, 366] width 625 height 27
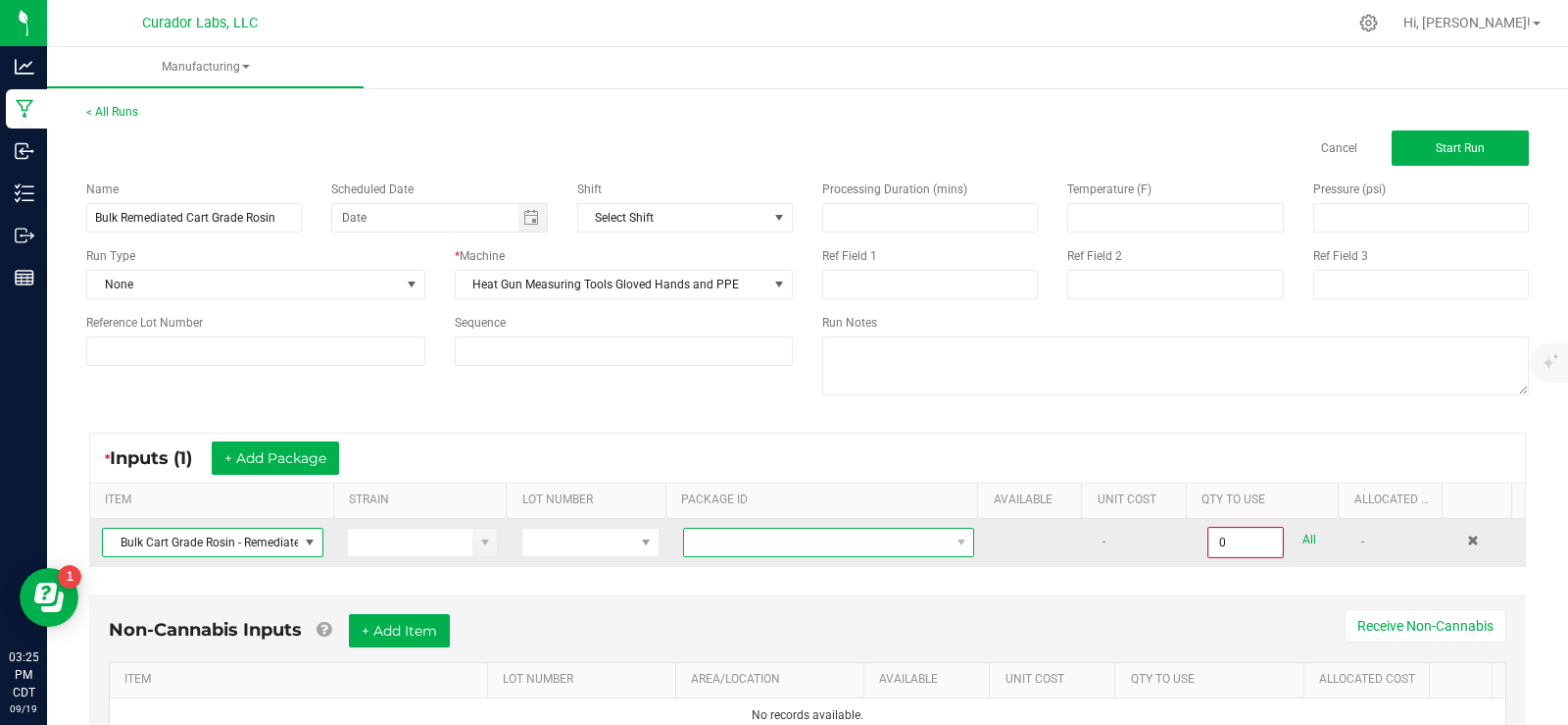
click at [810, 540] on span at bounding box center [815, 541] width 264 height 27
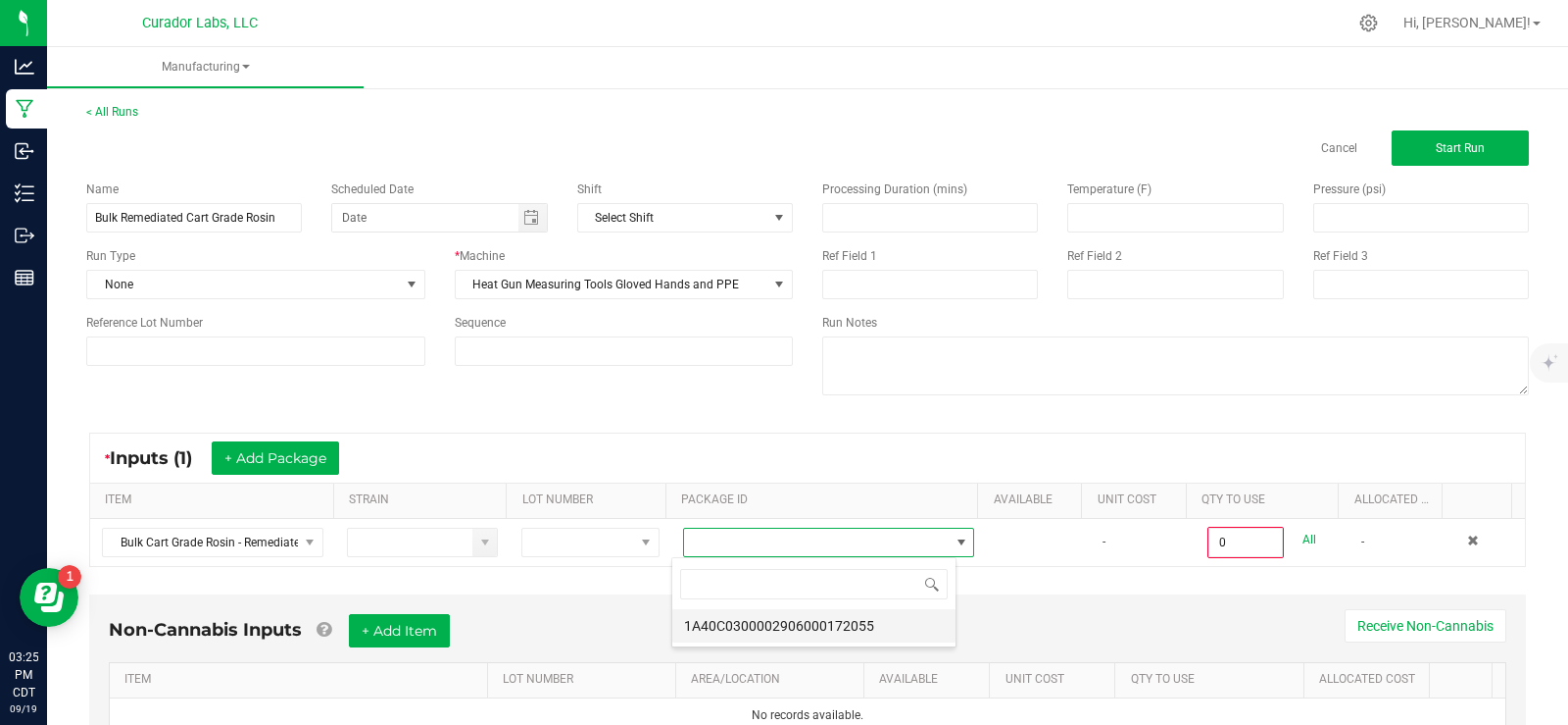
click at [839, 635] on li "1A40C0300002906000172055" at bounding box center [814, 625] width 283 height 33
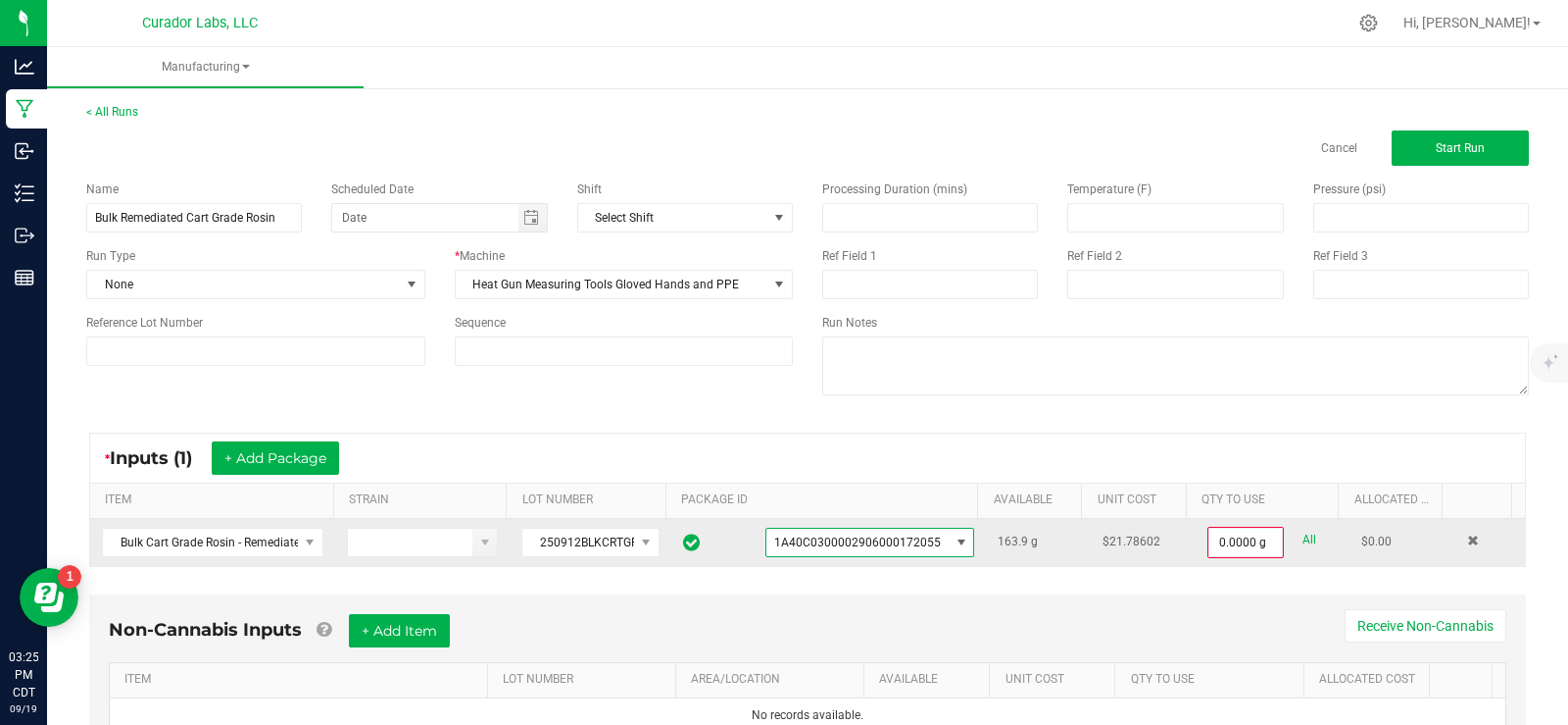
click at [1303, 546] on link "All" at bounding box center [1309, 539] width 14 height 27
type input "163.9000 g"
click at [280, 450] on button "+ Add Package" at bounding box center [275, 457] width 128 height 33
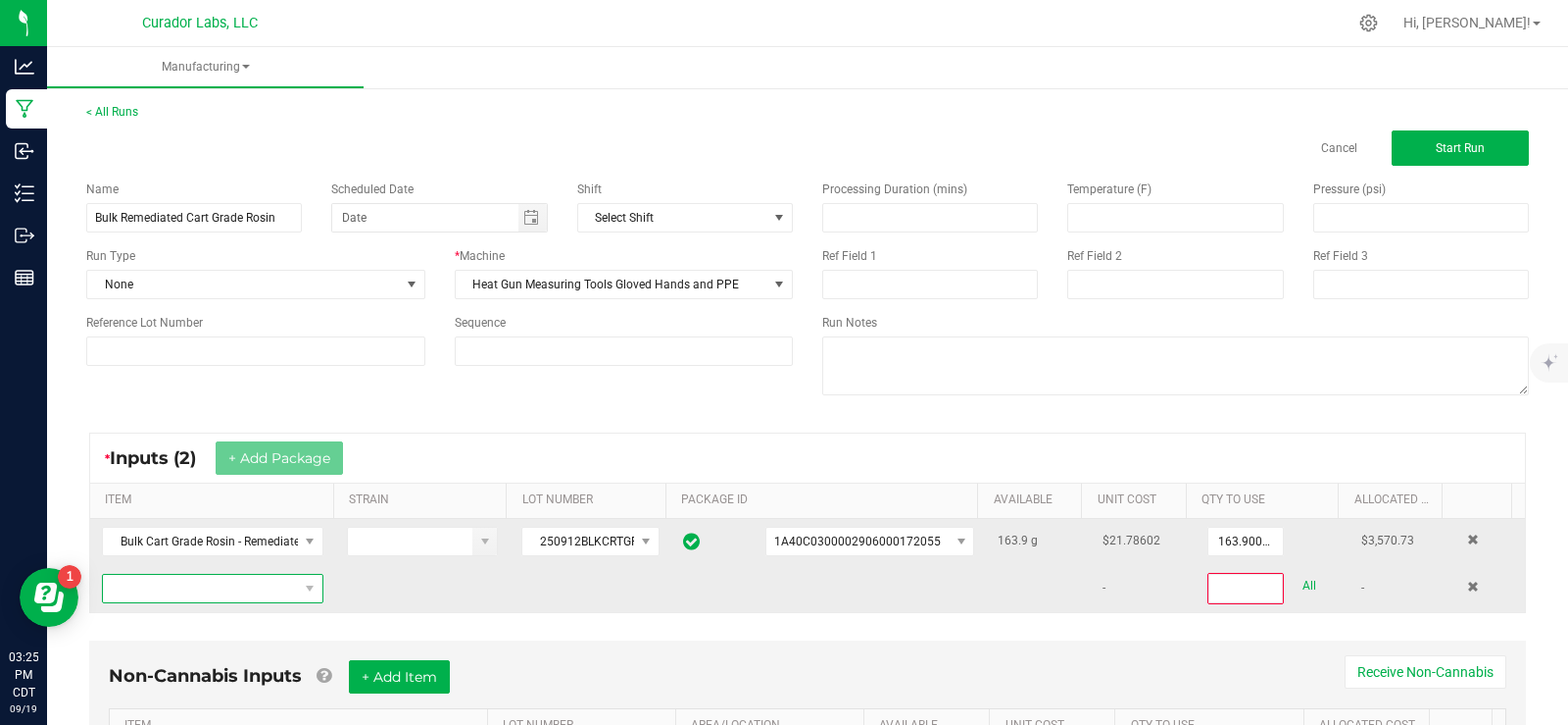
click at [210, 587] on span "NO DATA FOUND" at bounding box center [200, 587] width 195 height 27
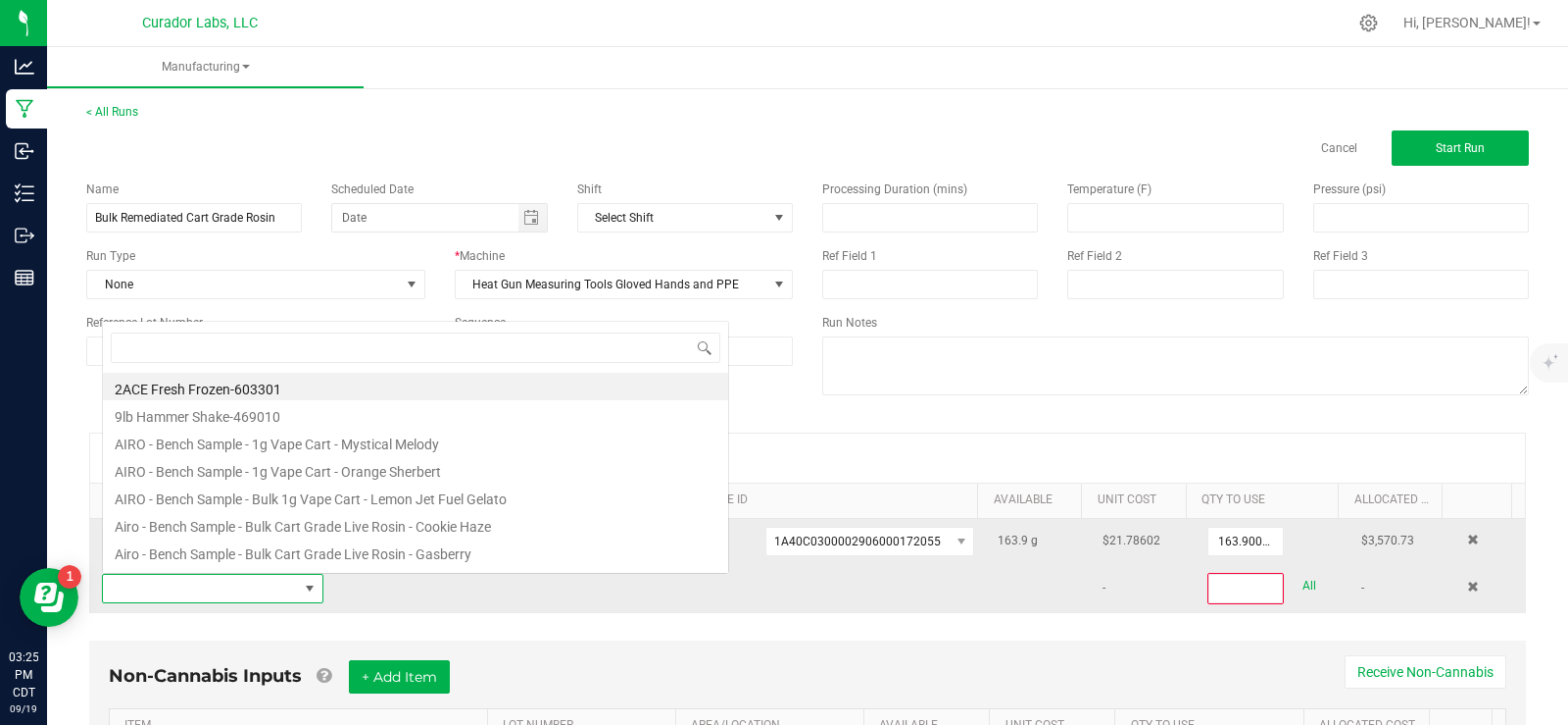
scroll to position [29, 215]
type input "nebula nec"
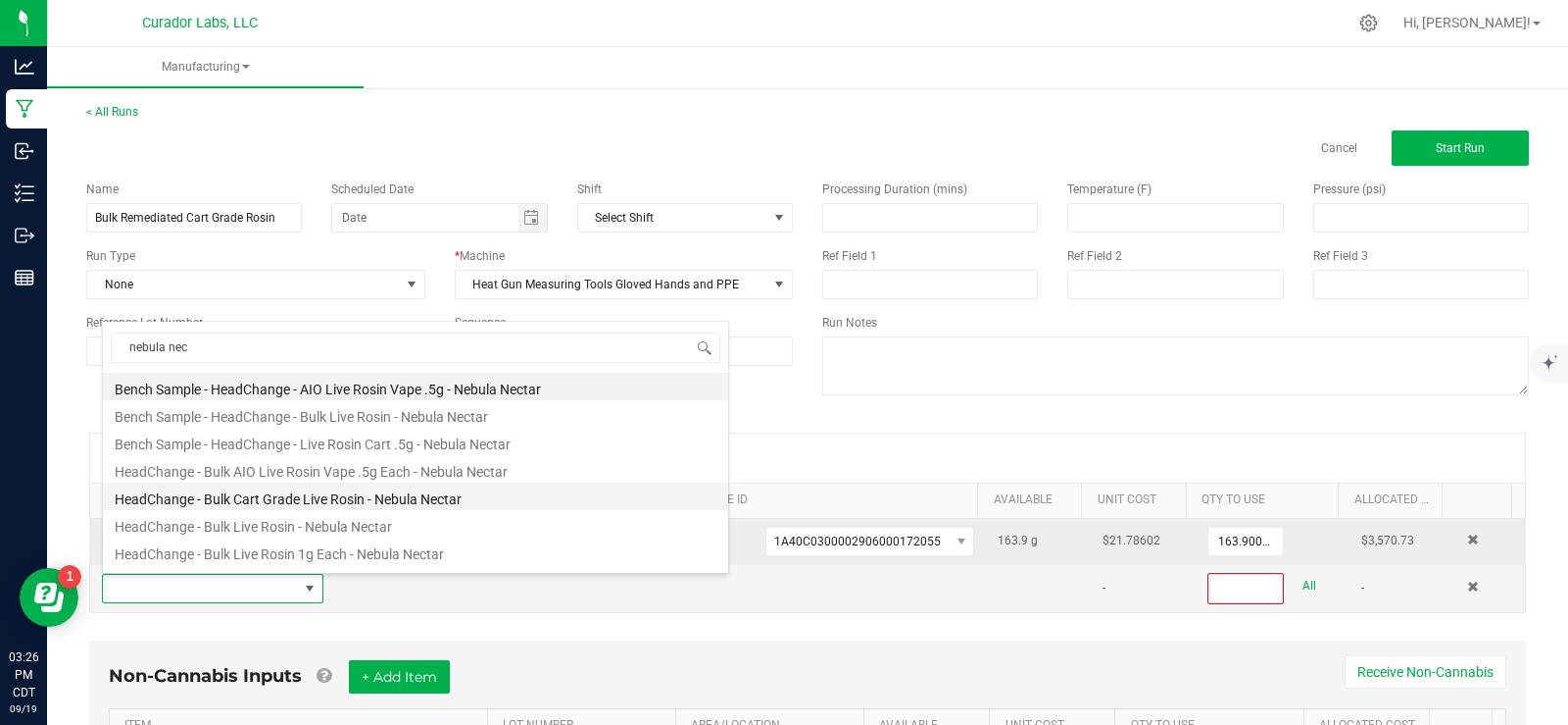
click at [296, 502] on li "HeadChange - Bulk Cart Grade Live Rosin - Nebula Nectar" at bounding box center [415, 495] width 625 height 27
type input "0"
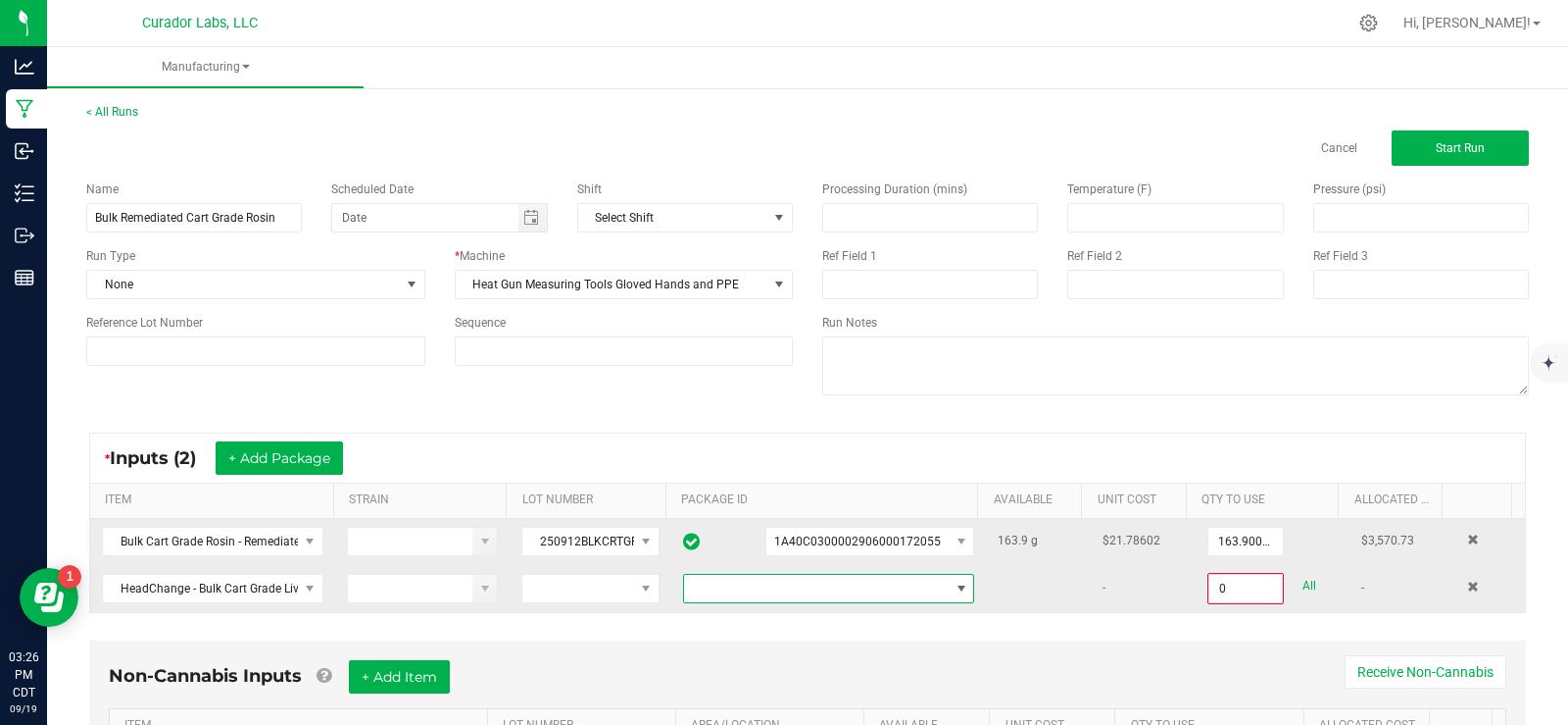
click at [837, 595] on span "NO DATA FOUND" at bounding box center [815, 587] width 264 height 27
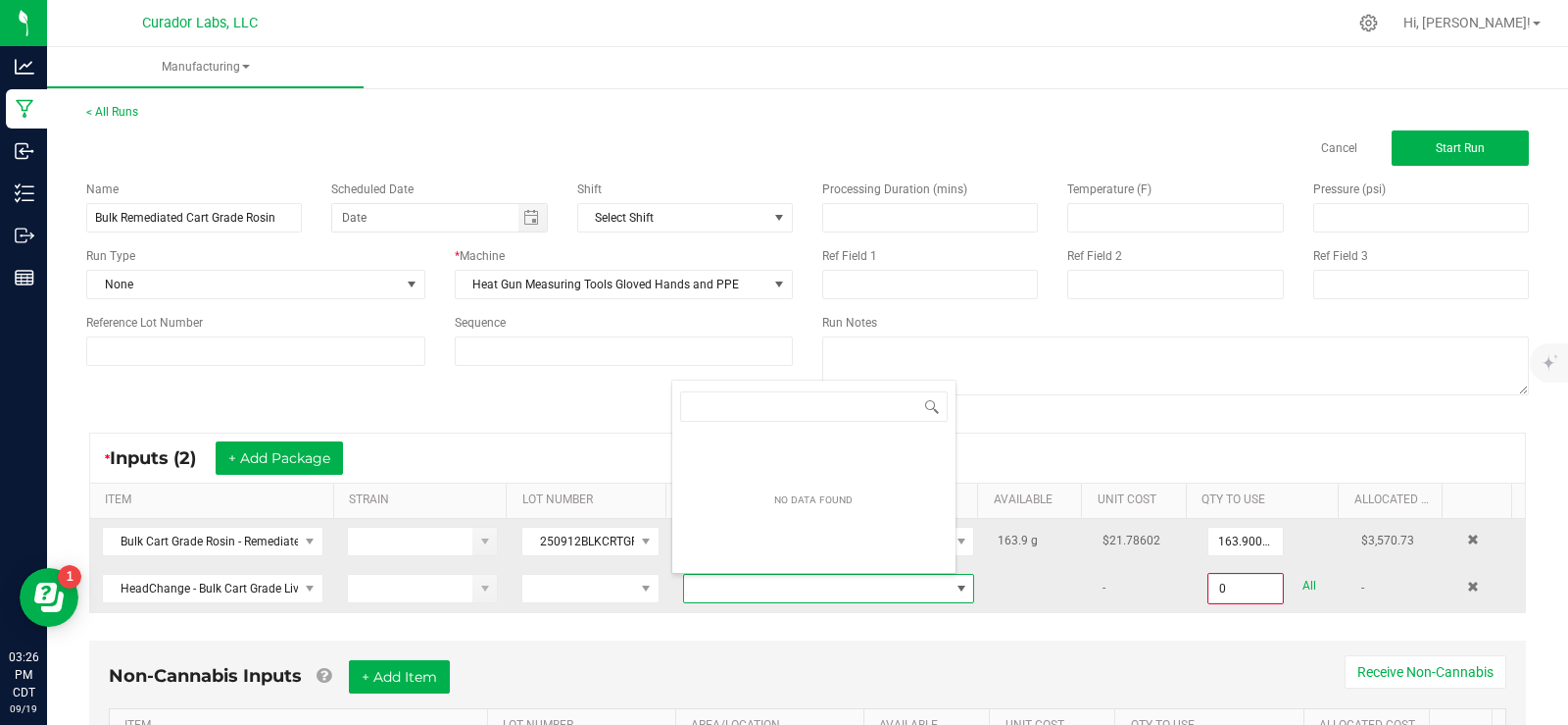
scroll to position [29, 282]
click at [837, 595] on span "NO DATA FOUND" at bounding box center [815, 587] width 264 height 27
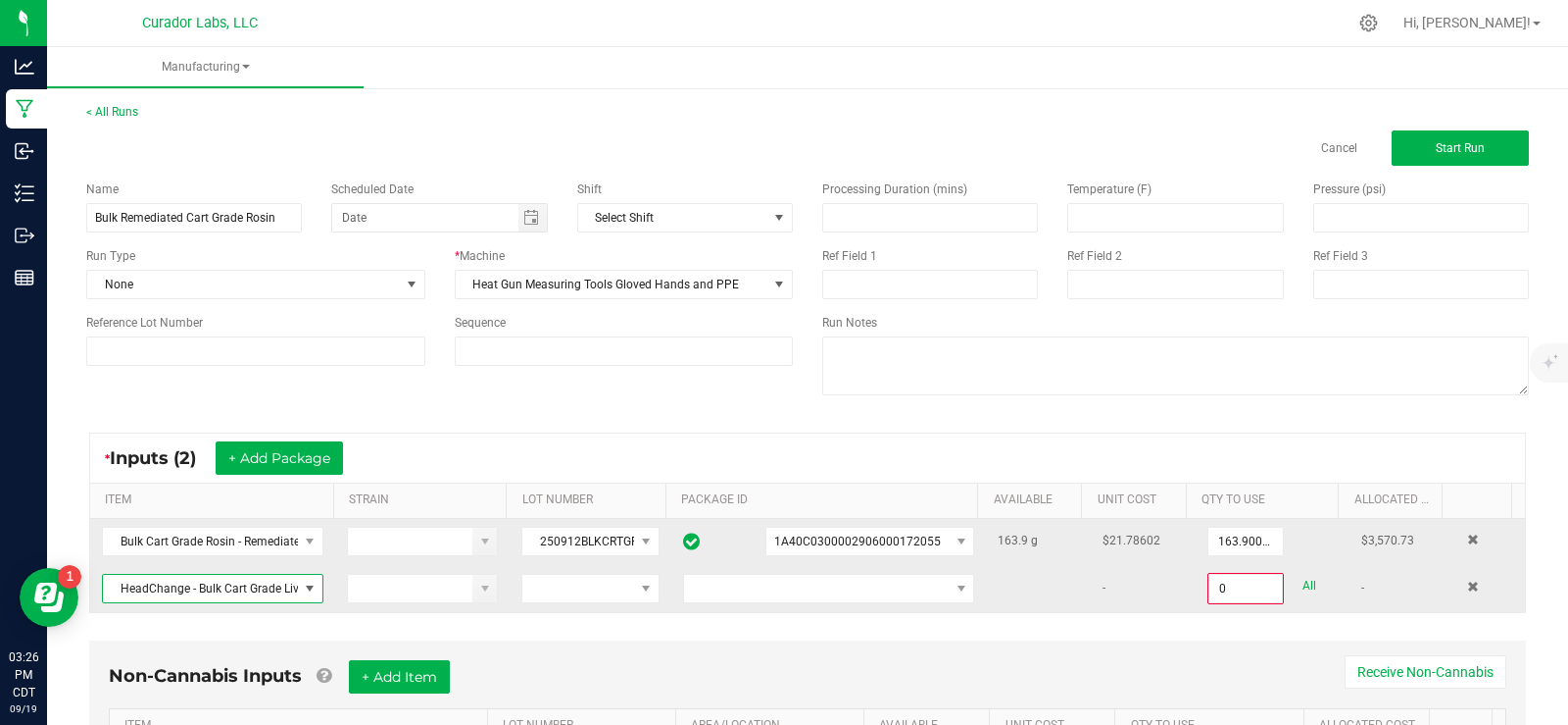
click at [189, 589] on span "HeadChange - Bulk Cart Grade Live Rosin - Nebula Nectar" at bounding box center [200, 587] width 195 height 27
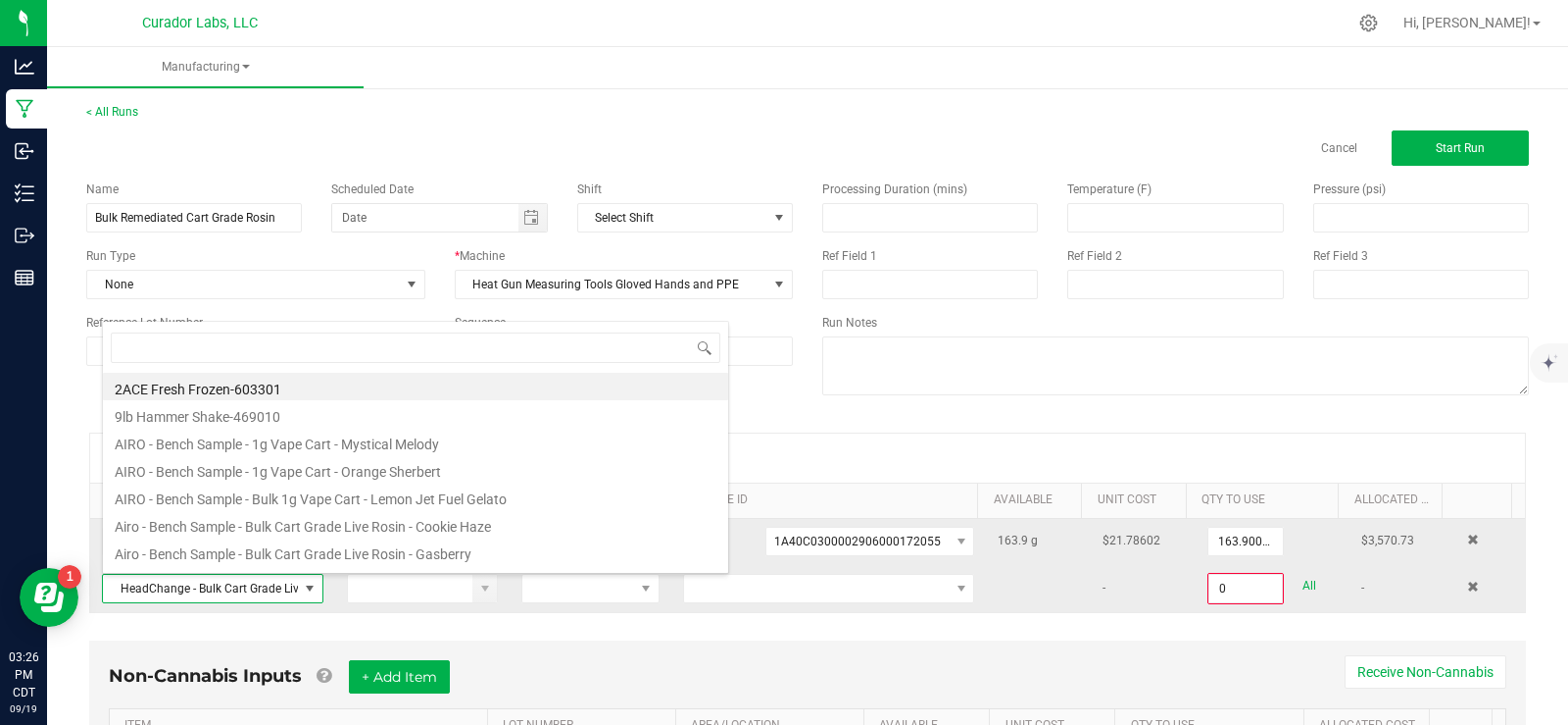
scroll to position [29, 215]
type input "nebula"
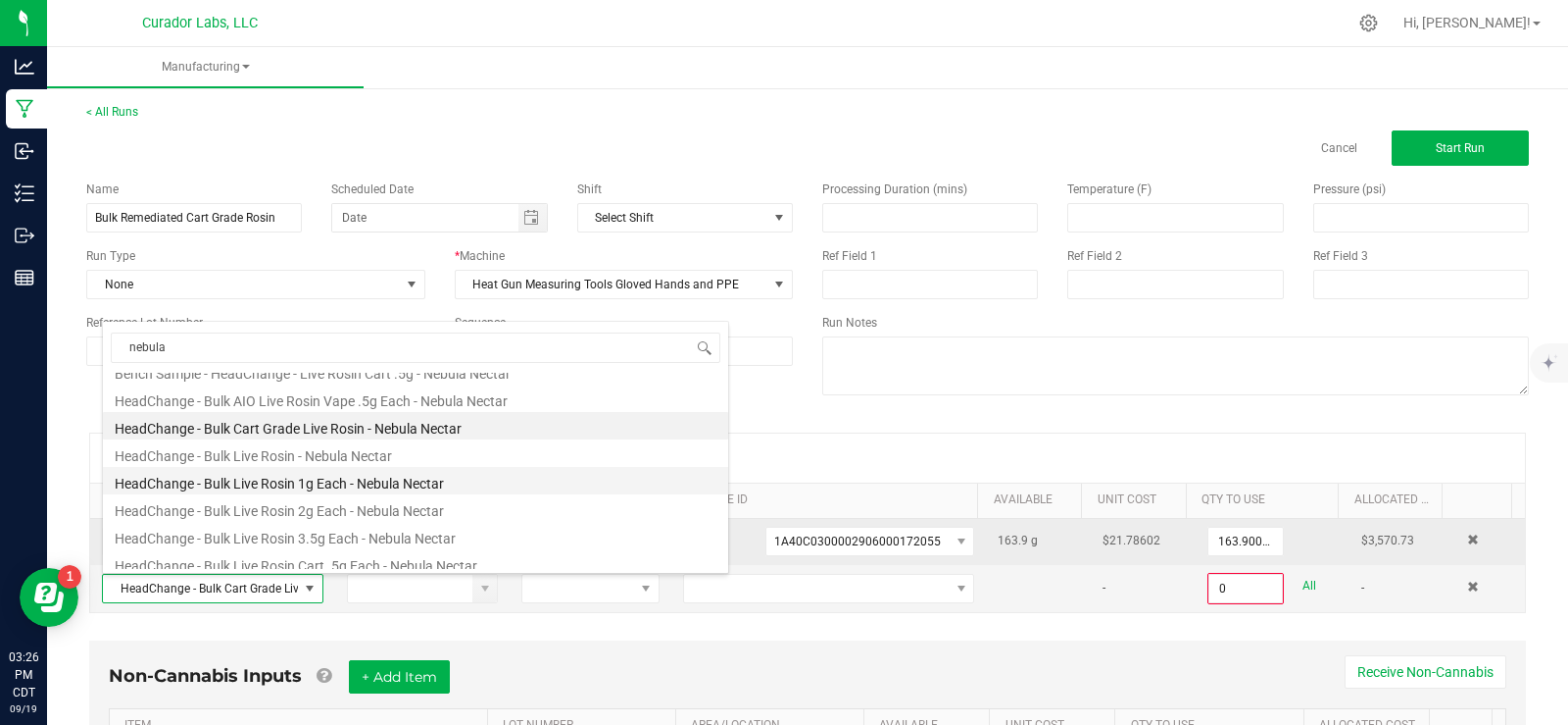
scroll to position [196, 0]
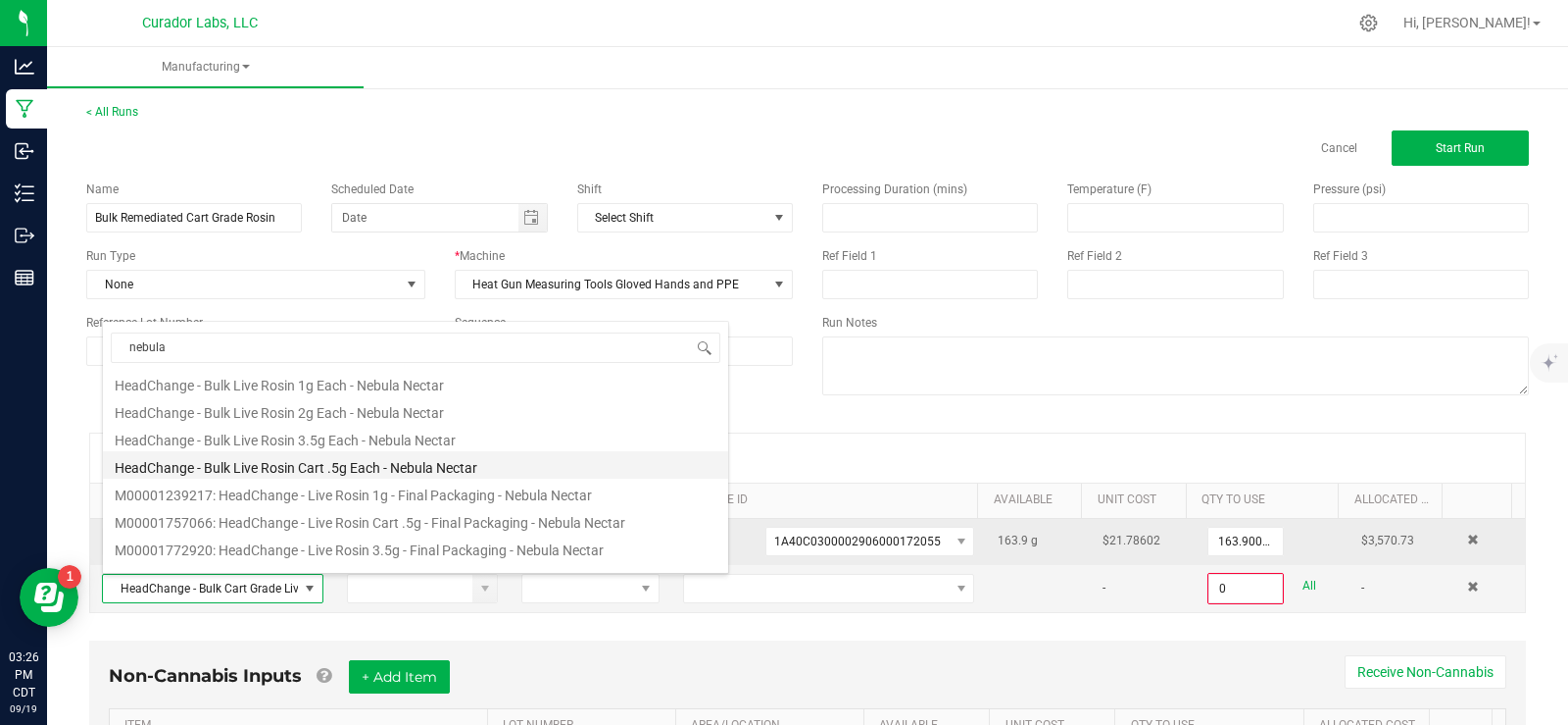
click at [484, 466] on li "HeadChange - Bulk Live Rosin Cart .5g Each - Nebula Nectar" at bounding box center [415, 464] width 625 height 27
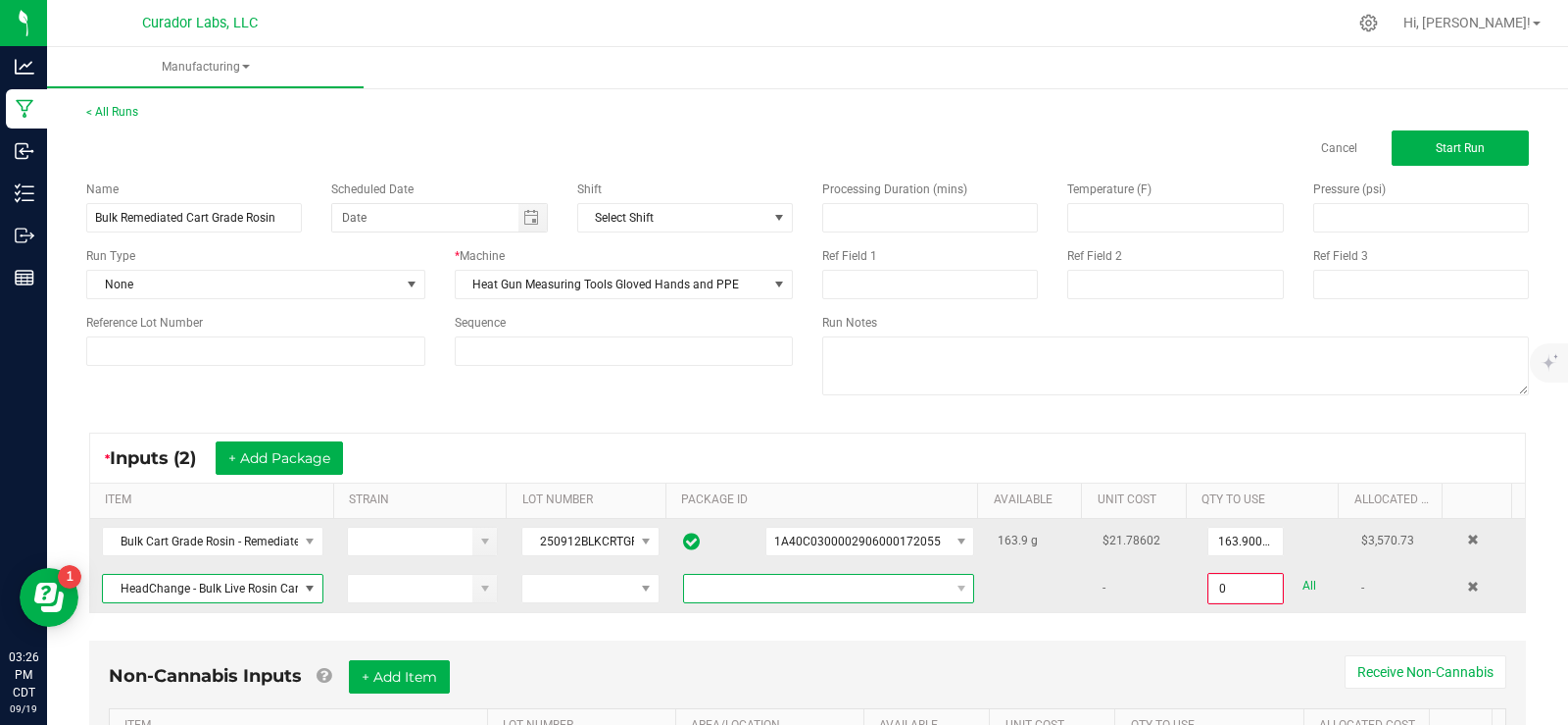
click at [788, 592] on span at bounding box center [815, 587] width 264 height 27
click at [897, 674] on li "1A40C0300002906000159452" at bounding box center [814, 671] width 283 height 33
click at [1303, 582] on link "All" at bounding box center [1309, 585] width 14 height 27
type input "5 ea"
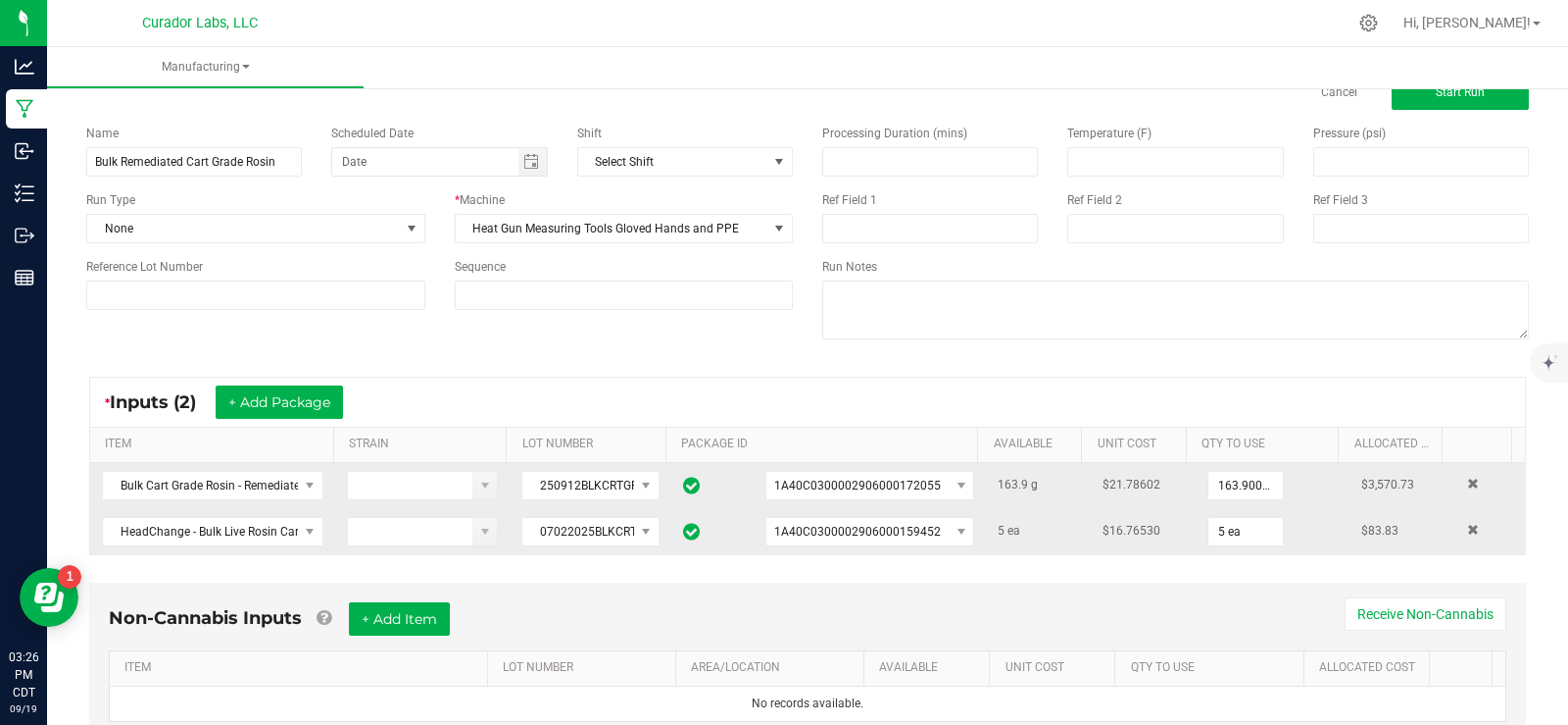
scroll to position [0, 0]
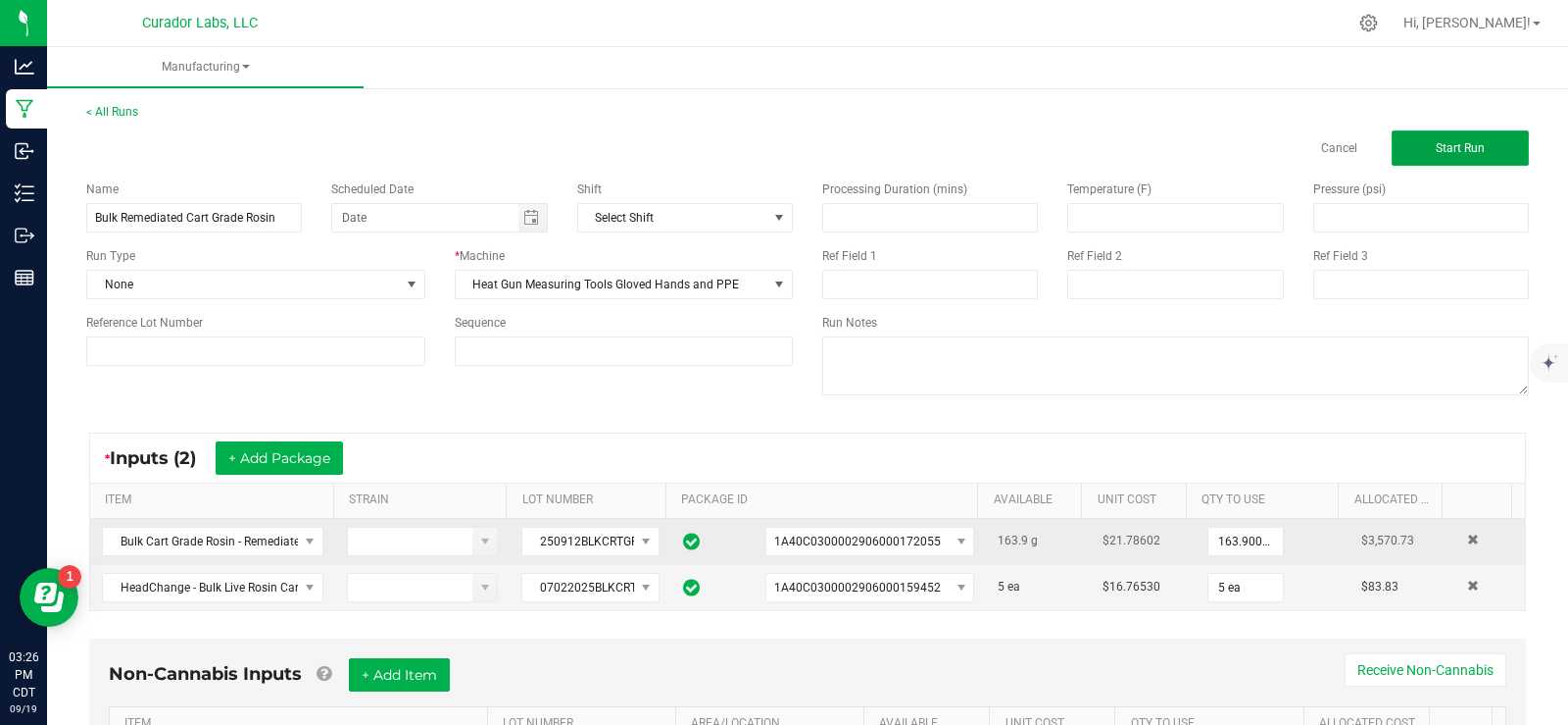
click at [1402, 153] on button "Start Run" at bounding box center [1459, 148] width 137 height 35
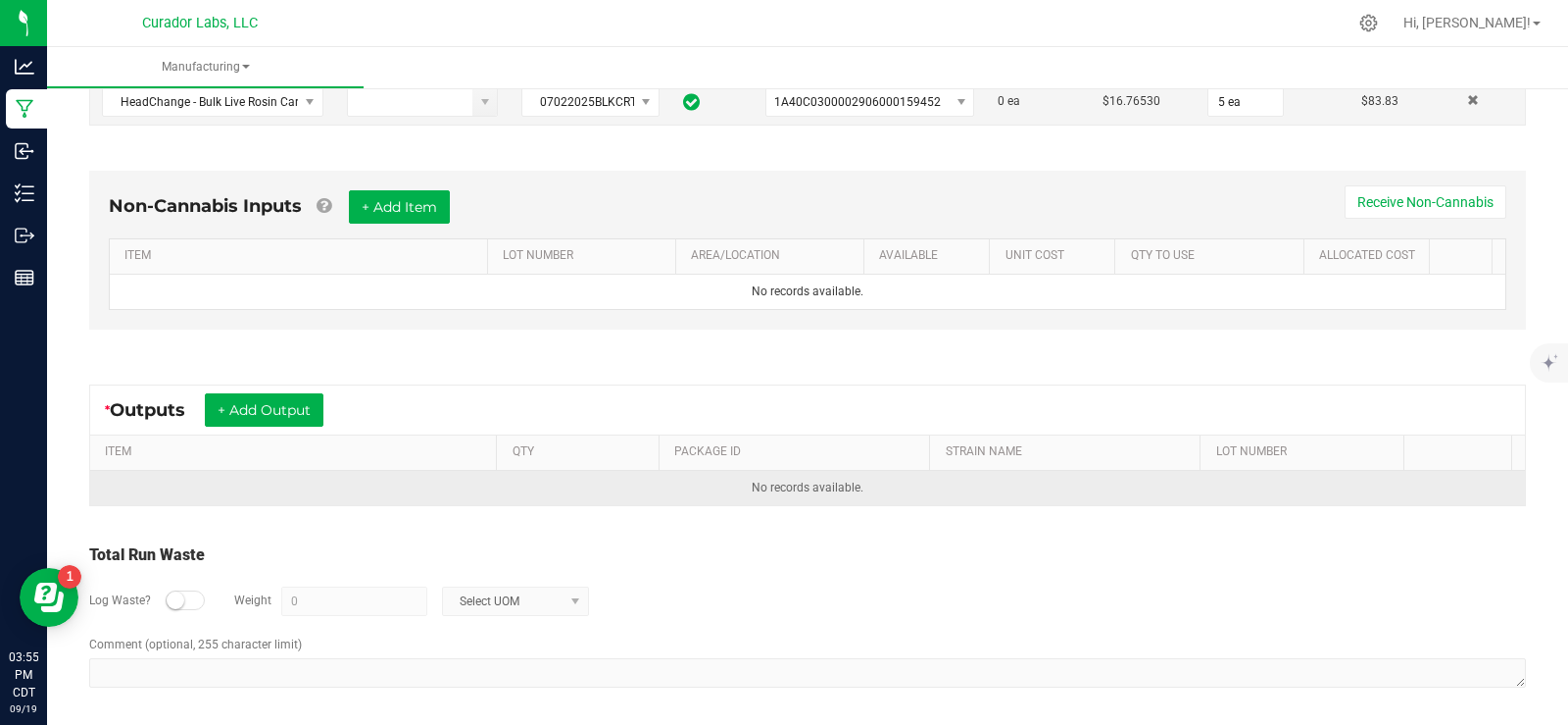
scroll to position [530, 0]
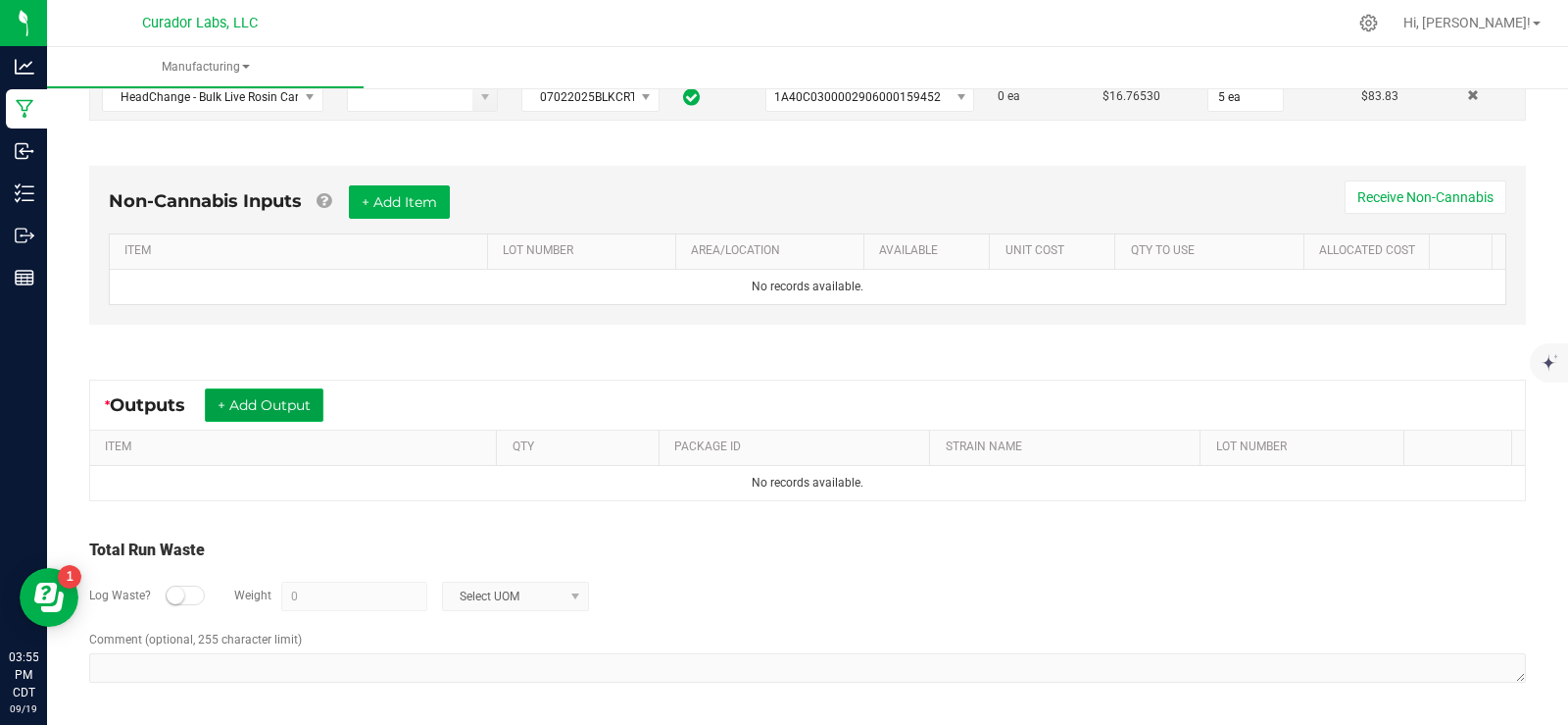
click at [297, 392] on button "+ Add Output" at bounding box center [263, 404] width 119 height 33
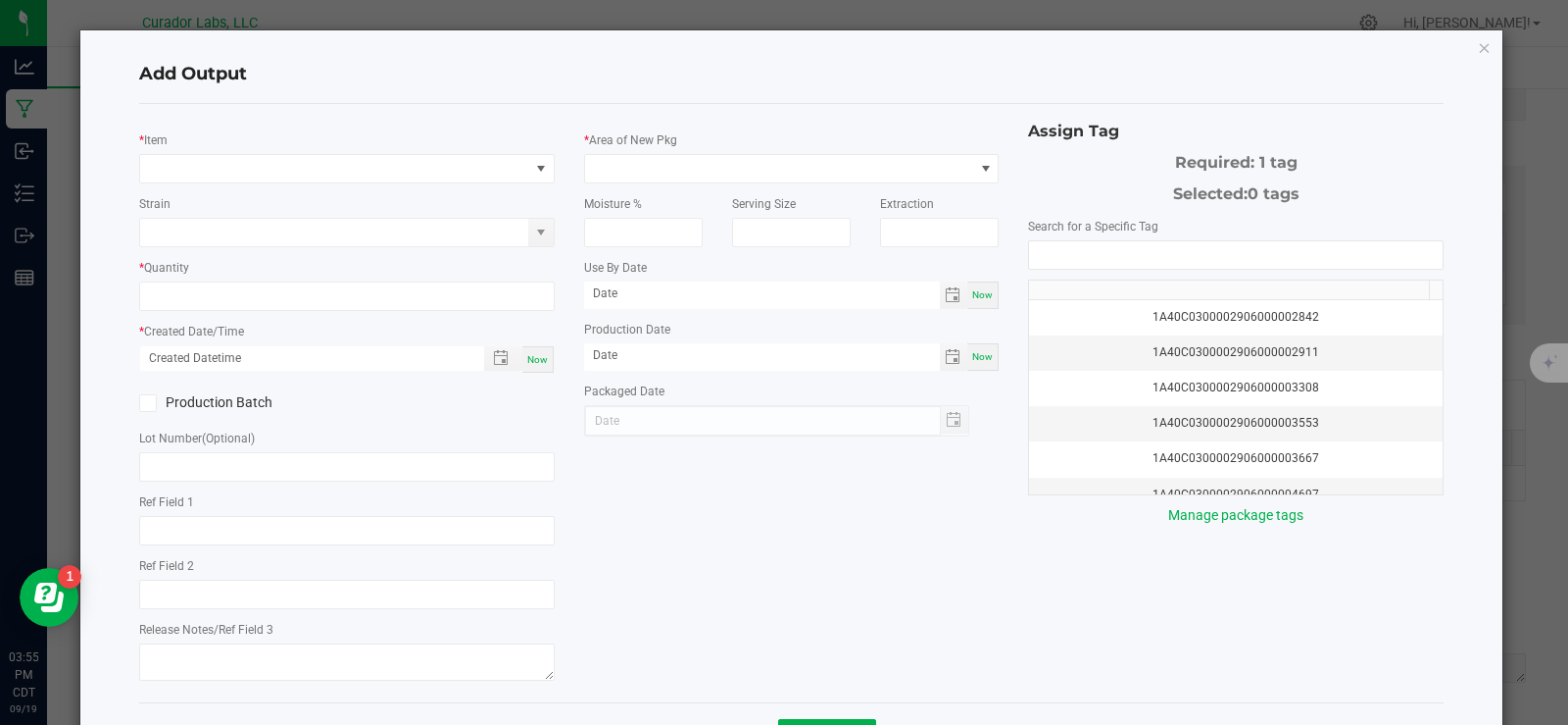
type input "Remediation"
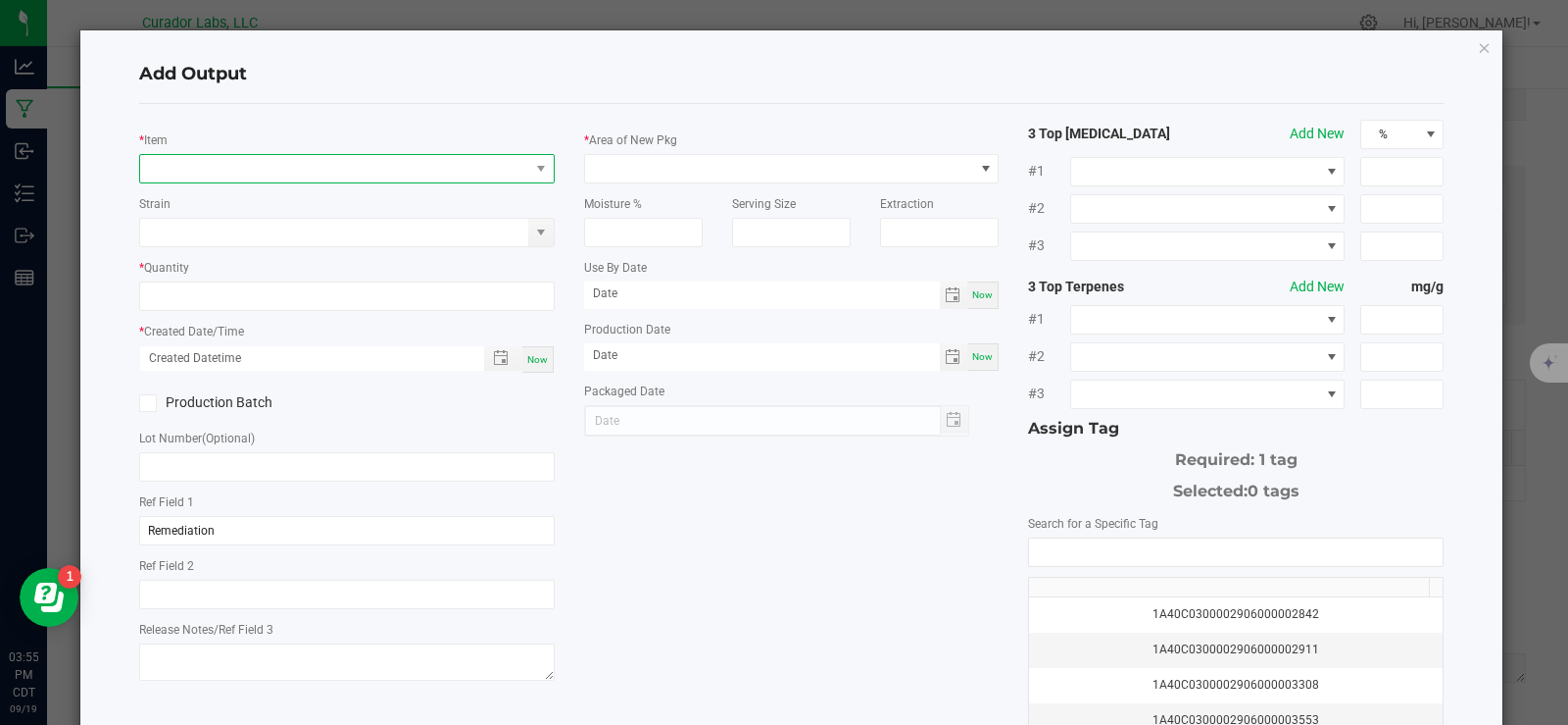
click at [315, 175] on span "NO DATA FOUND" at bounding box center [334, 168] width 389 height 27
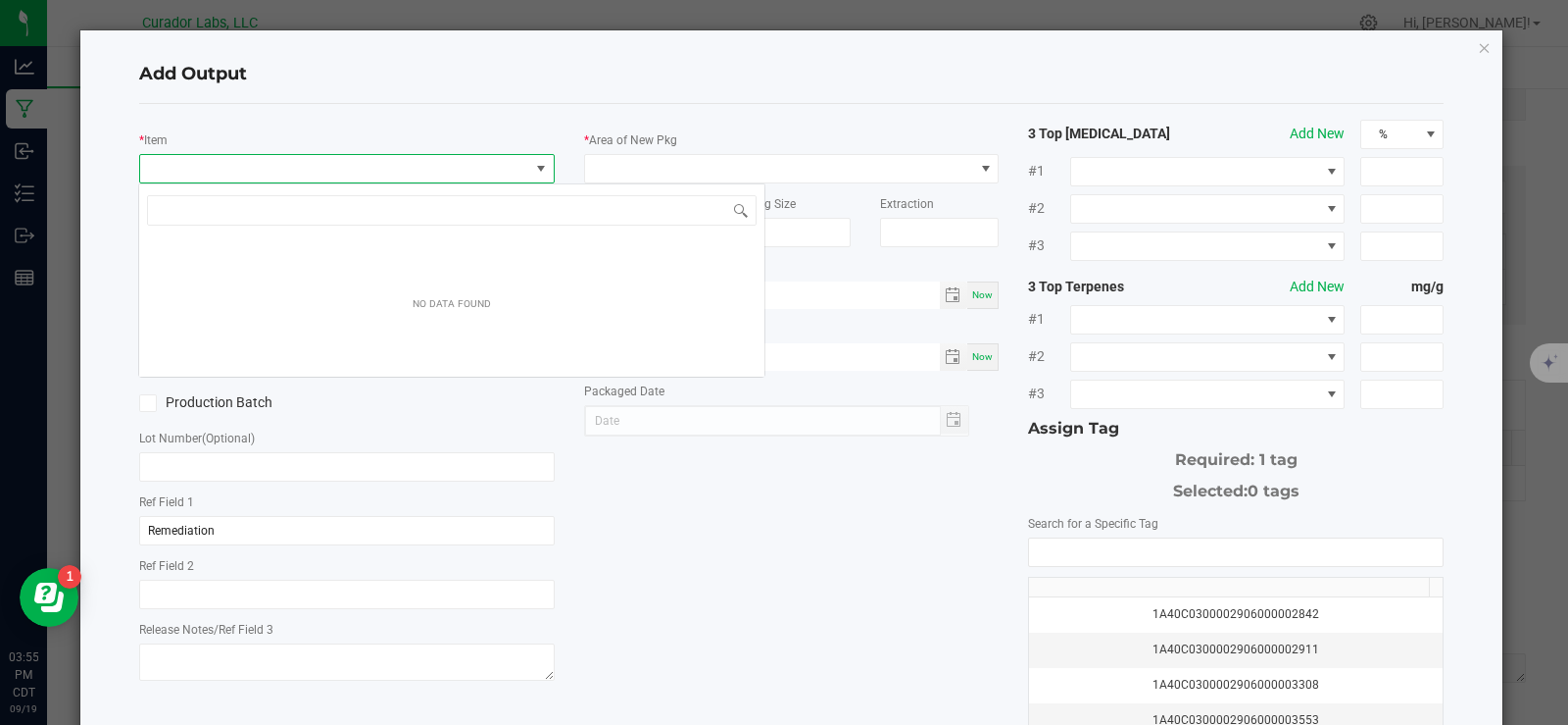
scroll to position [29, 411]
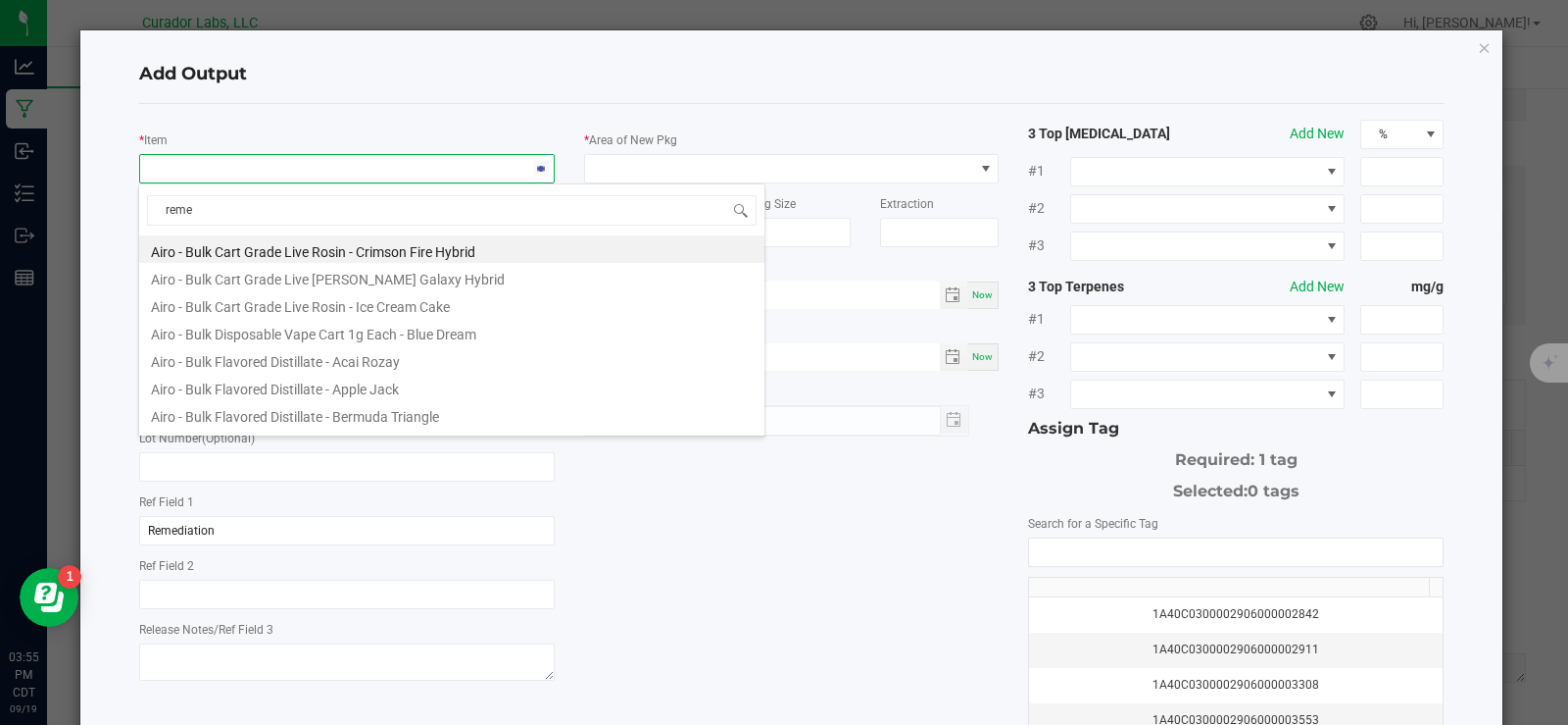
type input "remed"
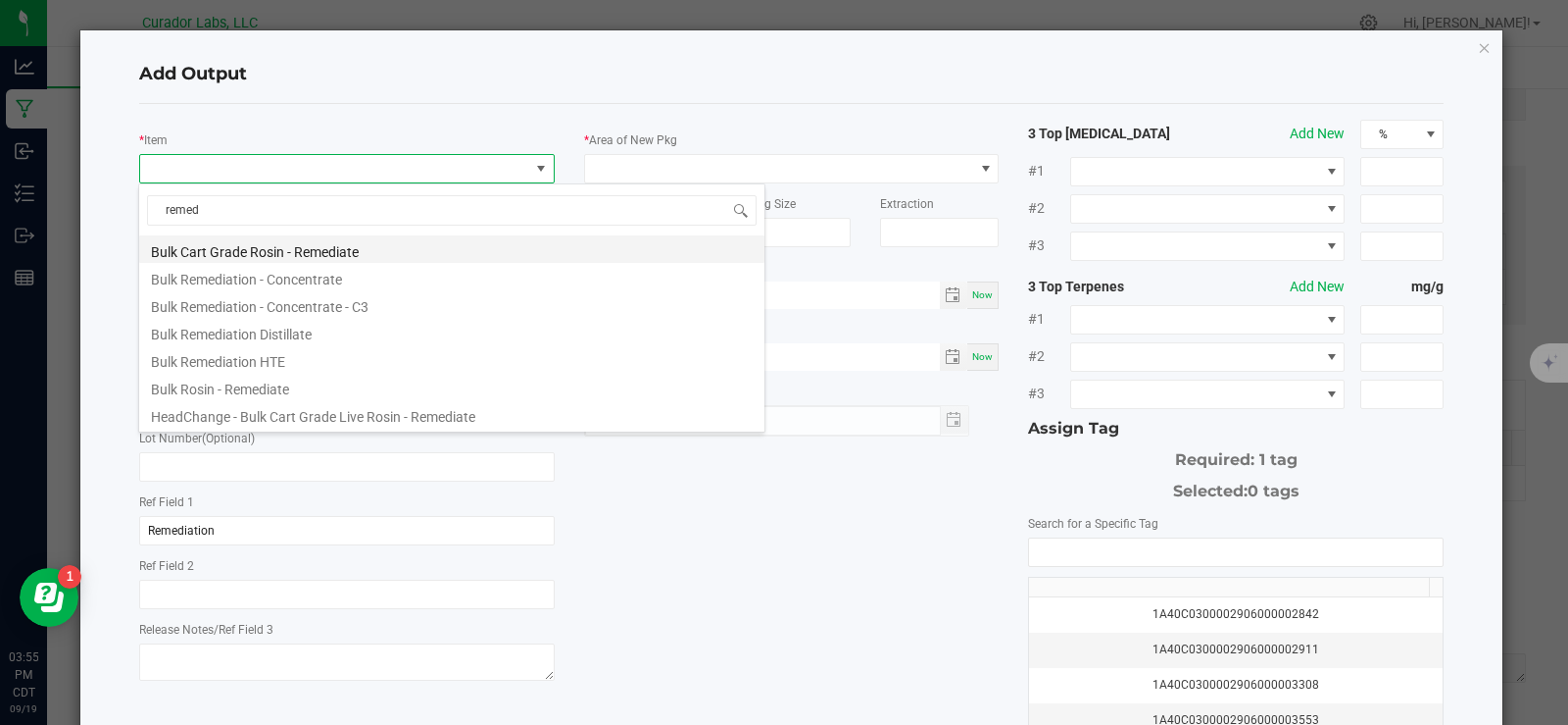
click at [347, 248] on li "Bulk Cart Grade Rosin - Remediate" at bounding box center [451, 249] width 625 height 27
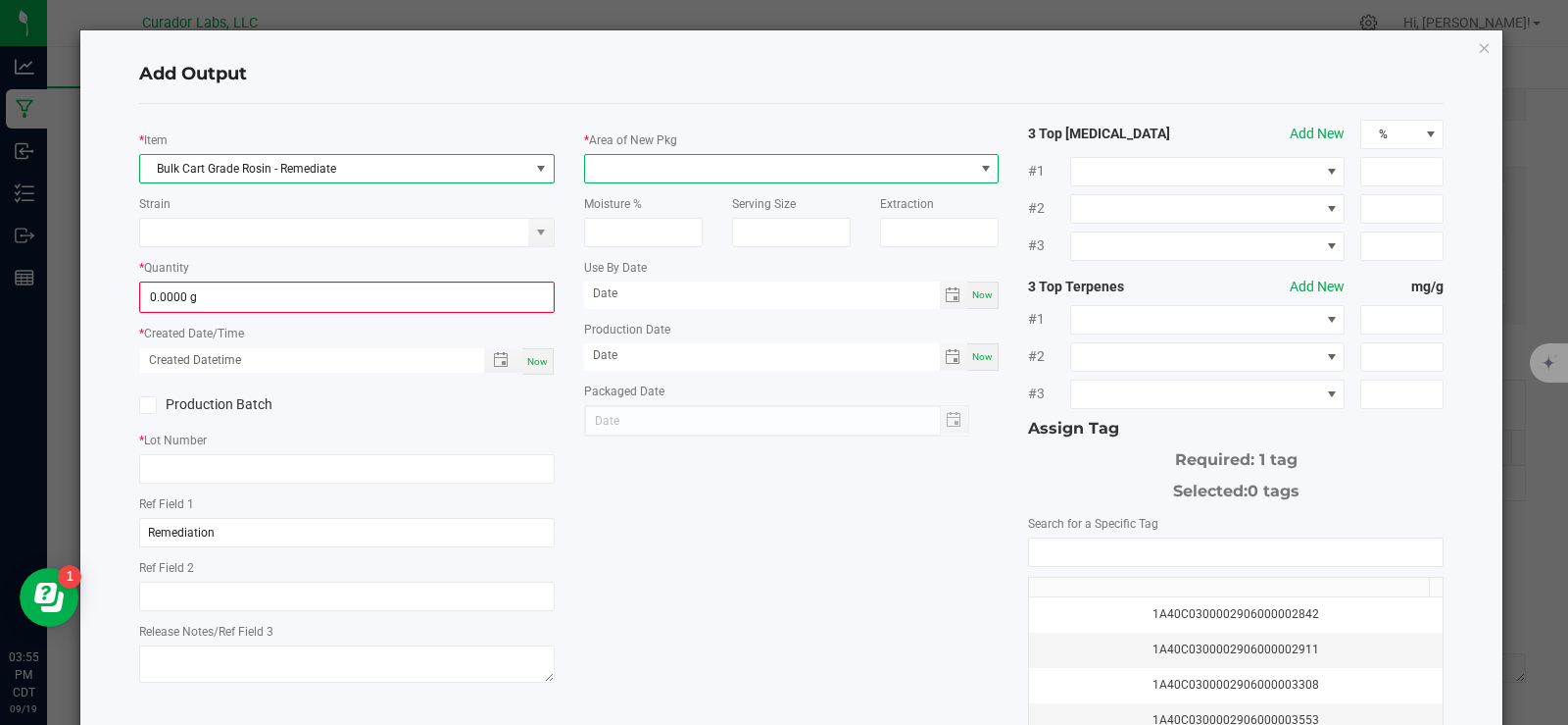
click at [667, 168] on span at bounding box center [780, 168] width 389 height 27
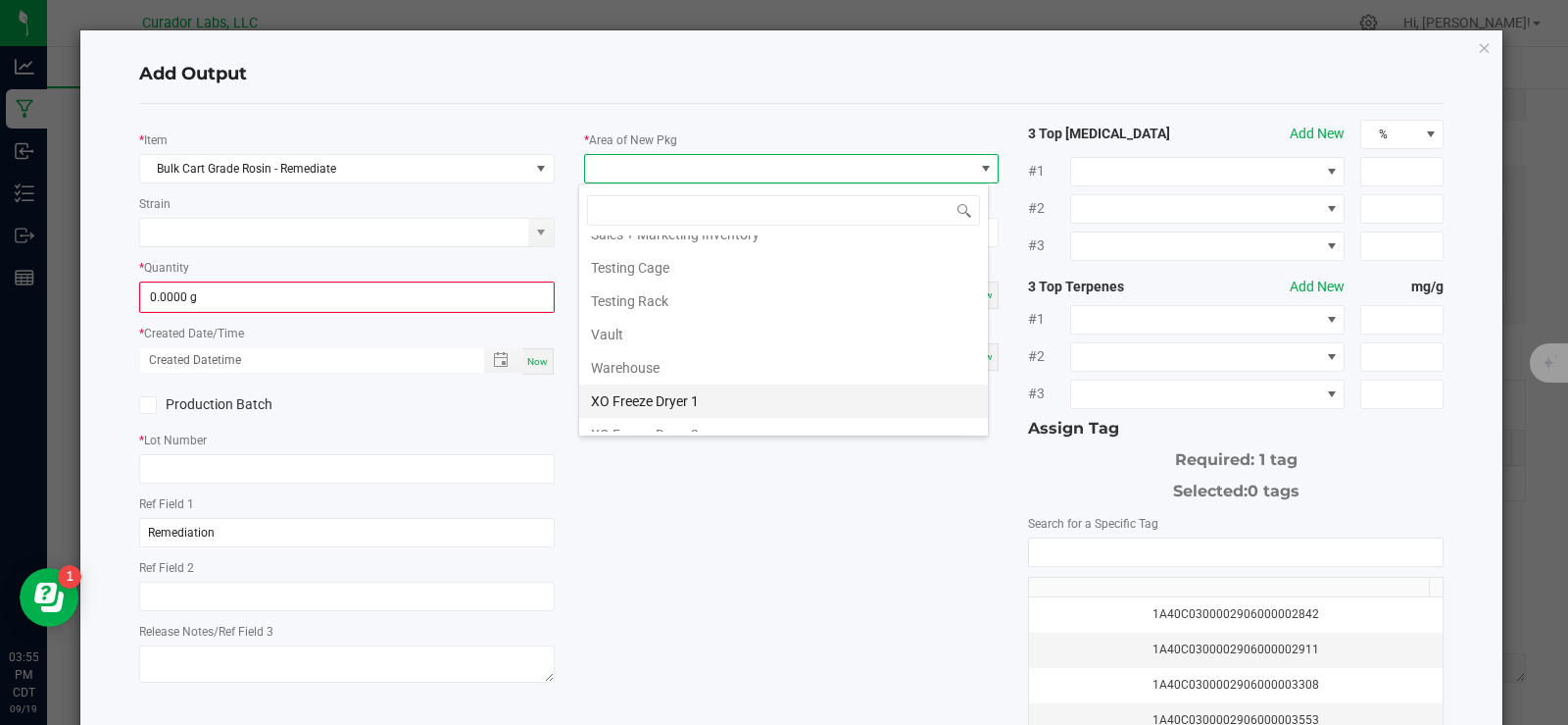
scroll to position [2077, 0]
click at [677, 316] on li "Vault" at bounding box center [783, 309] width 408 height 33
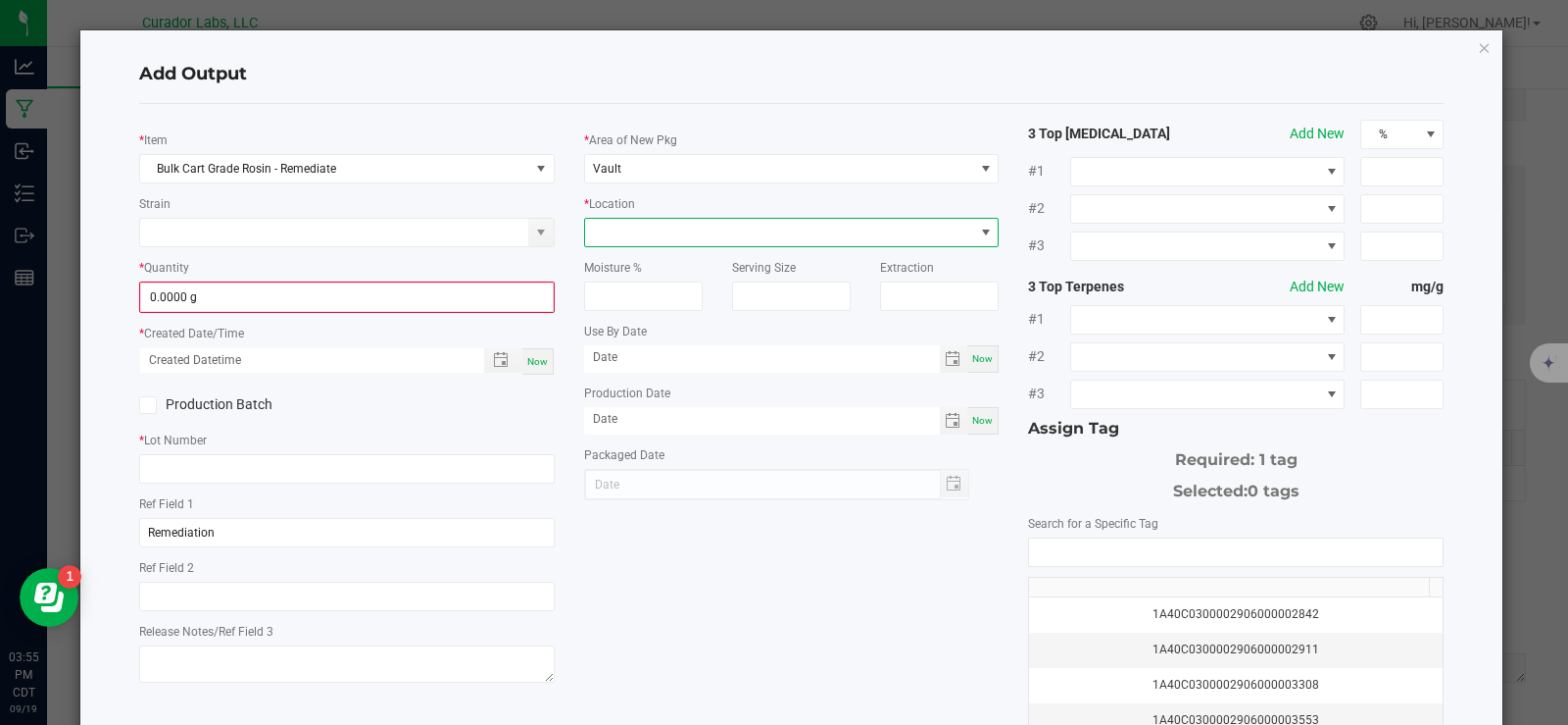
click at [720, 223] on span at bounding box center [780, 232] width 389 height 27
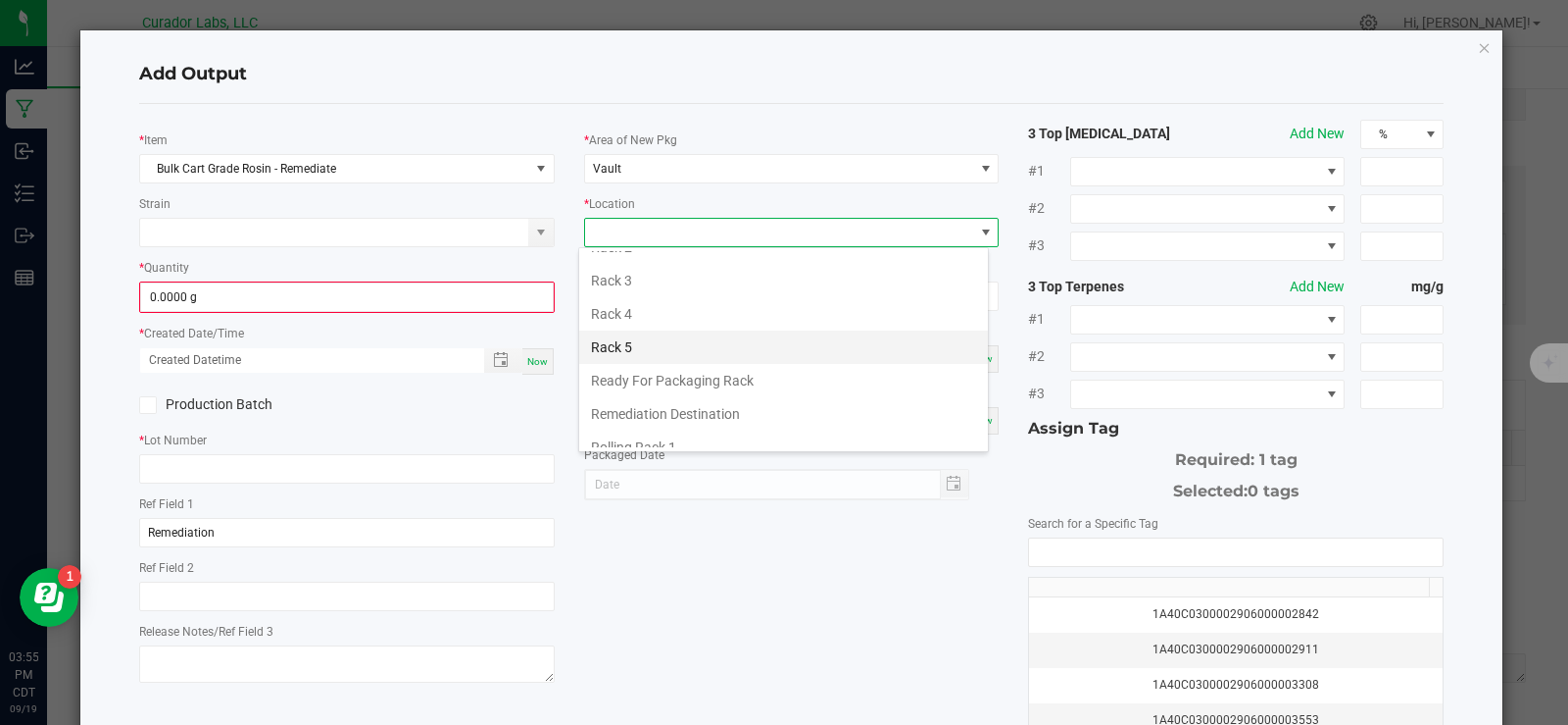
scroll to position [588, 0]
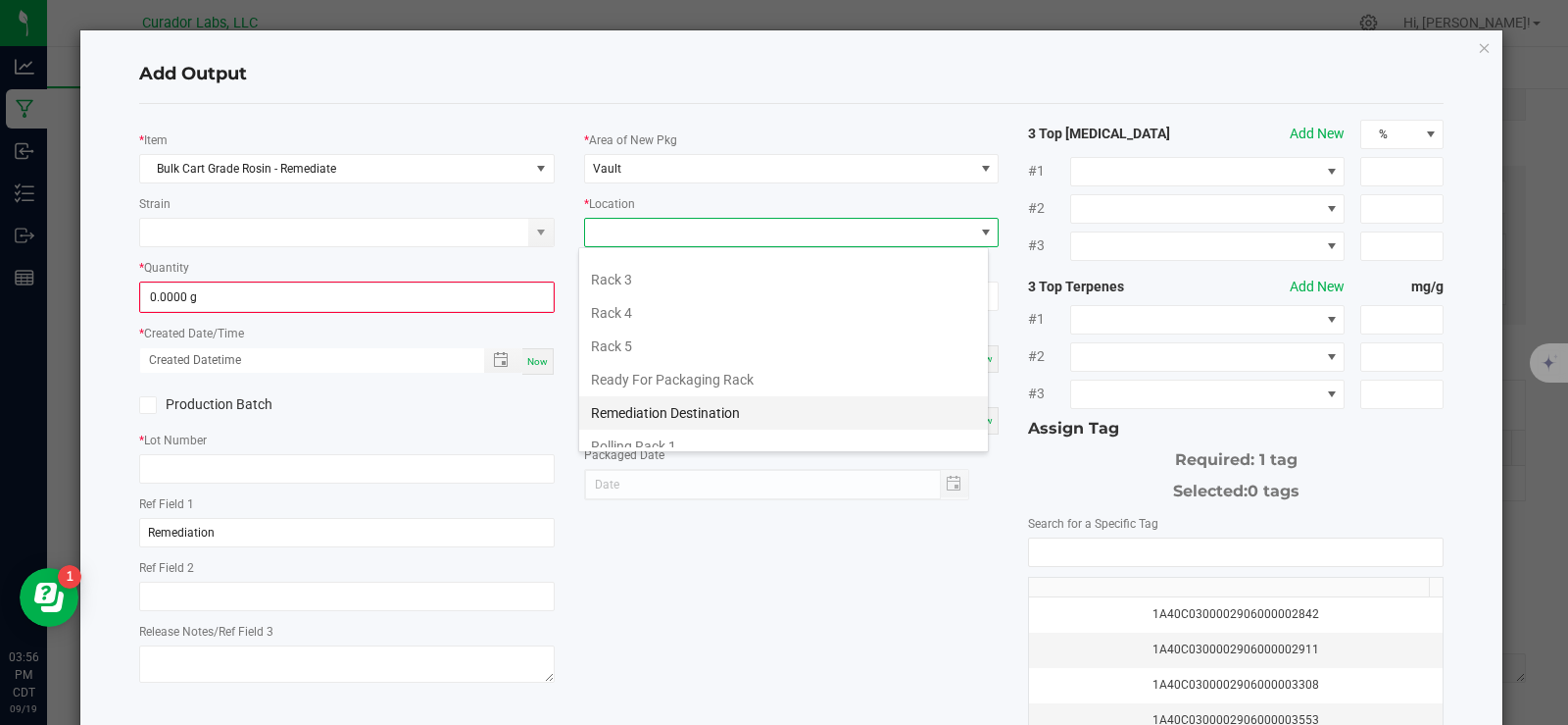
click at [774, 409] on li "Remediation Destination" at bounding box center [783, 412] width 408 height 33
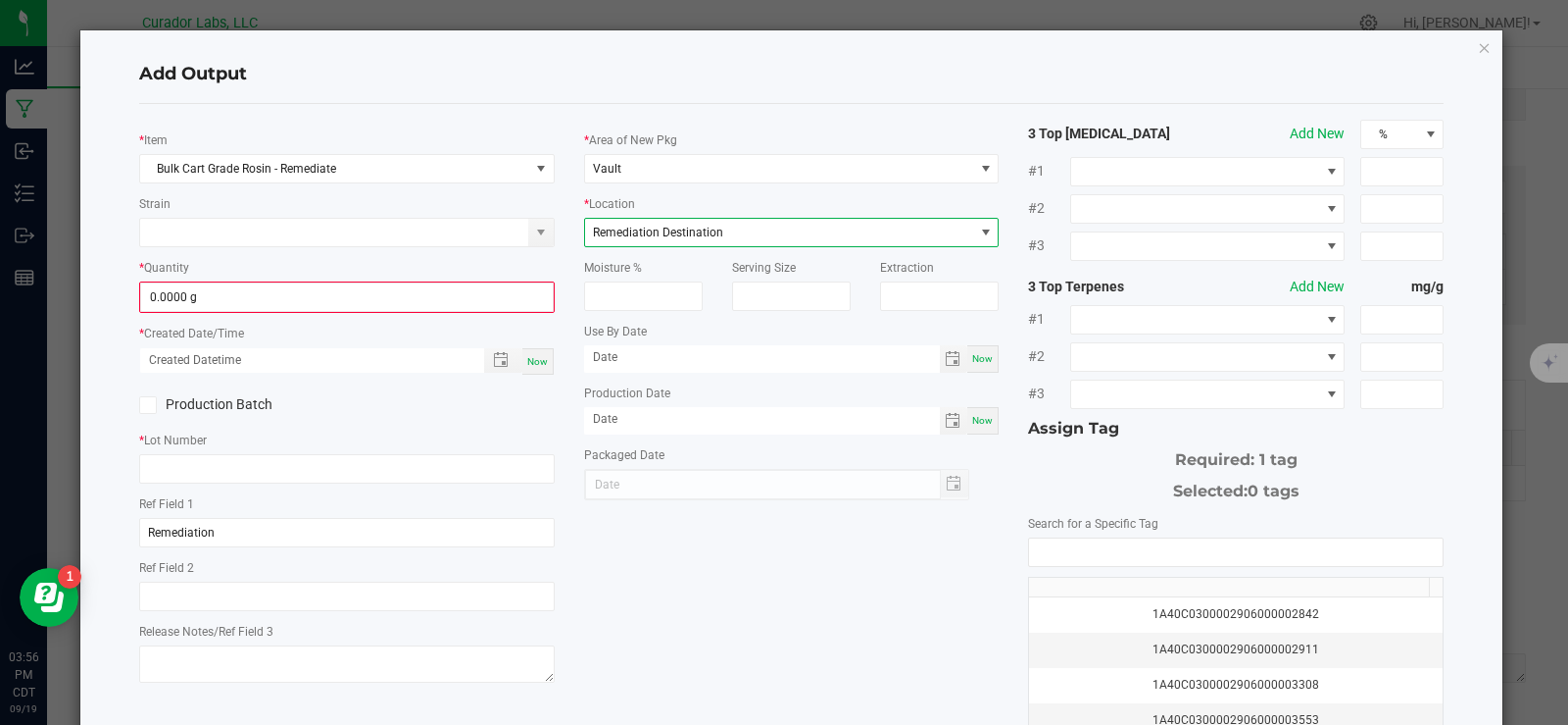
click at [321, 278] on div "* Quantity 0.0000 g" at bounding box center [346, 285] width 415 height 56
click at [315, 291] on input "0" at bounding box center [346, 297] width 411 height 27
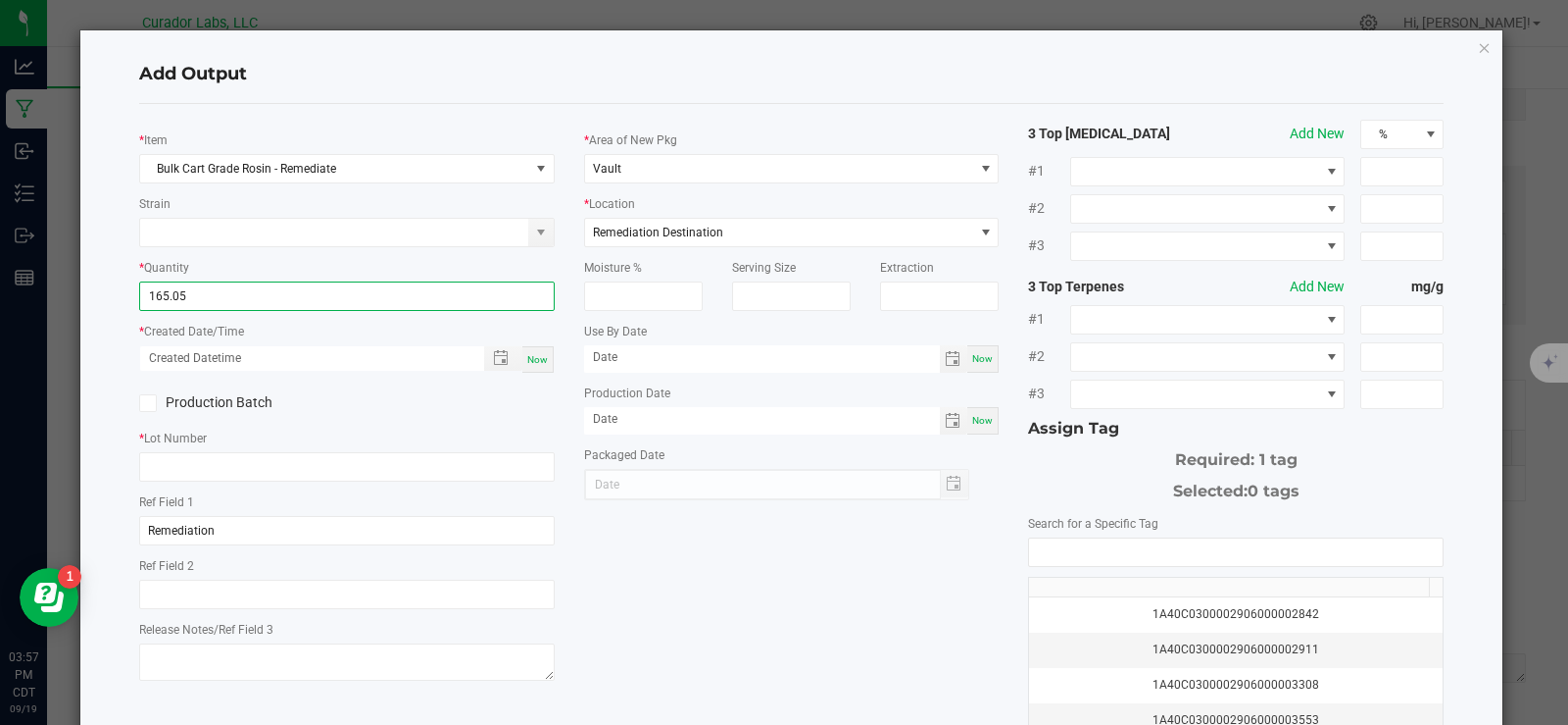
type input "165.0500 g"
click at [531, 362] on span "Now" at bounding box center [537, 359] width 21 height 11
type input "[DATE] 3:57 PM"
type input "[DATE]"
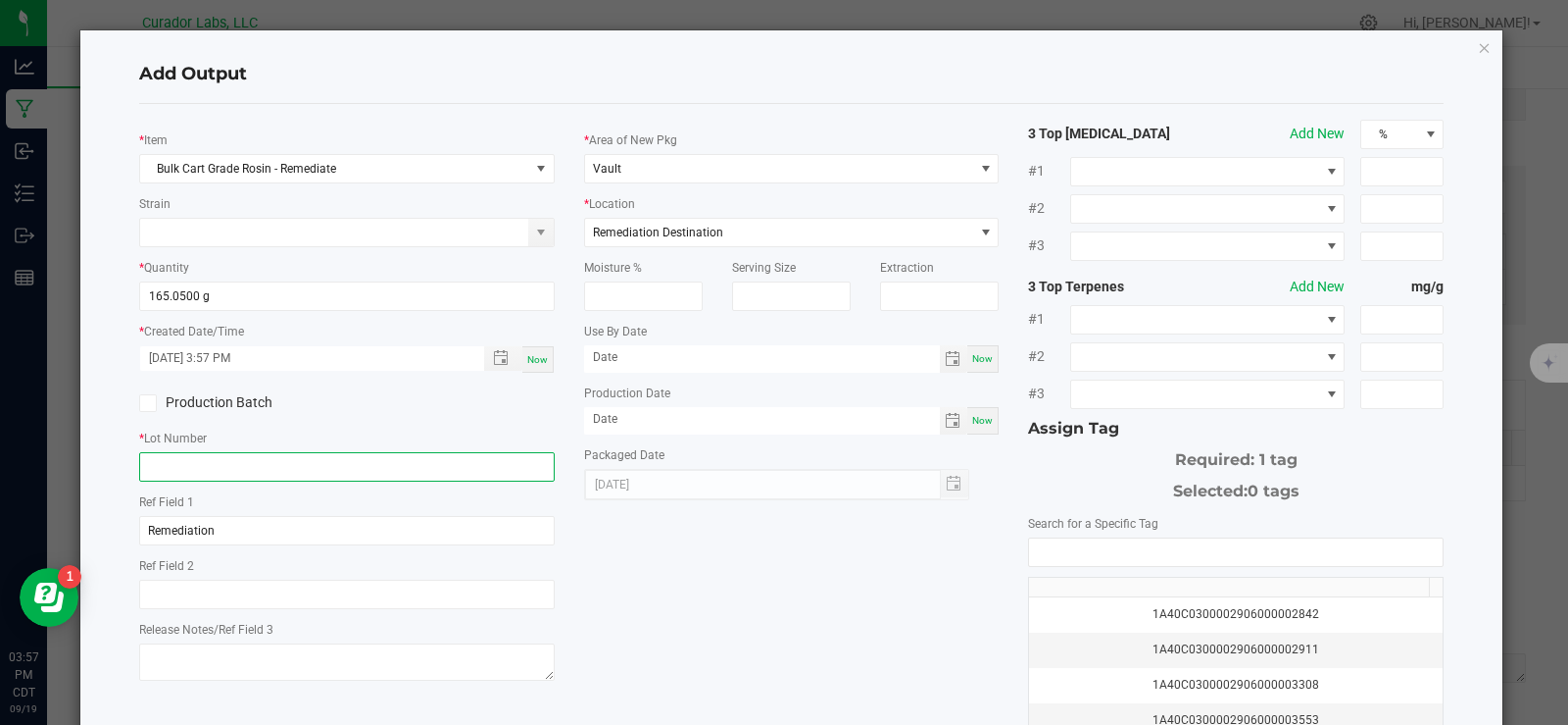
click at [373, 466] on input "text" at bounding box center [346, 466] width 415 height 29
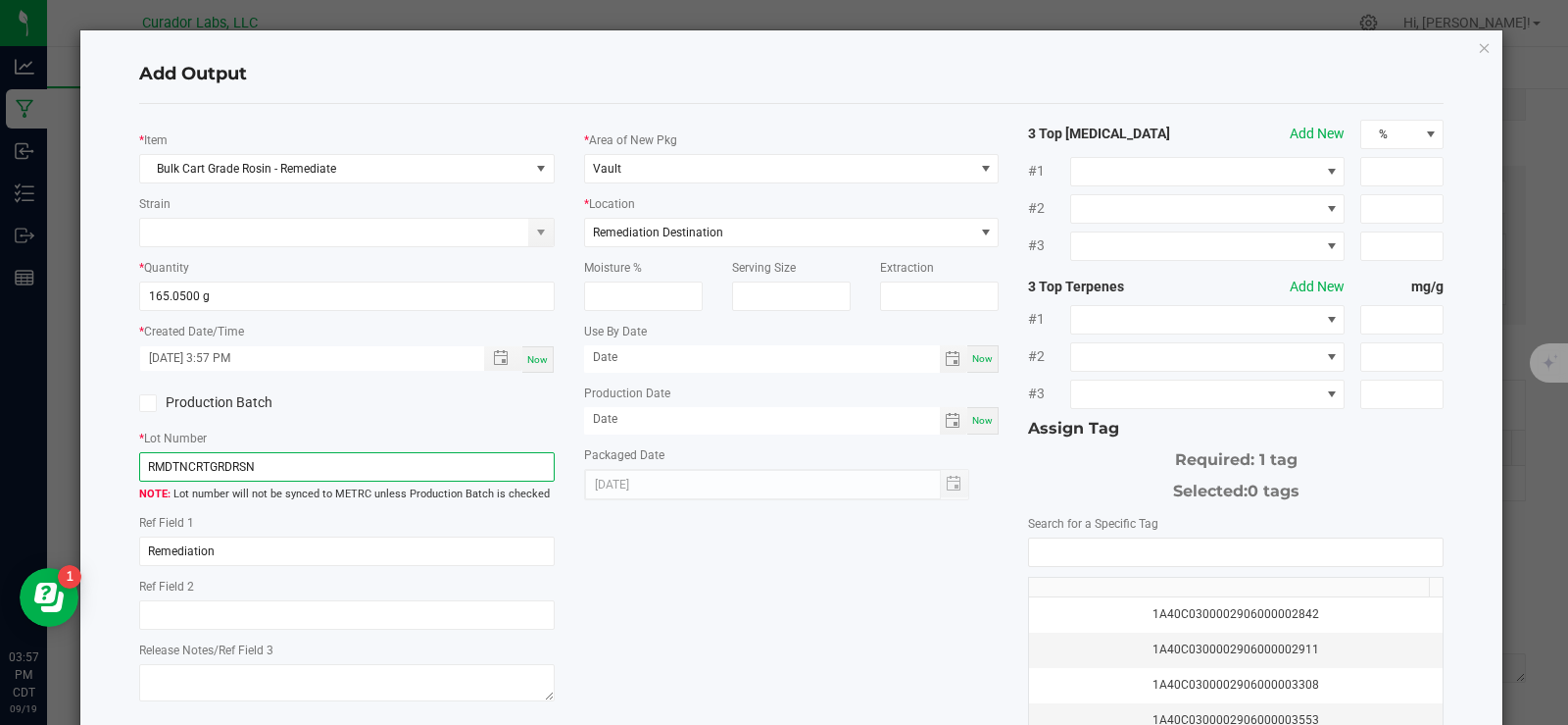
click at [144, 467] on input "RMDTNCRTGRDRSN" at bounding box center [346, 466] width 415 height 29
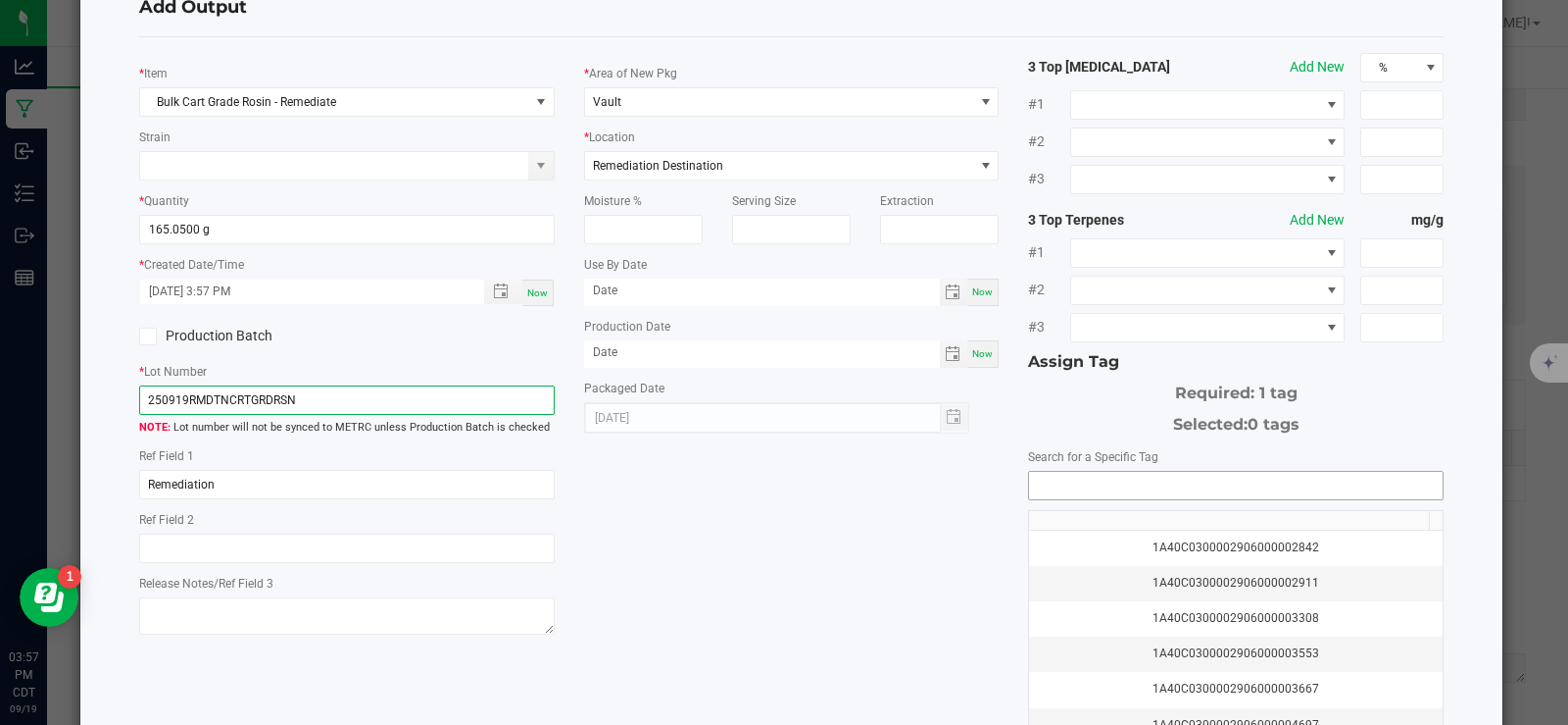
scroll to position [98, 0]
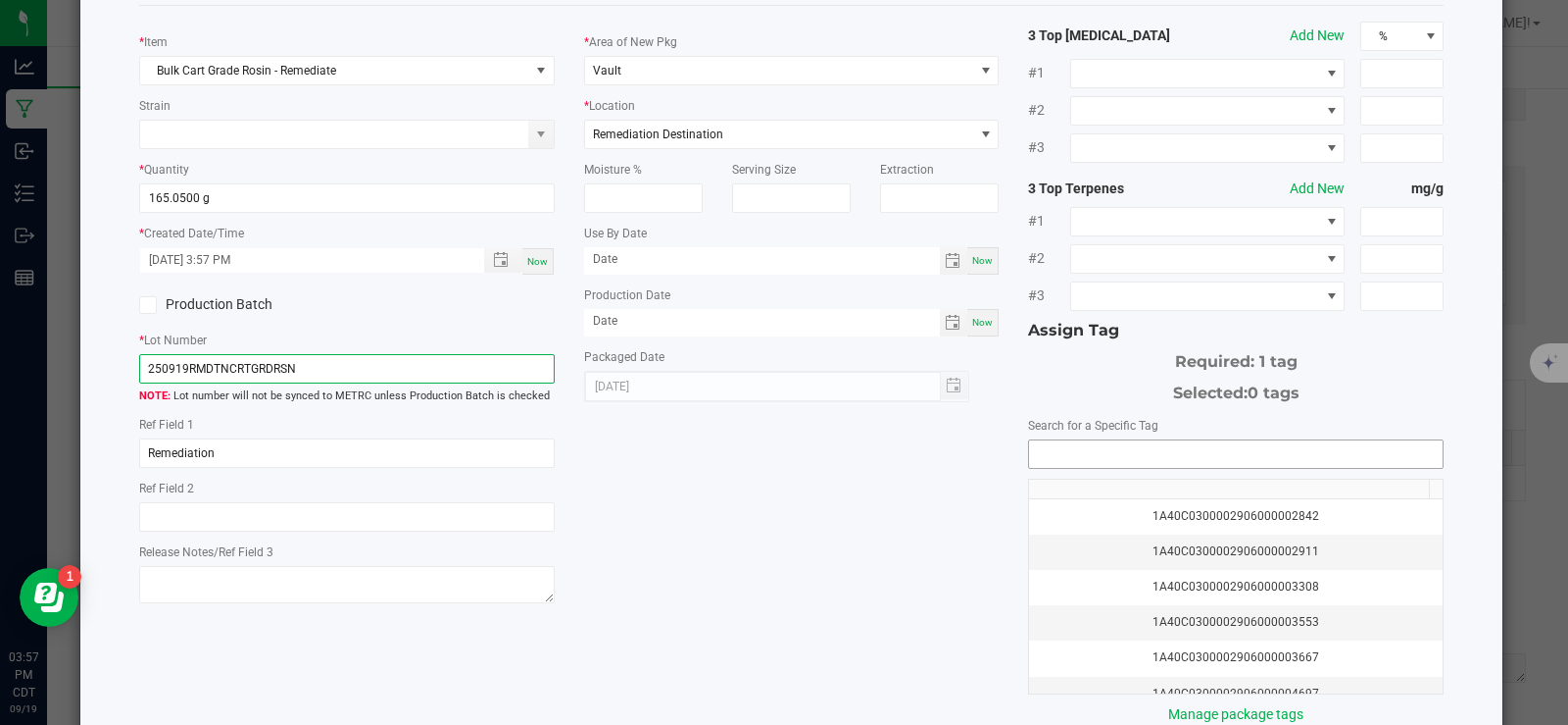
type input "250919RMDTNCRTGRDRSN"
click at [1129, 454] on input "NO DATA FOUND" at bounding box center [1236, 453] width 413 height 27
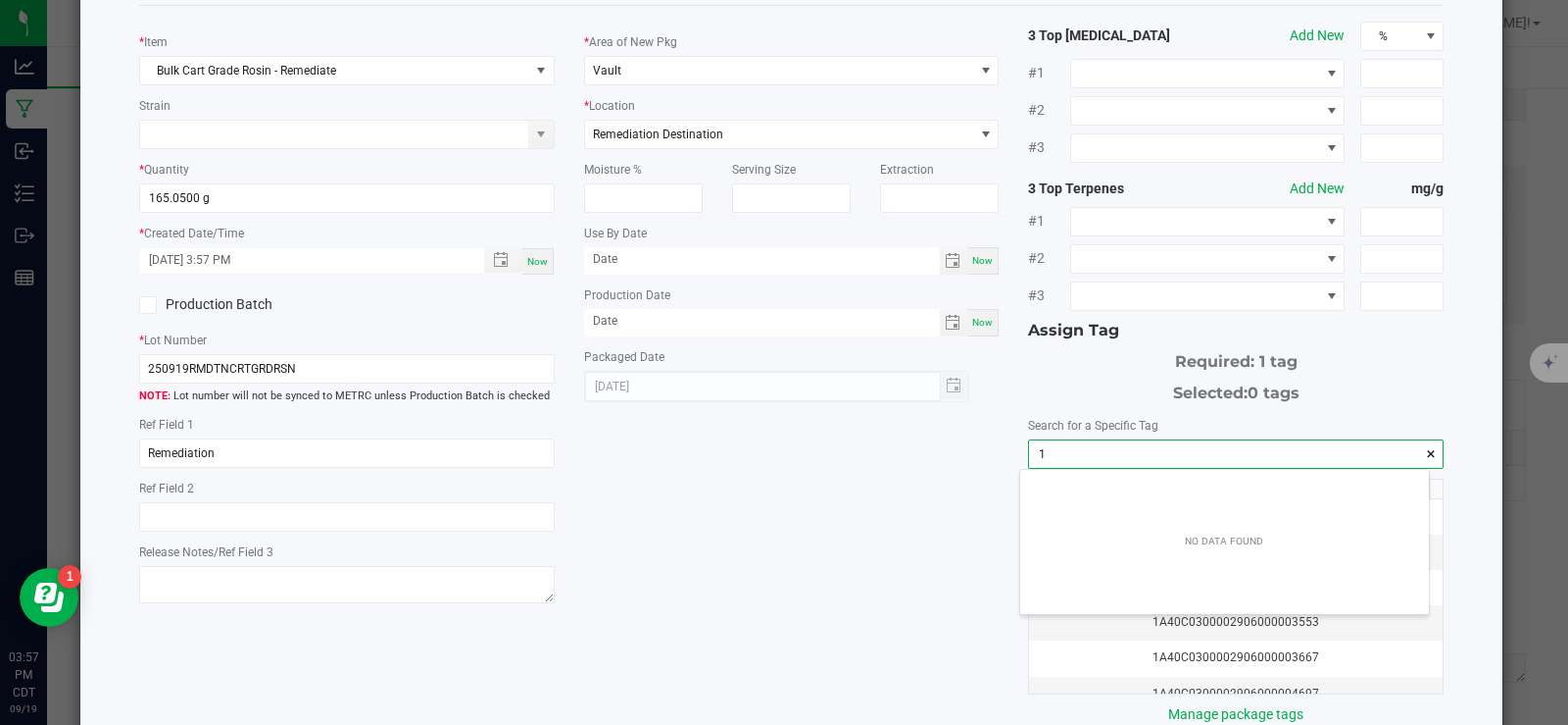
scroll to position [27, 409]
click at [1054, 458] on input "172.098" at bounding box center [1236, 453] width 413 height 27
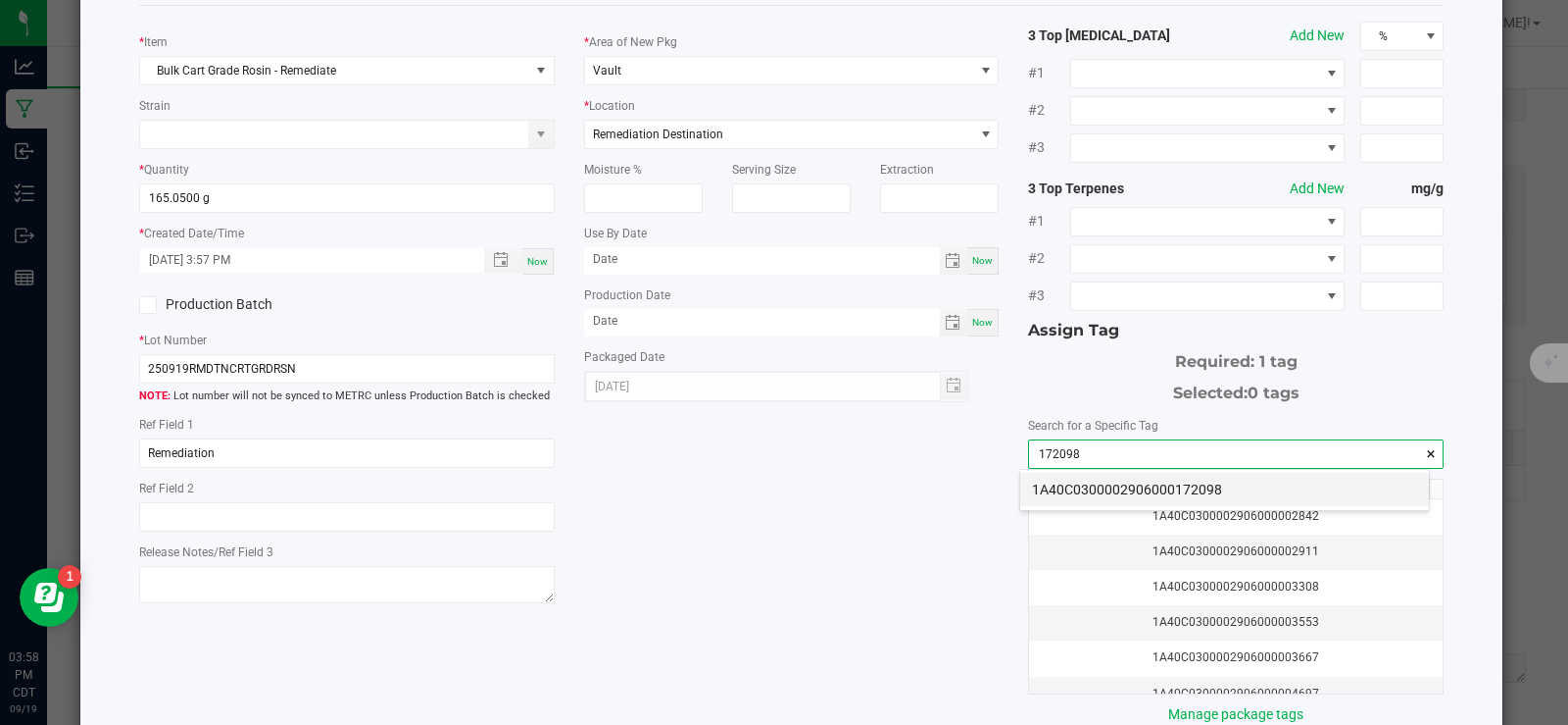
click at [1200, 481] on li "1A40C0300002906000172098" at bounding box center [1224, 488] width 408 height 33
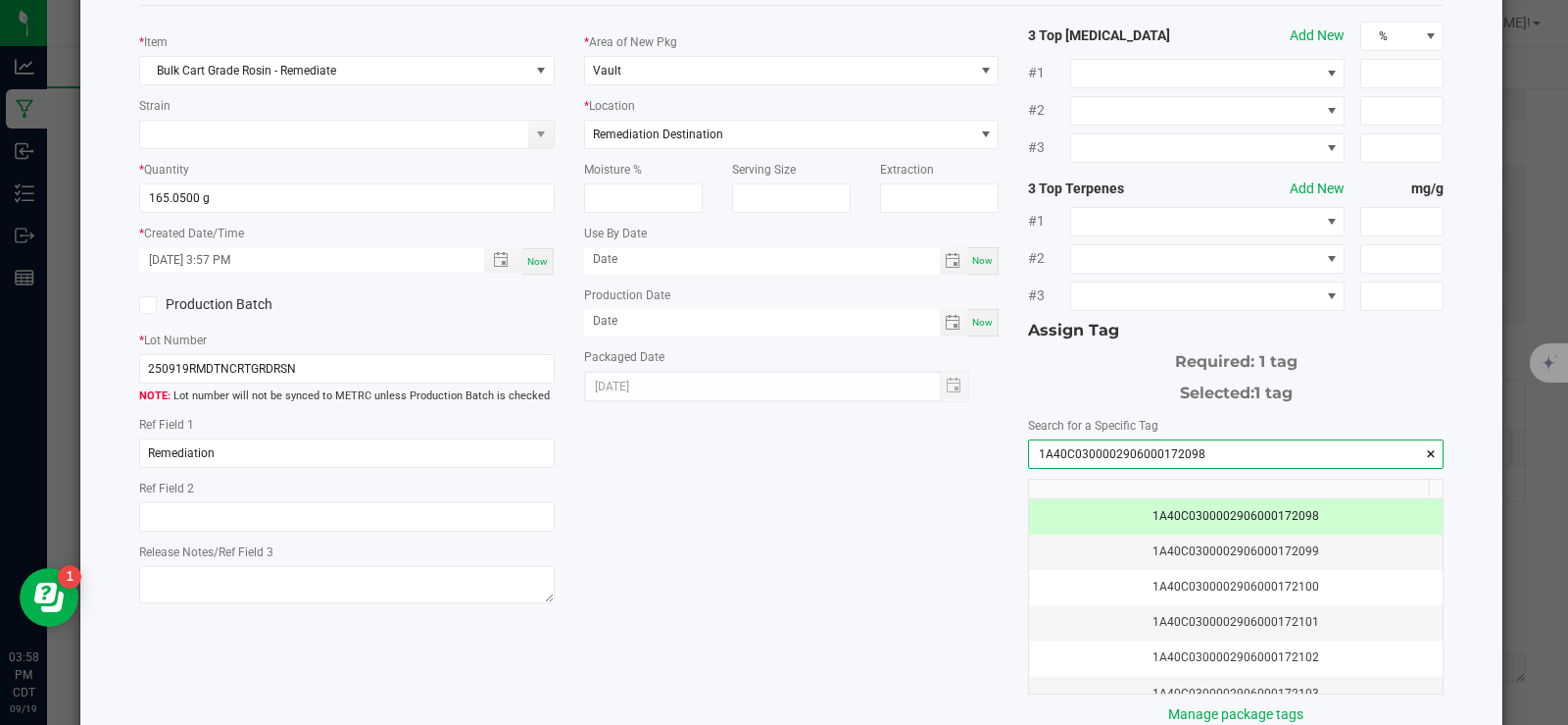
scroll to position [212, 0]
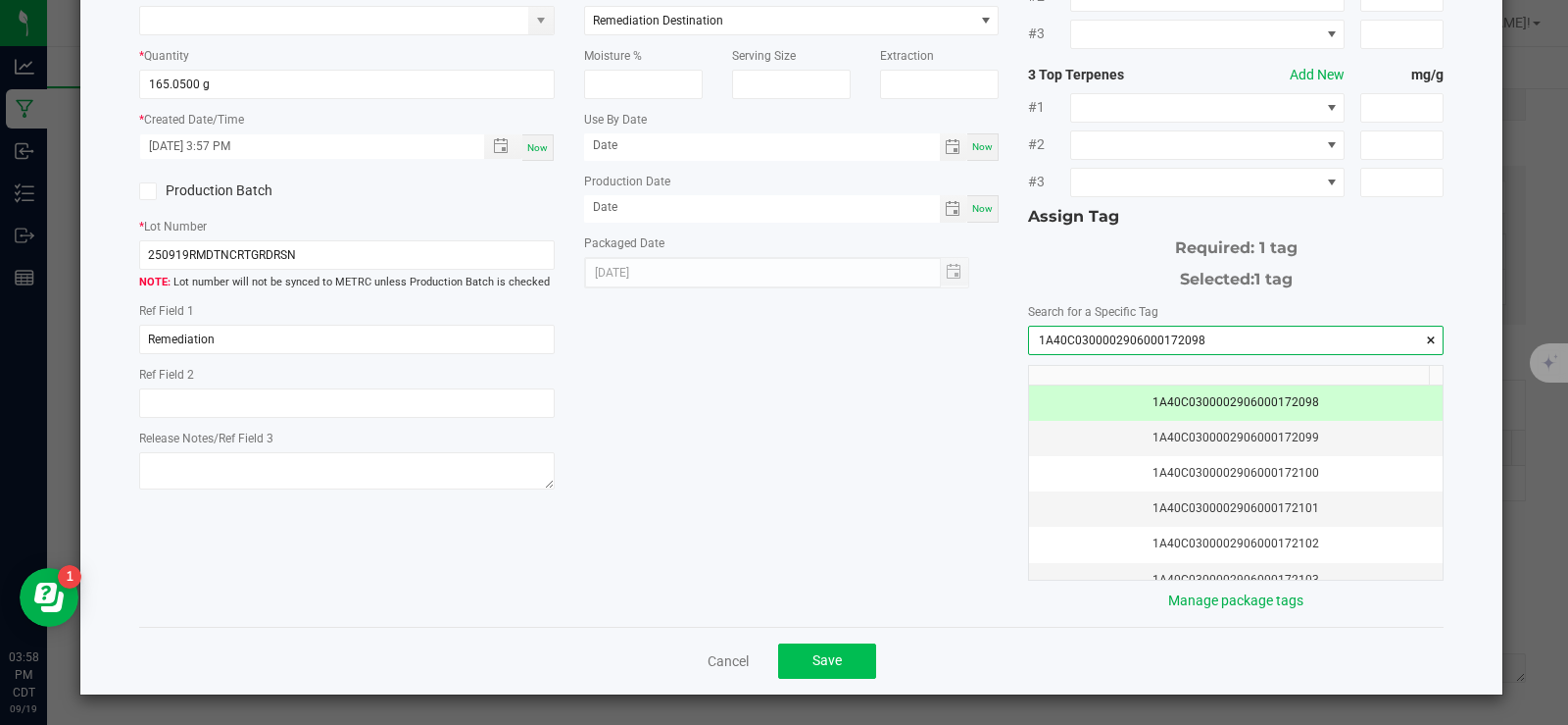
type input "1A40C0300002906000172098"
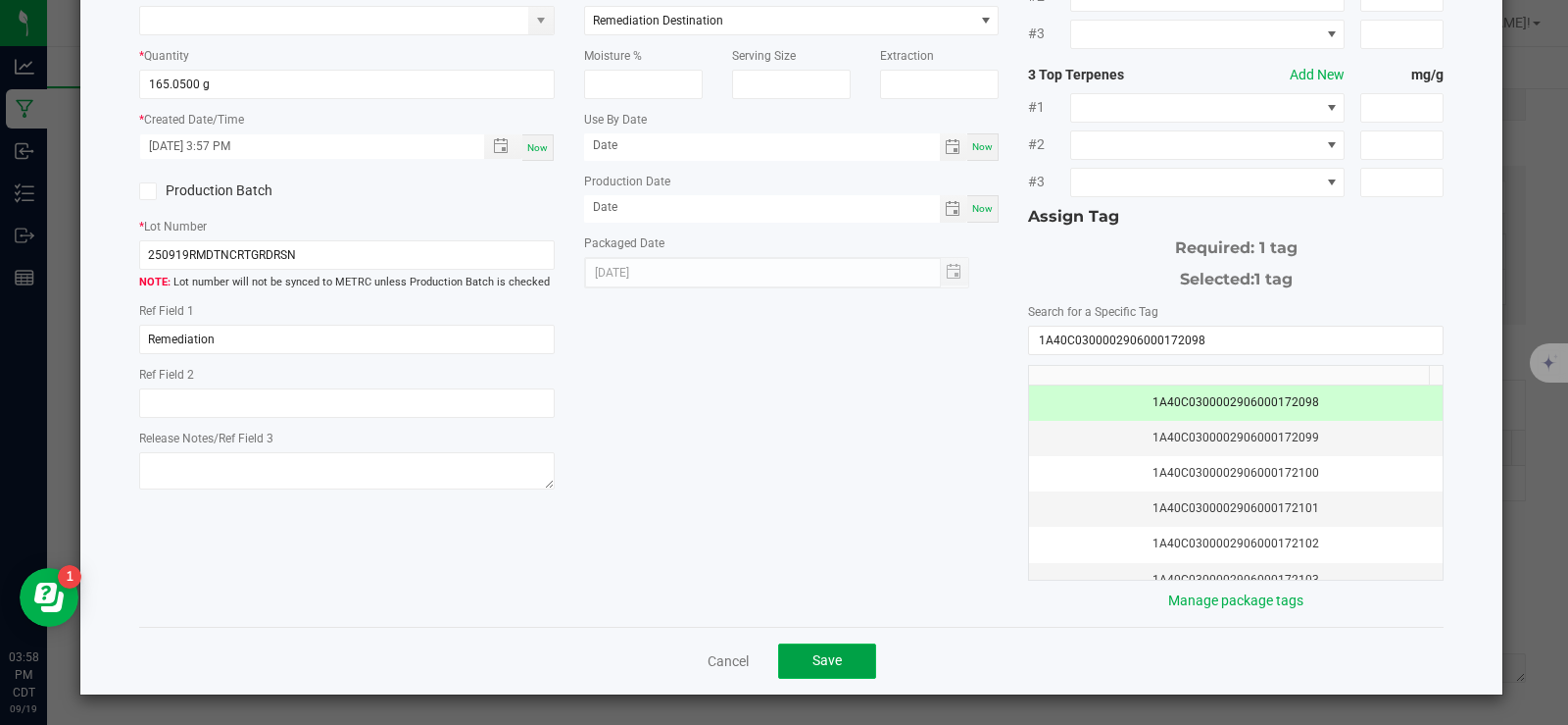
click at [812, 656] on span "Save" at bounding box center [826, 660] width 29 height 16
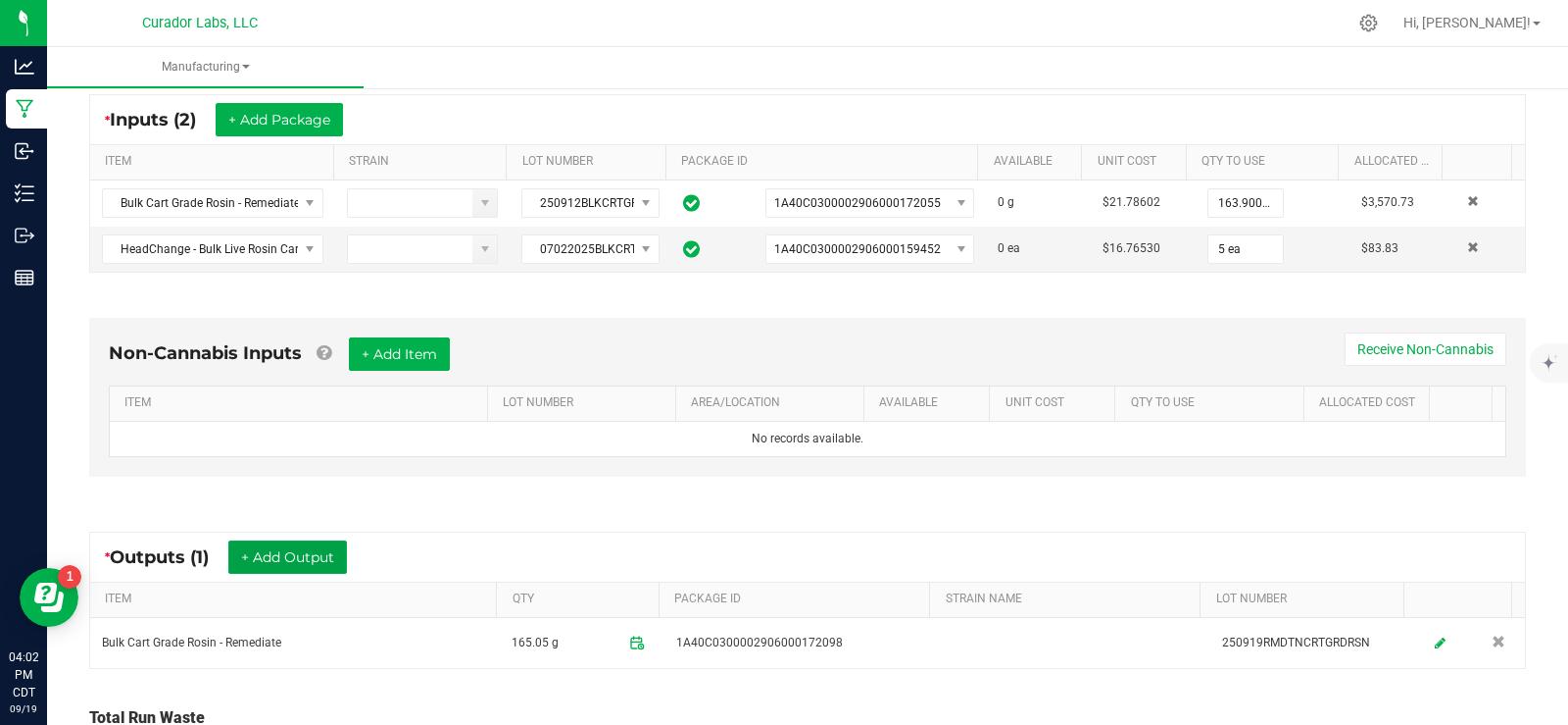
scroll to position [0, 0]
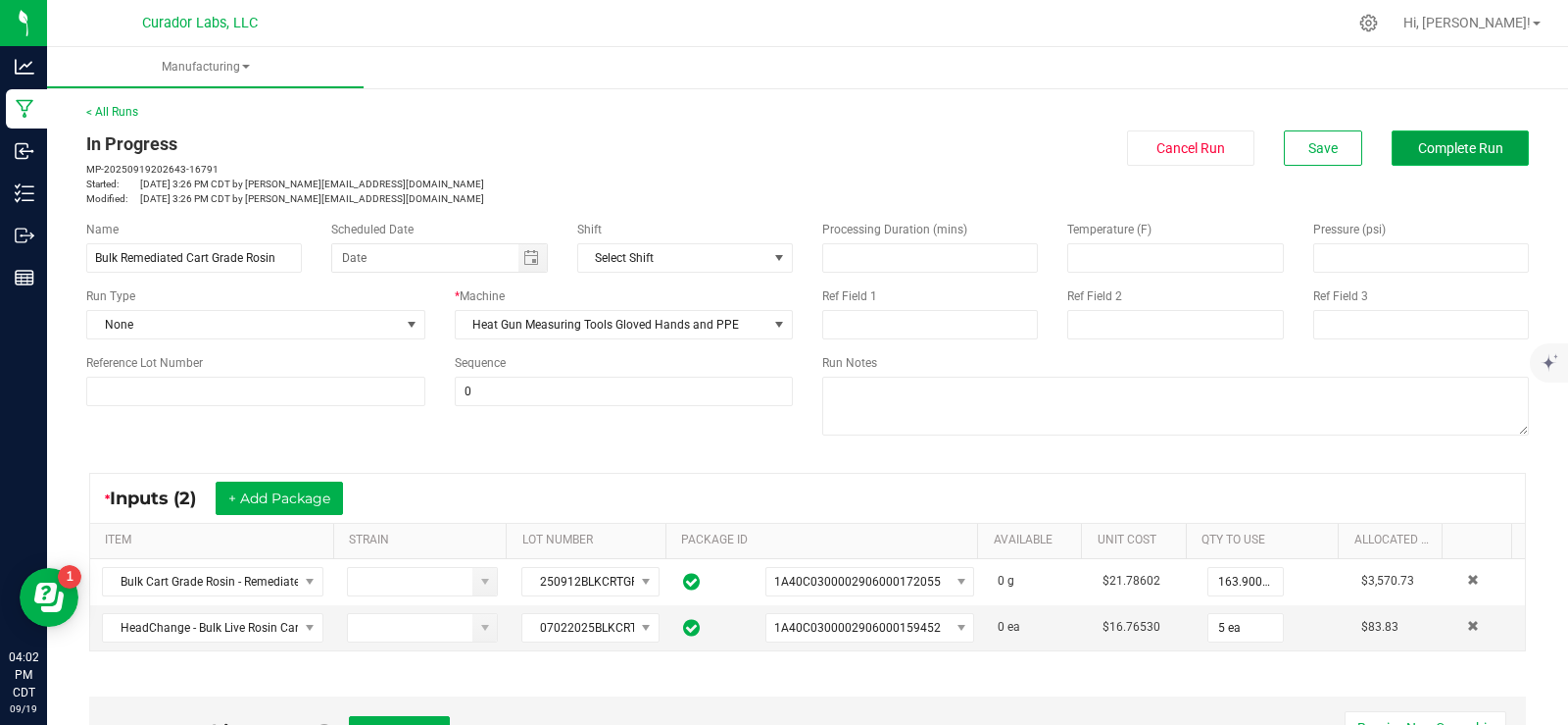
click at [1432, 145] on span "Complete Run" at bounding box center [1460, 148] width 85 height 16
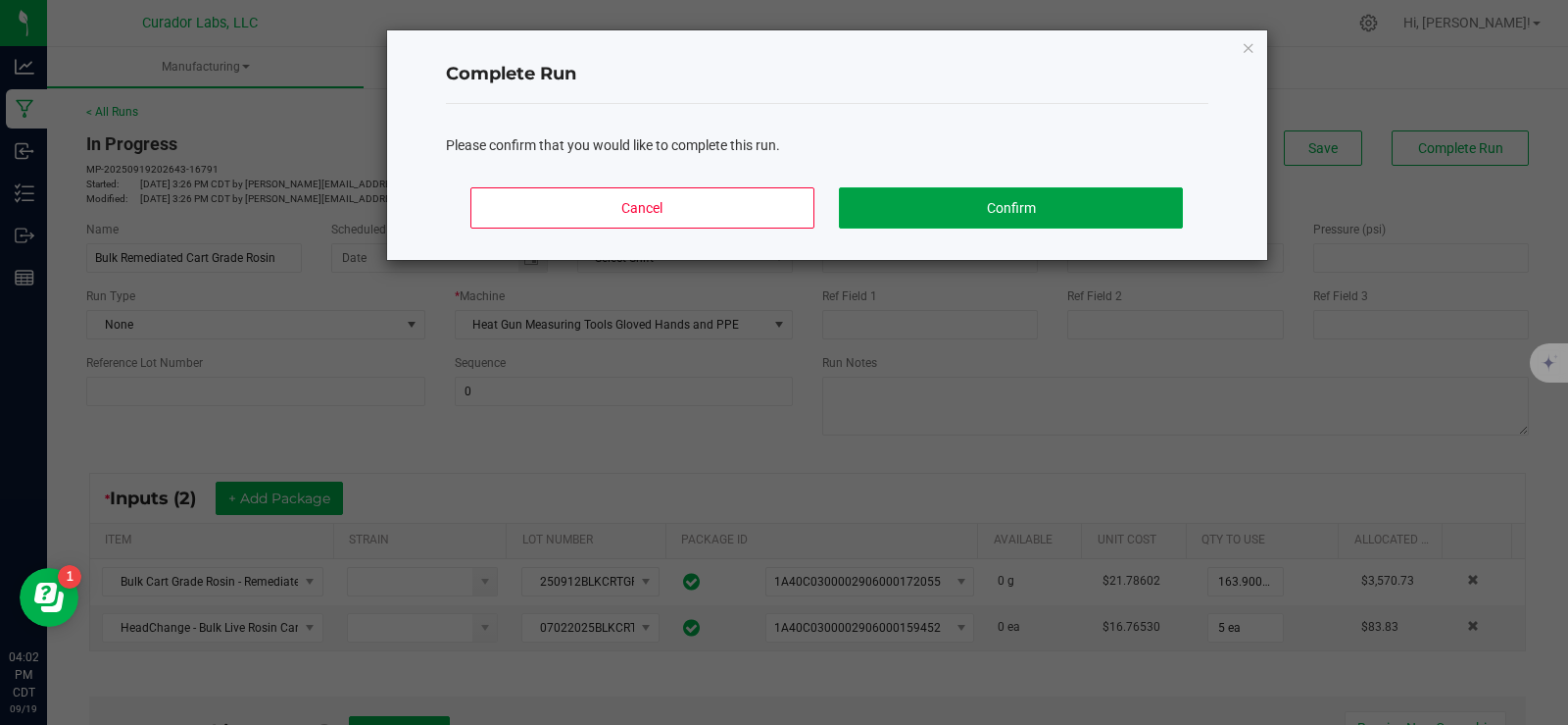
click at [1057, 199] on button "Confirm" at bounding box center [1010, 208] width 343 height 41
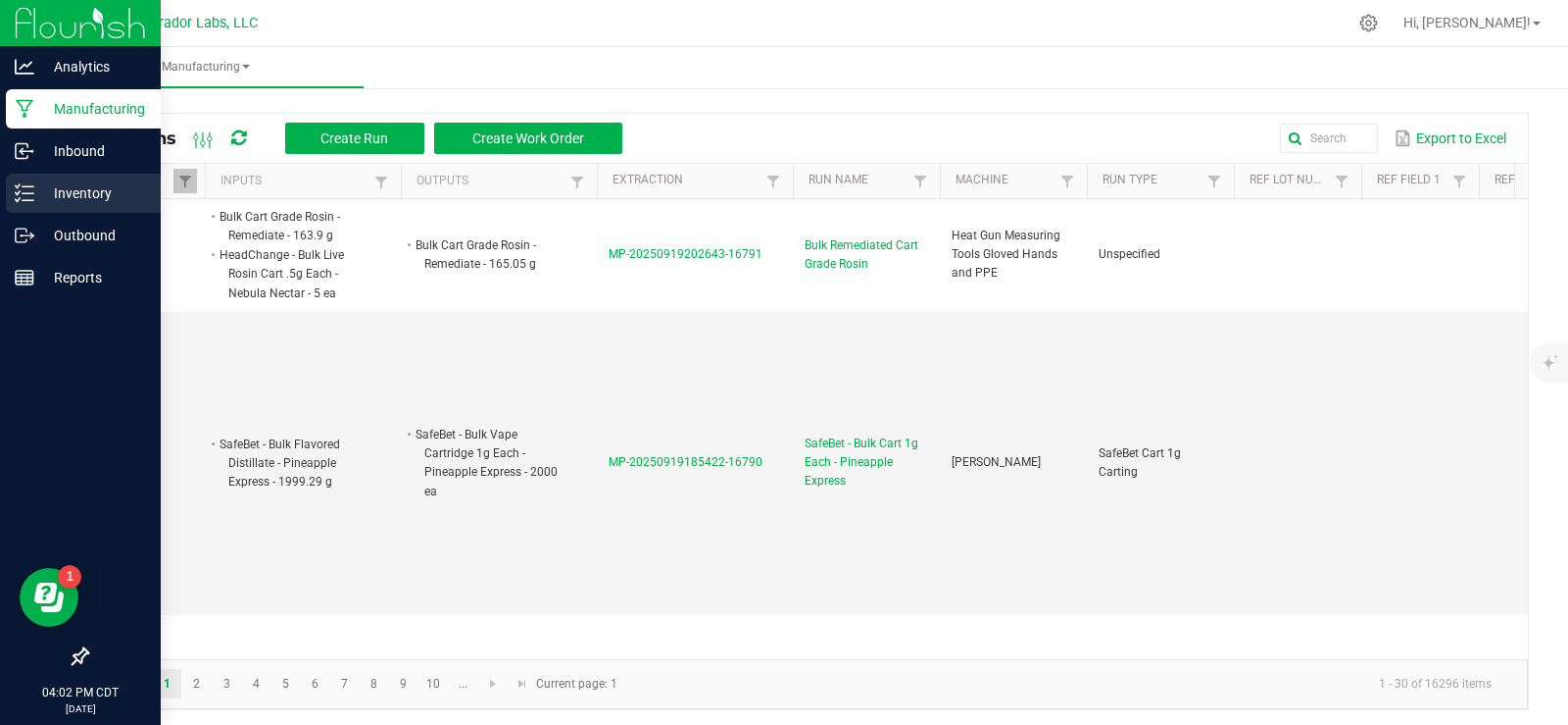
click at [57, 190] on p "Inventory" at bounding box center [93, 194] width 118 height 24
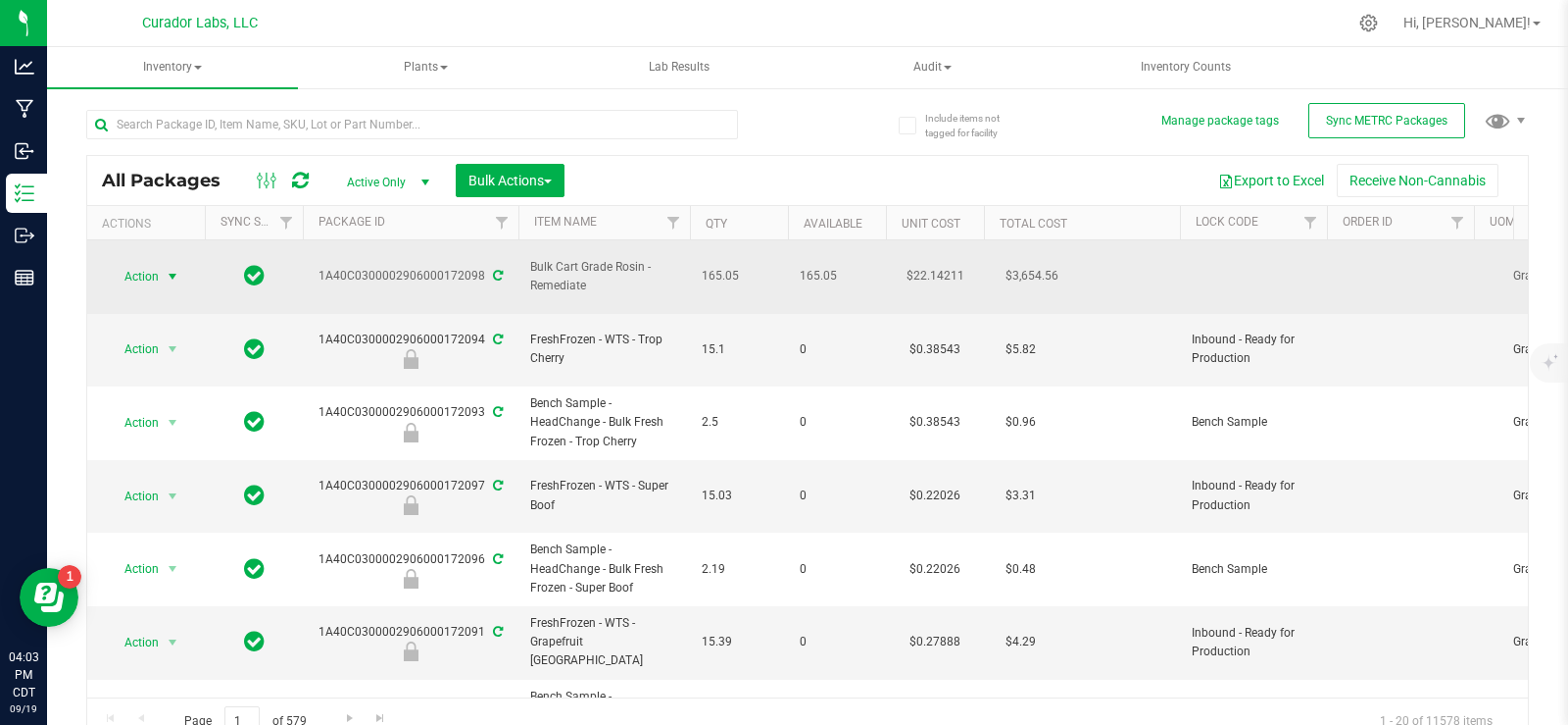
click at [153, 272] on span "Action" at bounding box center [133, 276] width 53 height 27
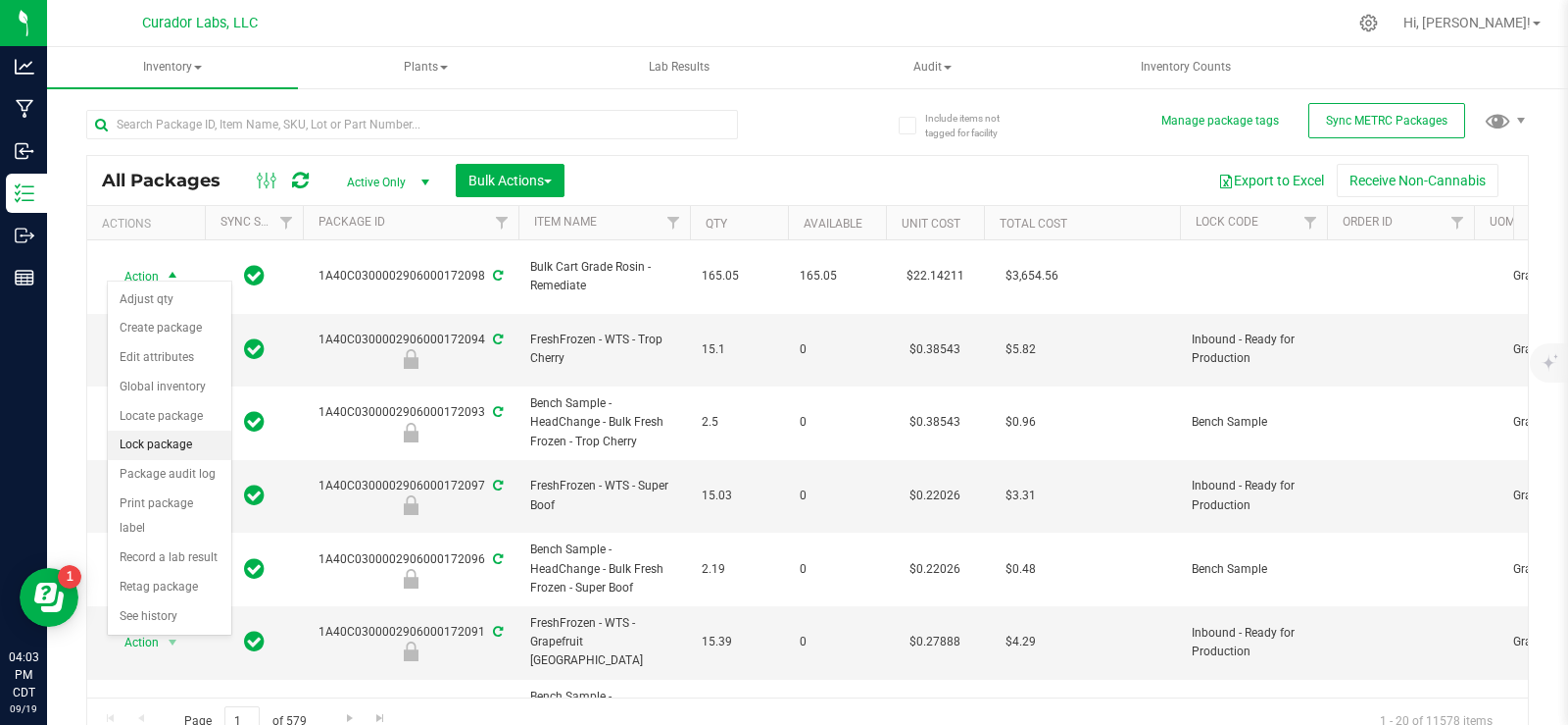
click at [189, 449] on li "Lock package" at bounding box center [170, 444] width 124 height 29
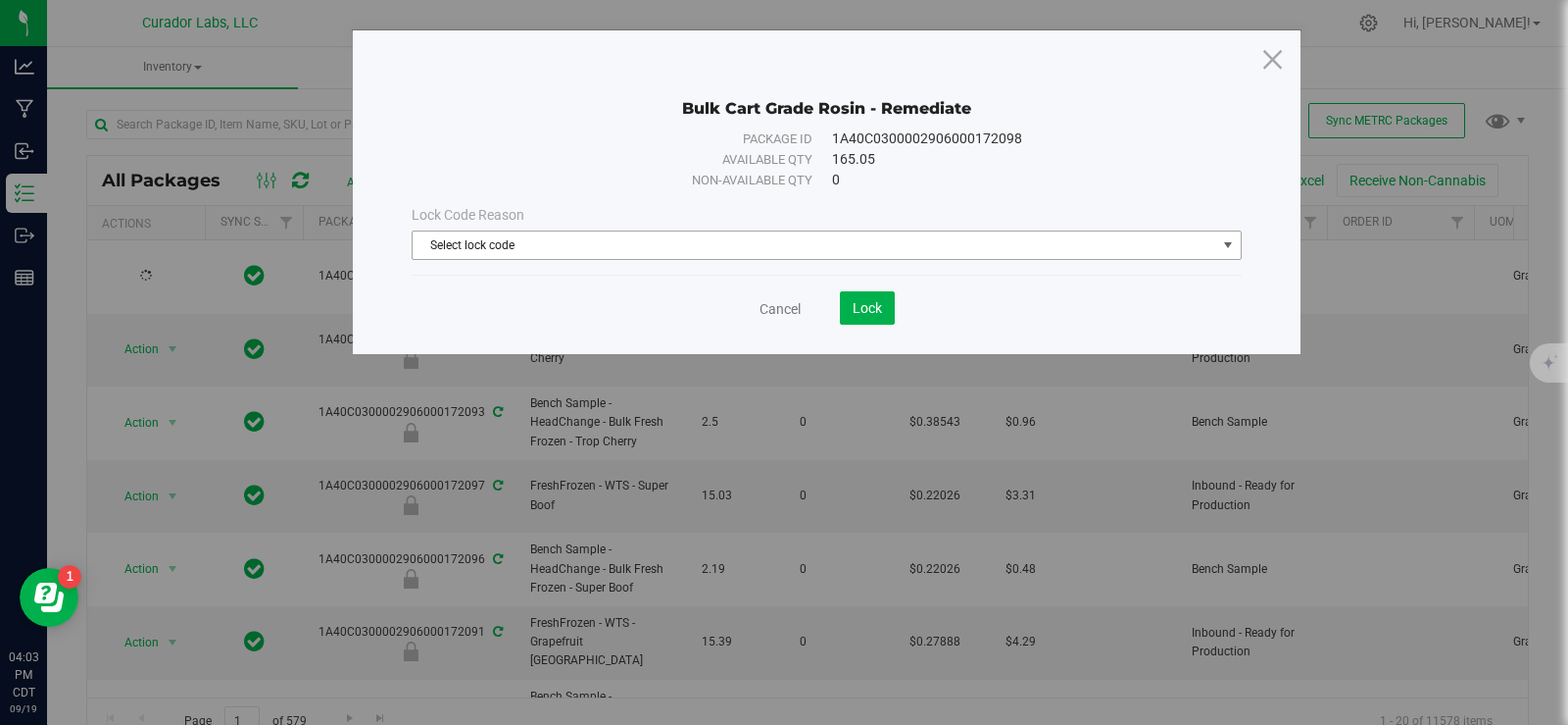
click at [841, 243] on span "Select lock code" at bounding box center [813, 245] width 803 height 27
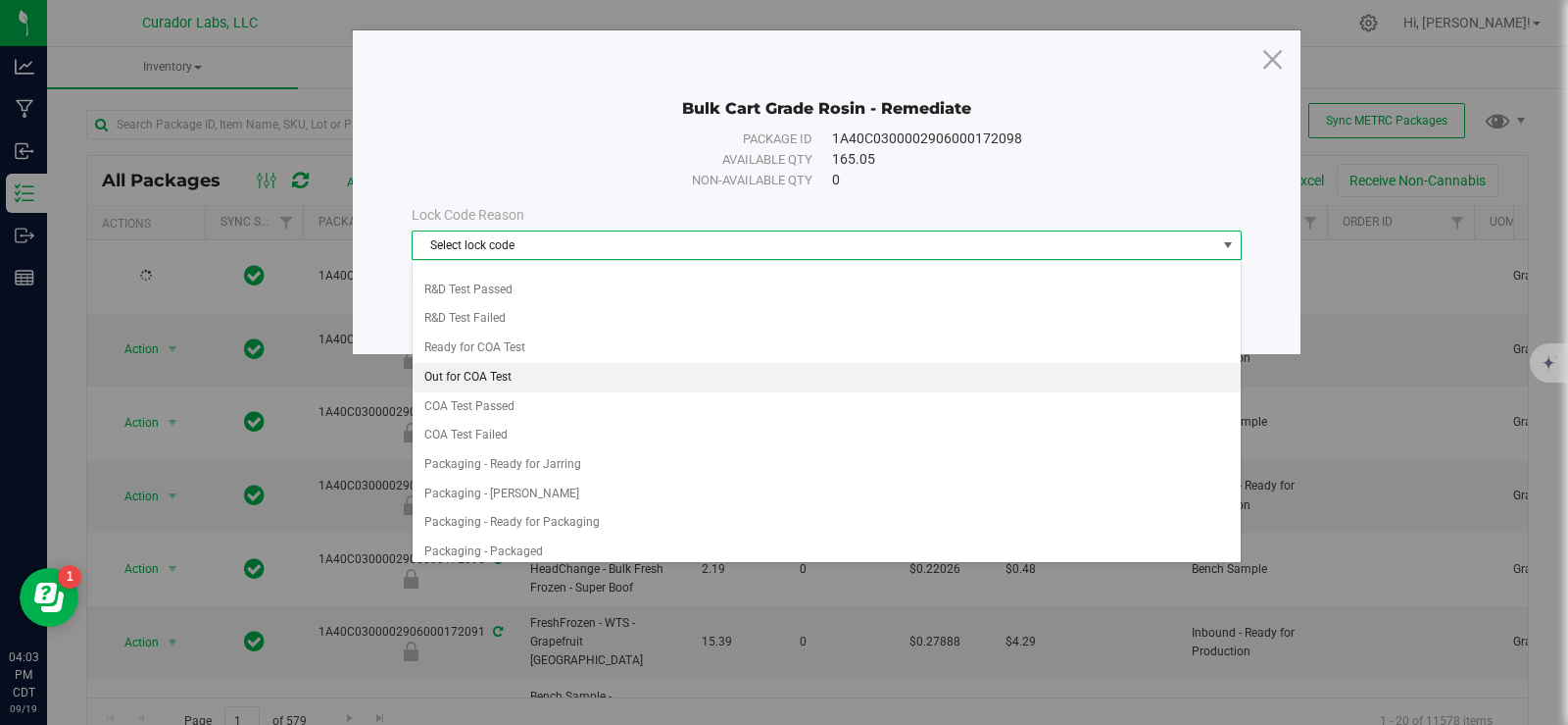
scroll to position [981, 0]
click at [703, 383] on li "Escalation - Remediation Needed" at bounding box center [826, 375] width 828 height 29
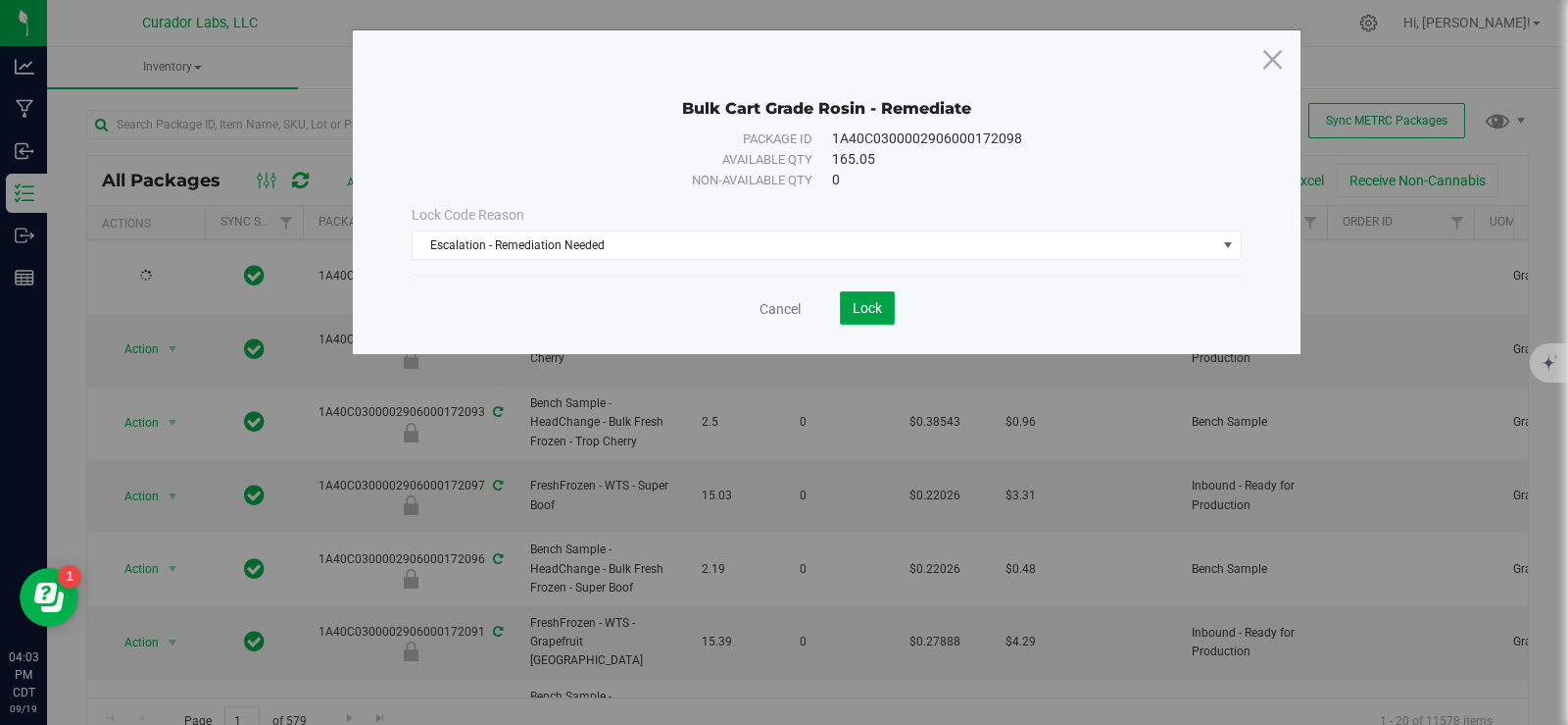
click at [860, 319] on button "Lock" at bounding box center [866, 308] width 55 height 33
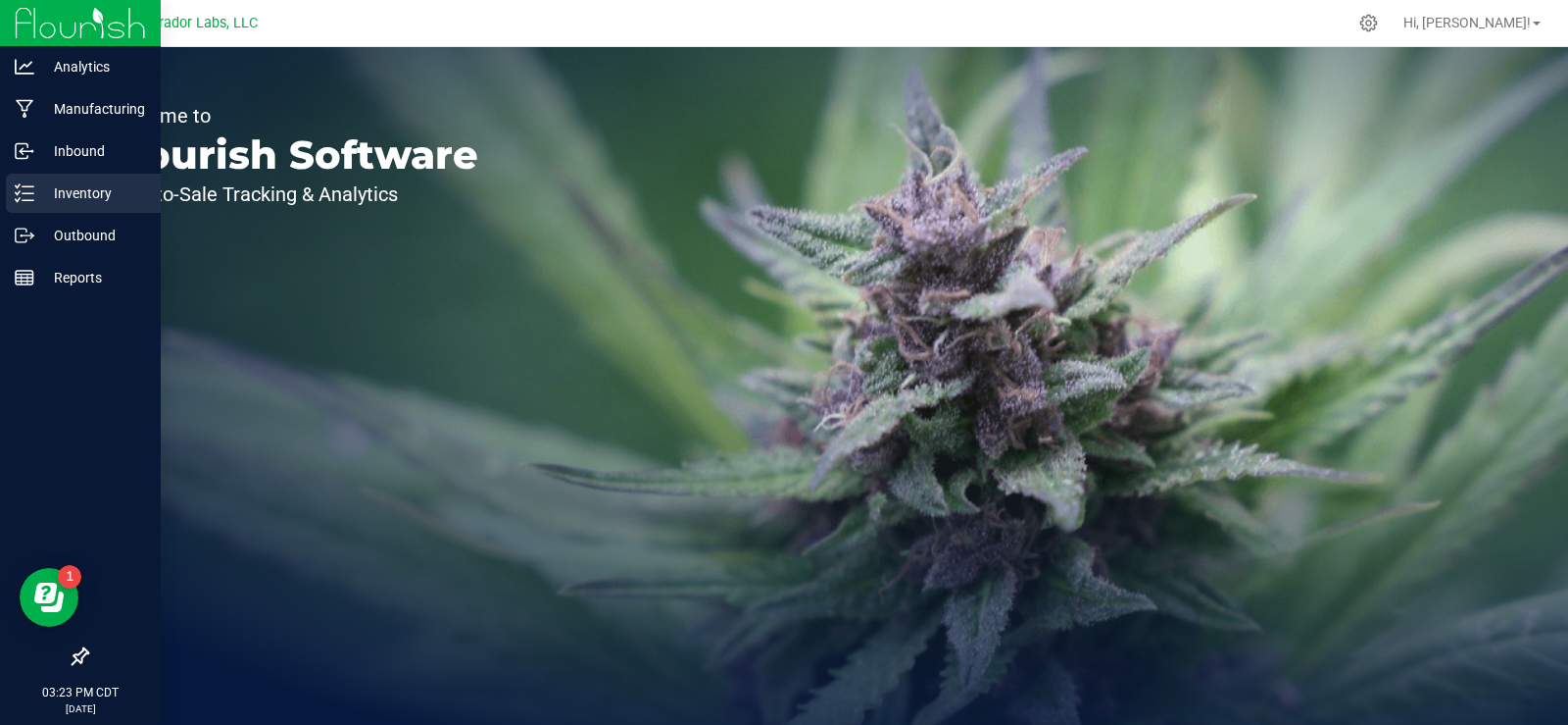
click at [97, 189] on p "Inventory" at bounding box center [93, 194] width 118 height 24
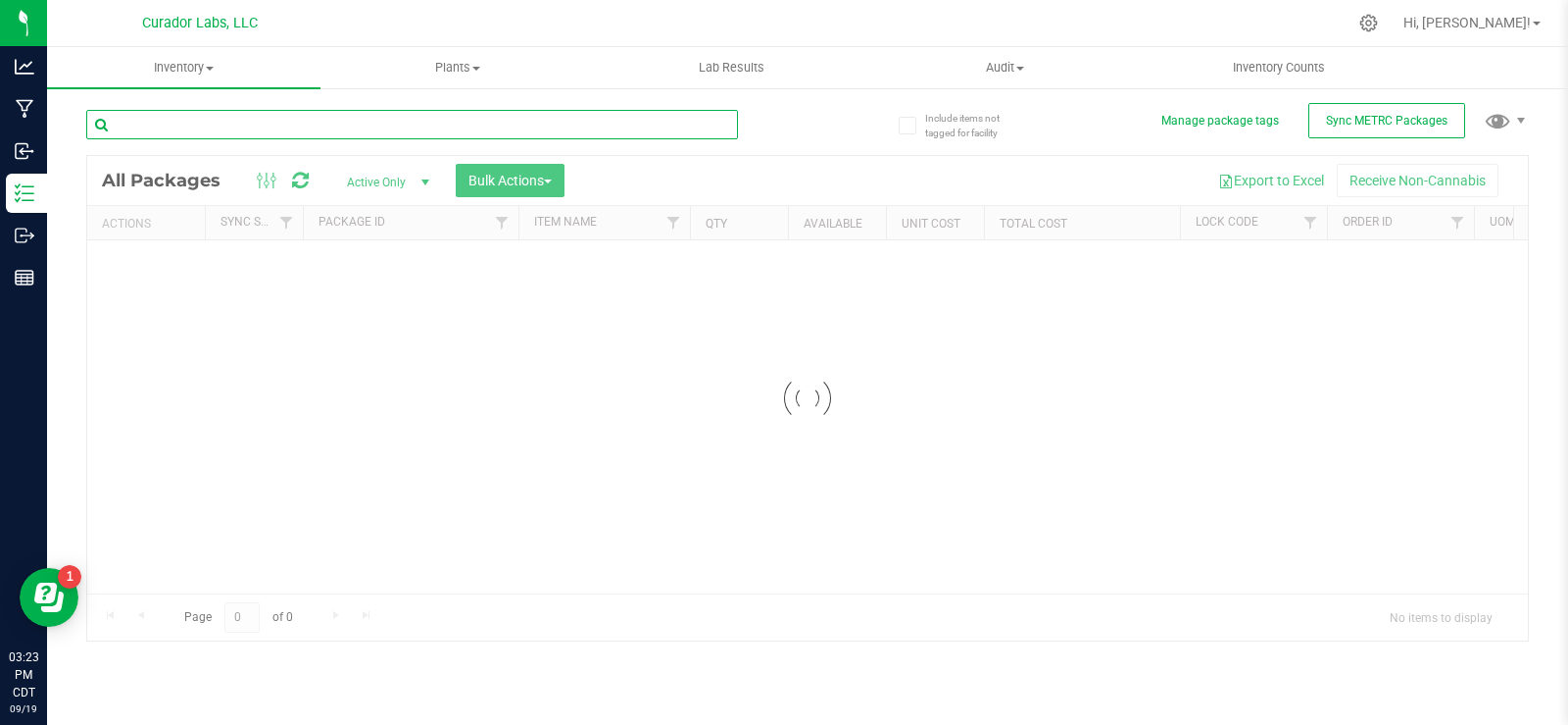
click at [367, 128] on input "text" at bounding box center [411, 124] width 652 height 29
type input "72055"
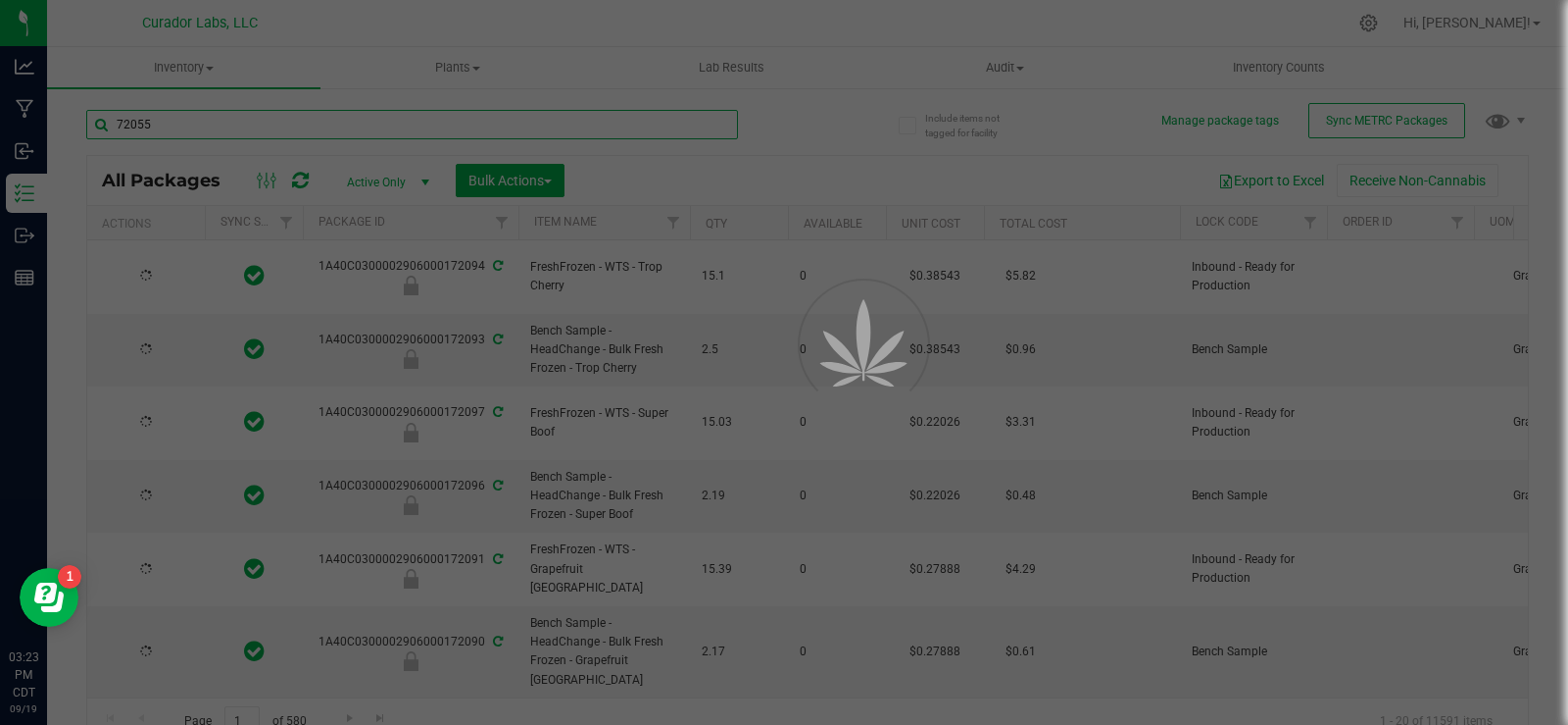
type input "[DATE]"
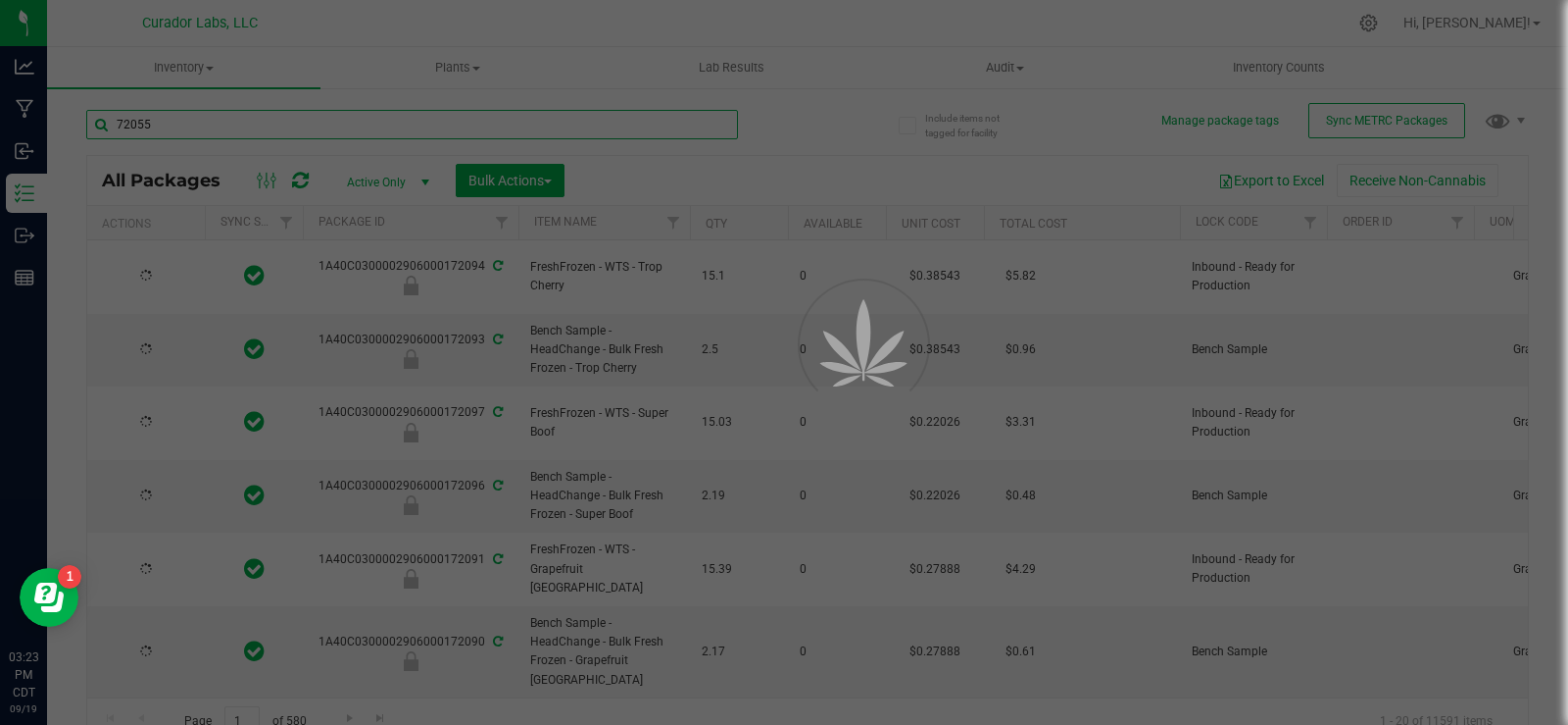
type input "[DATE]"
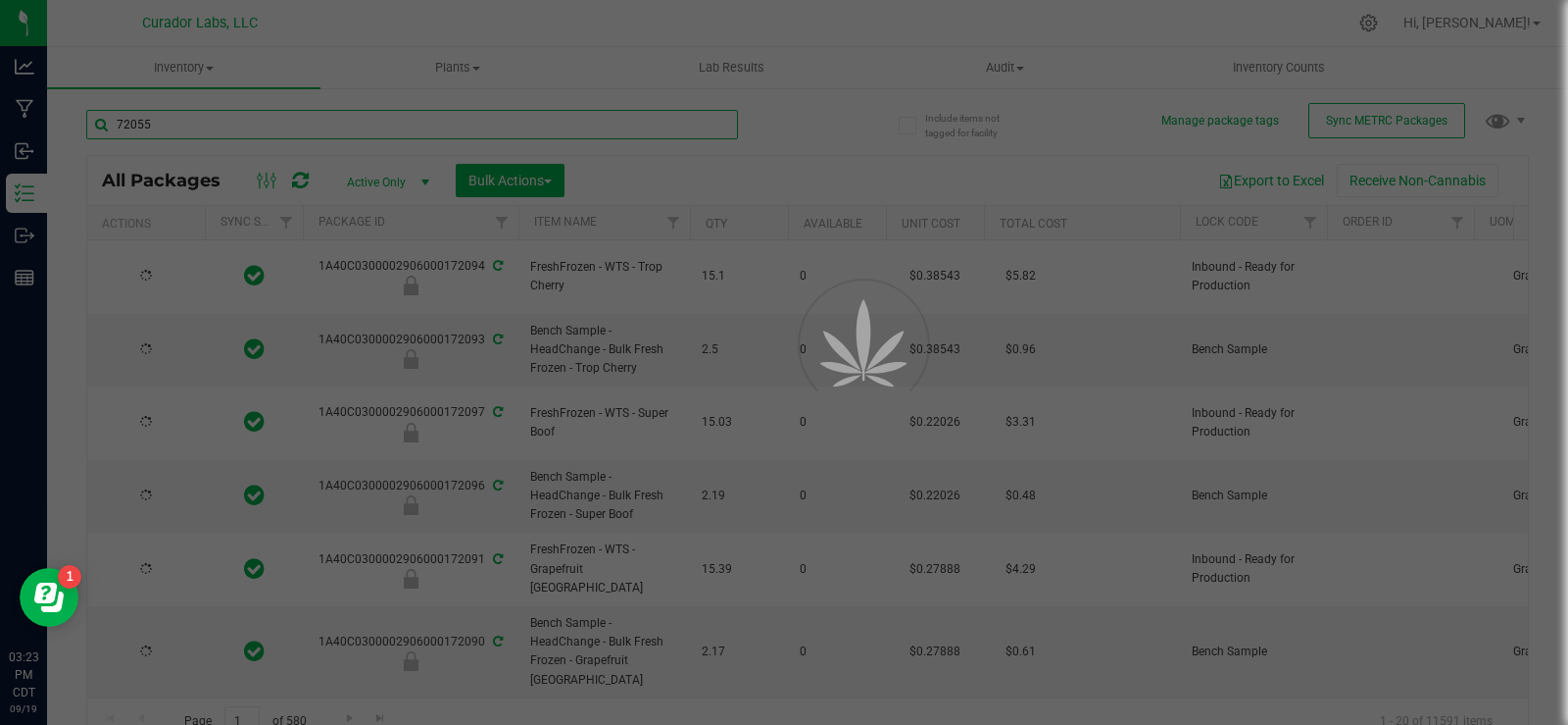
type input "[DATE]"
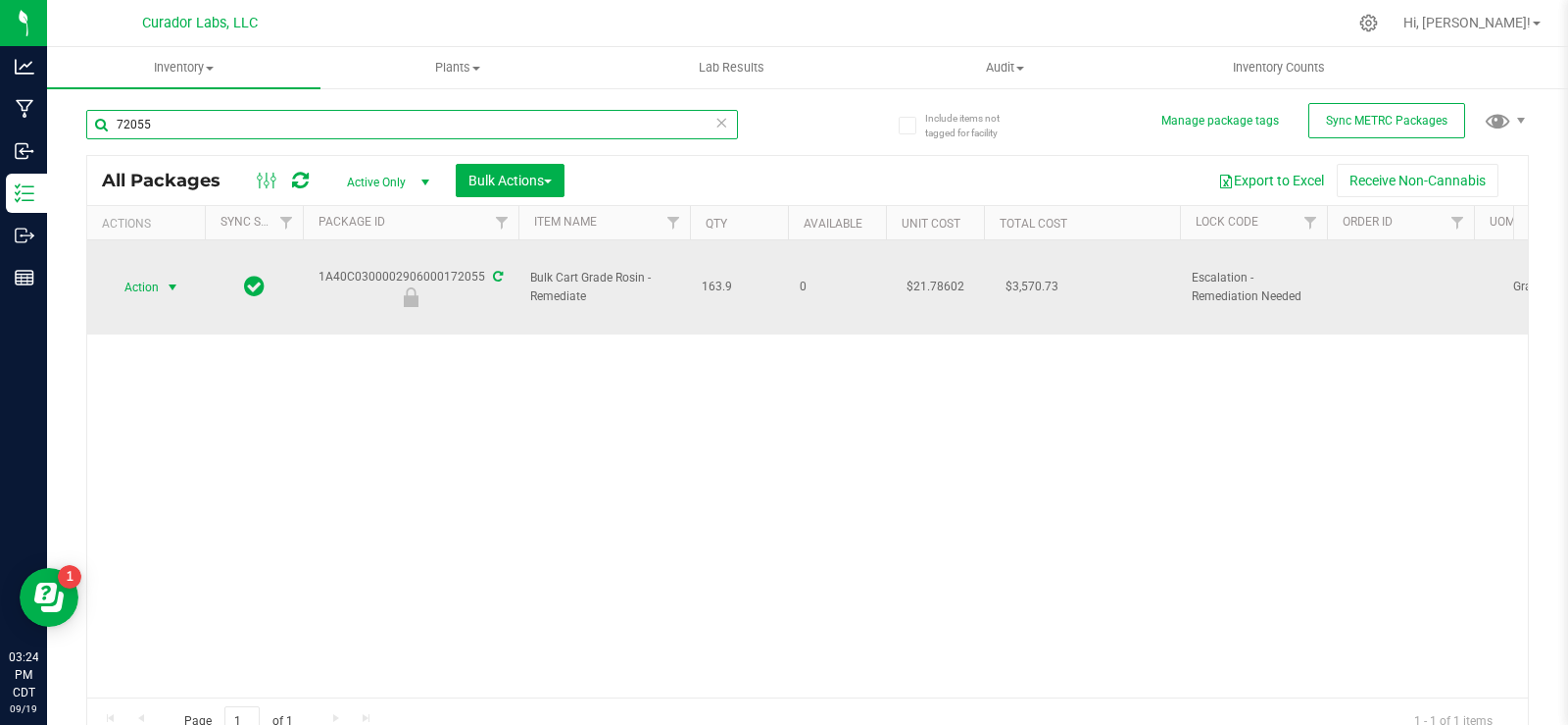
type input "72055"
click at [159, 288] on span "Action" at bounding box center [133, 287] width 53 height 27
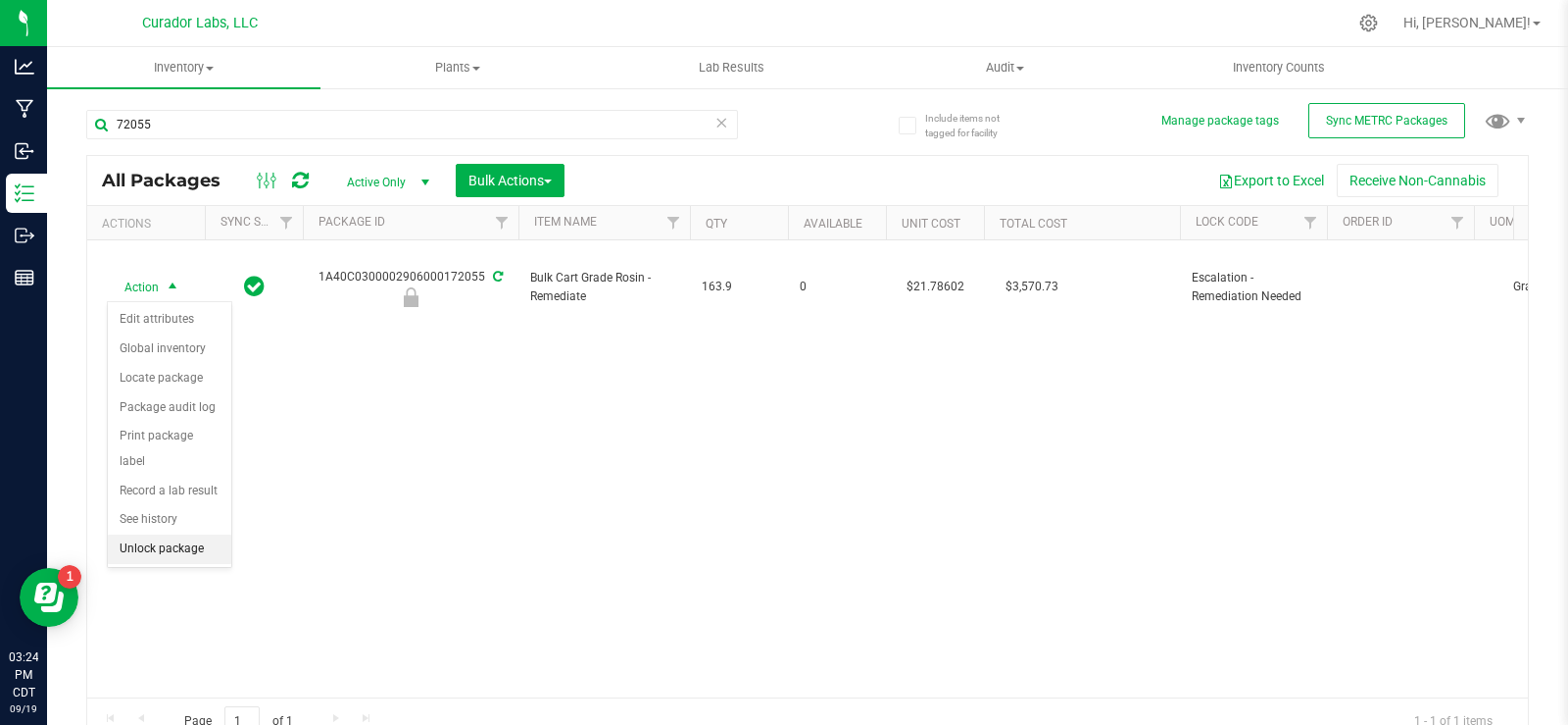
click at [172, 534] on li "Unlock package" at bounding box center [170, 548] width 124 height 29
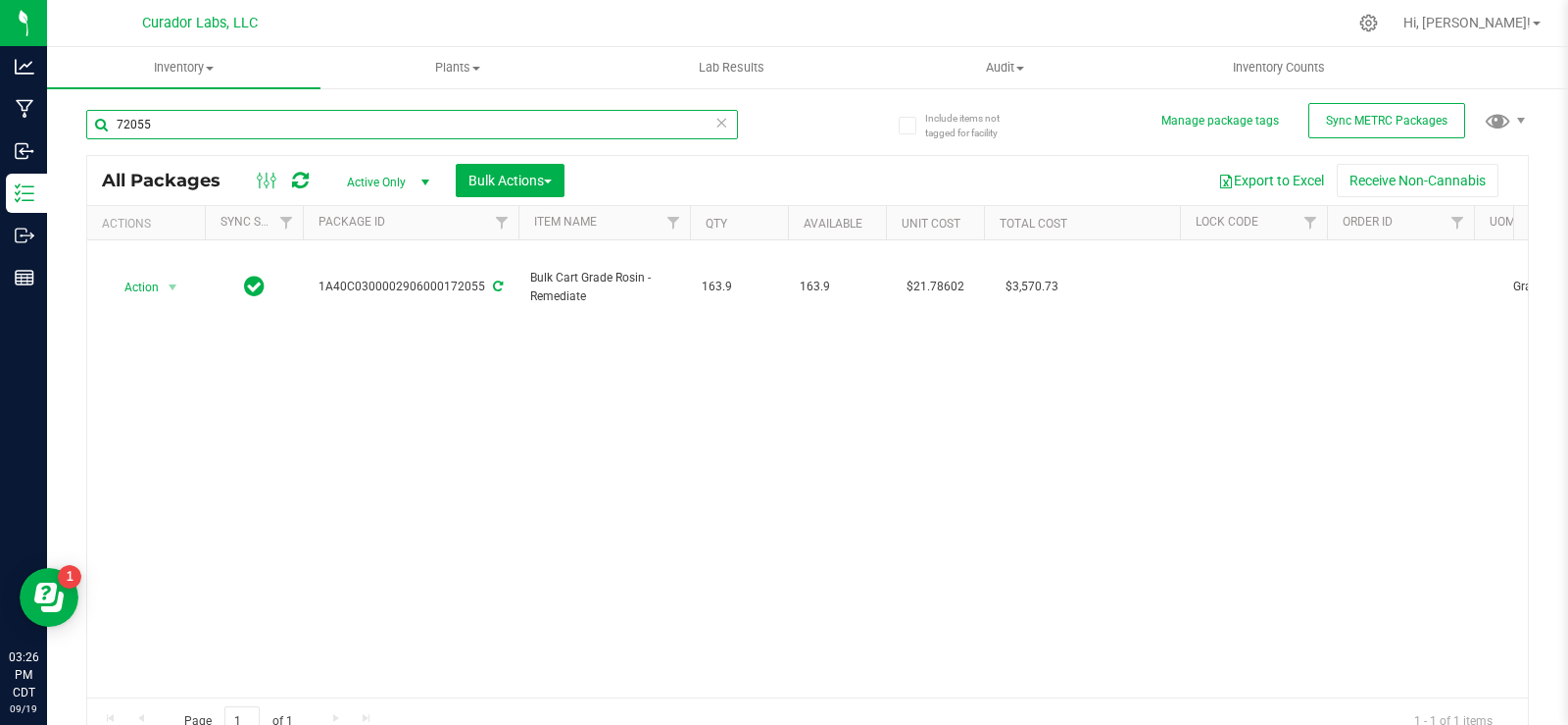
click at [633, 121] on input "72055" at bounding box center [411, 124] width 652 height 29
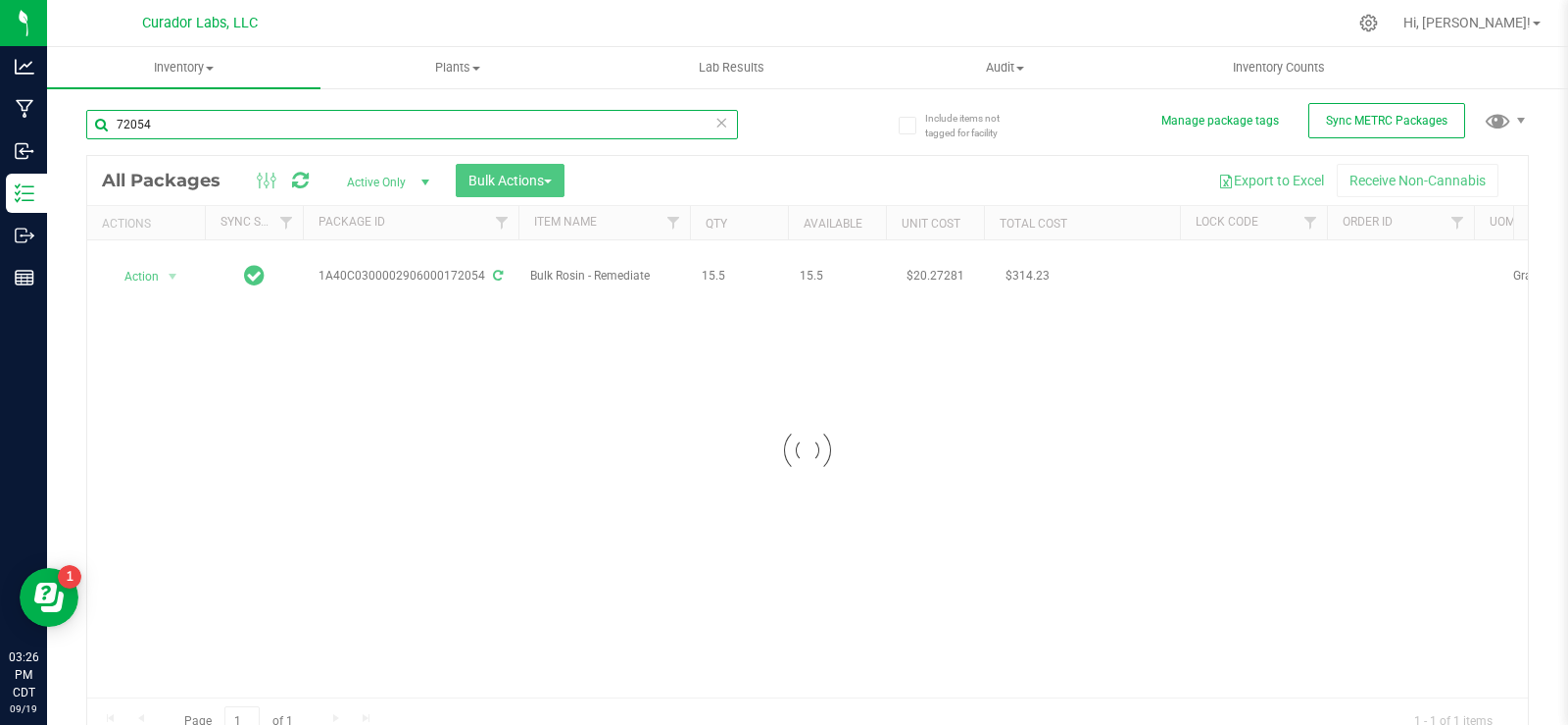
type input "72054"
click at [141, 286] on div at bounding box center [806, 449] width 1440 height 588
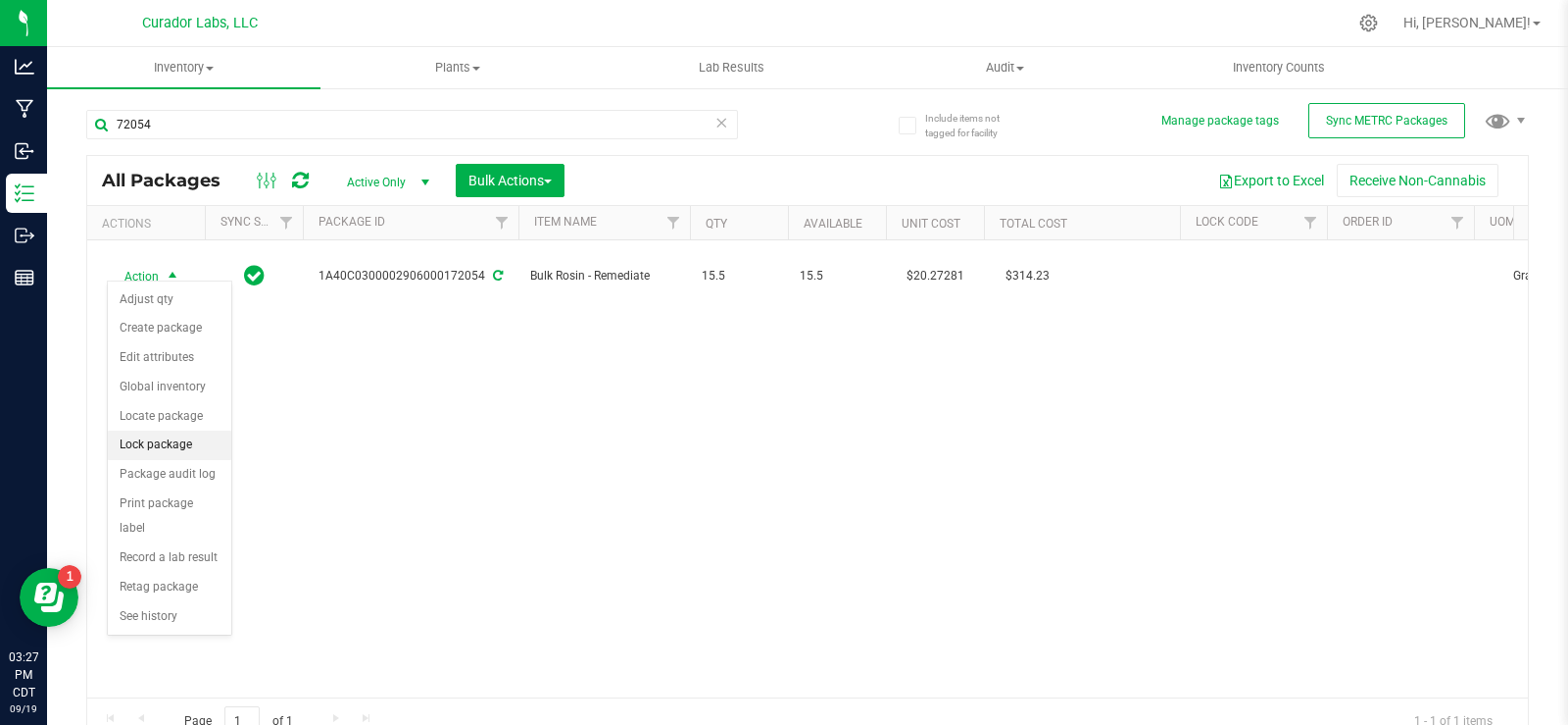
click at [186, 446] on li "Lock package" at bounding box center [170, 444] width 124 height 29
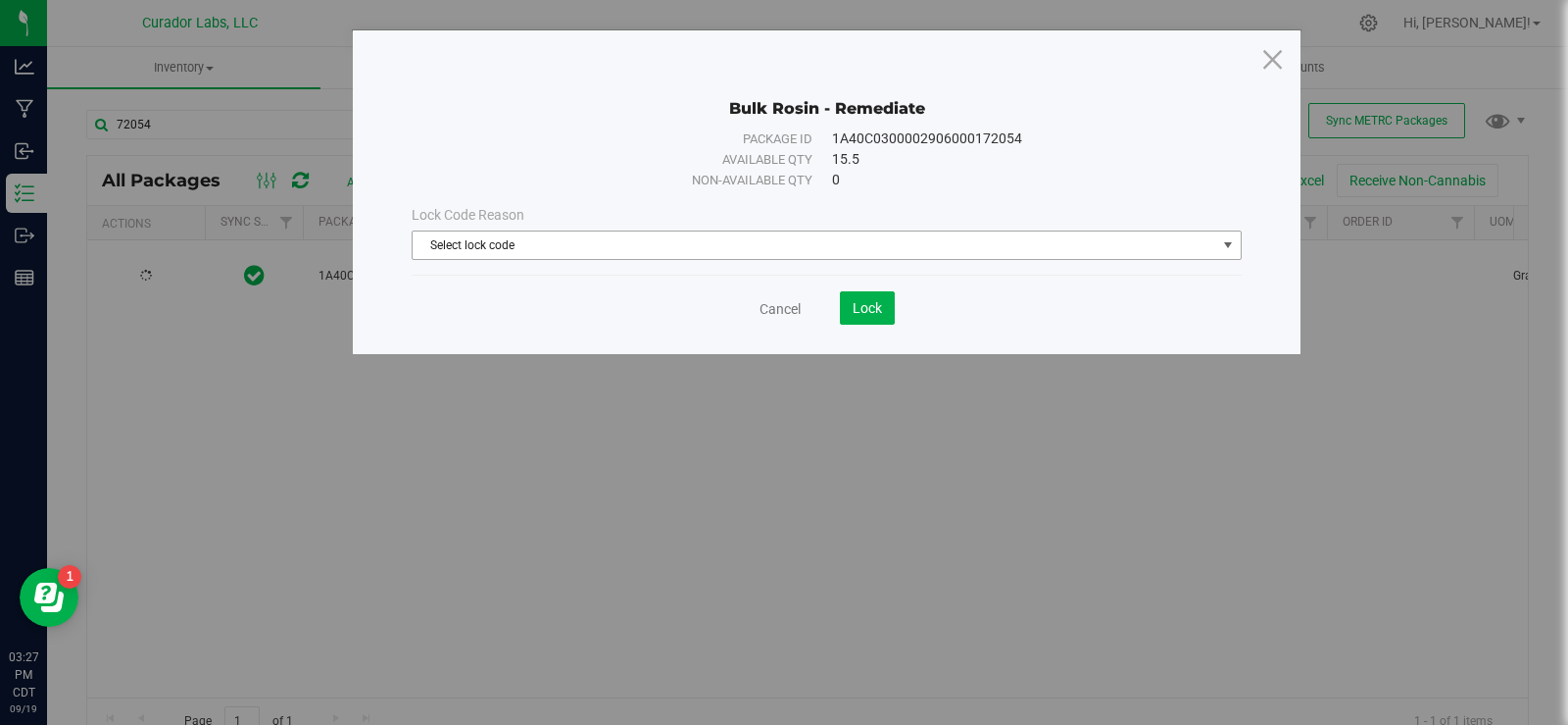
click at [707, 241] on span "Select lock code" at bounding box center [813, 245] width 803 height 27
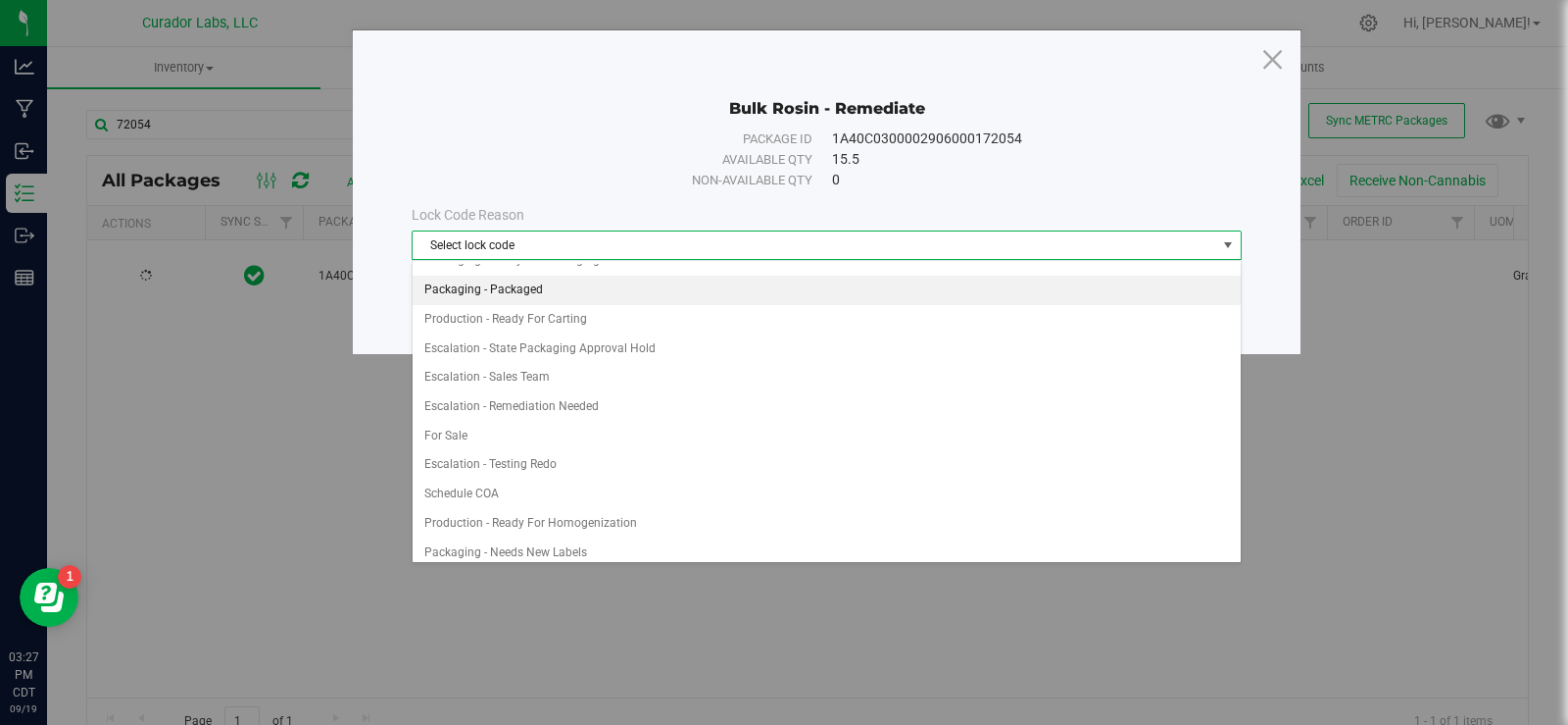
scroll to position [981, 0]
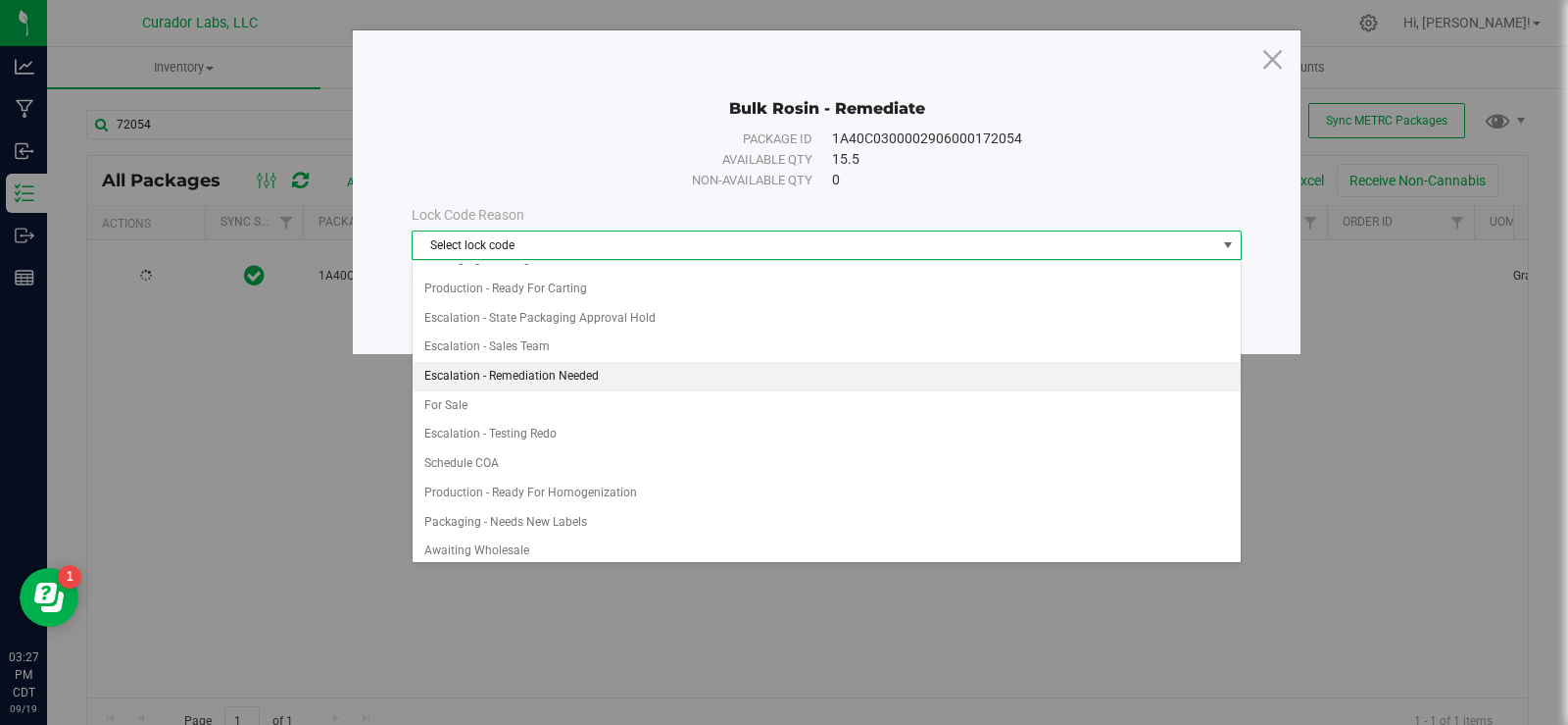
click at [601, 368] on li "Escalation - Remediation Needed" at bounding box center [826, 375] width 828 height 29
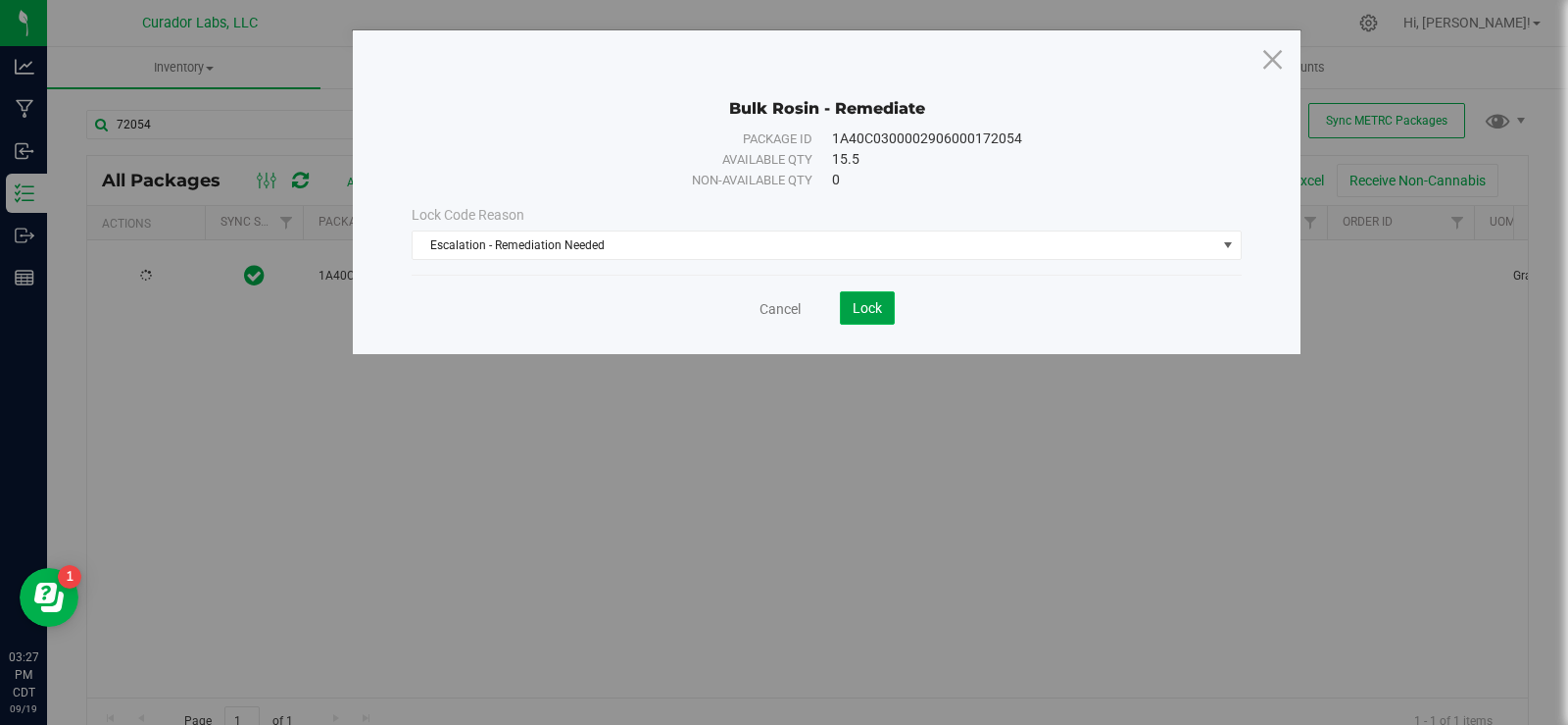
click at [861, 310] on span "Lock" at bounding box center [866, 308] width 29 height 16
